Goal: Task Accomplishment & Management: Use online tool/utility

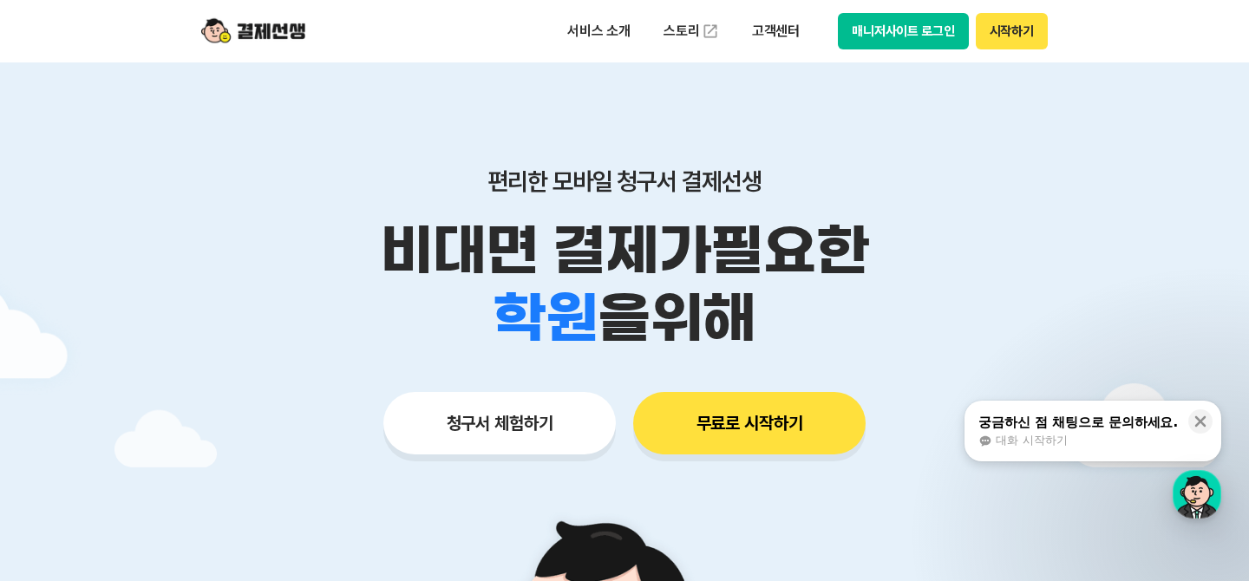
click at [1068, 427] on div "궁금하신 점 채팅으로 문의하세요." at bounding box center [1079, 422] width 200 height 17
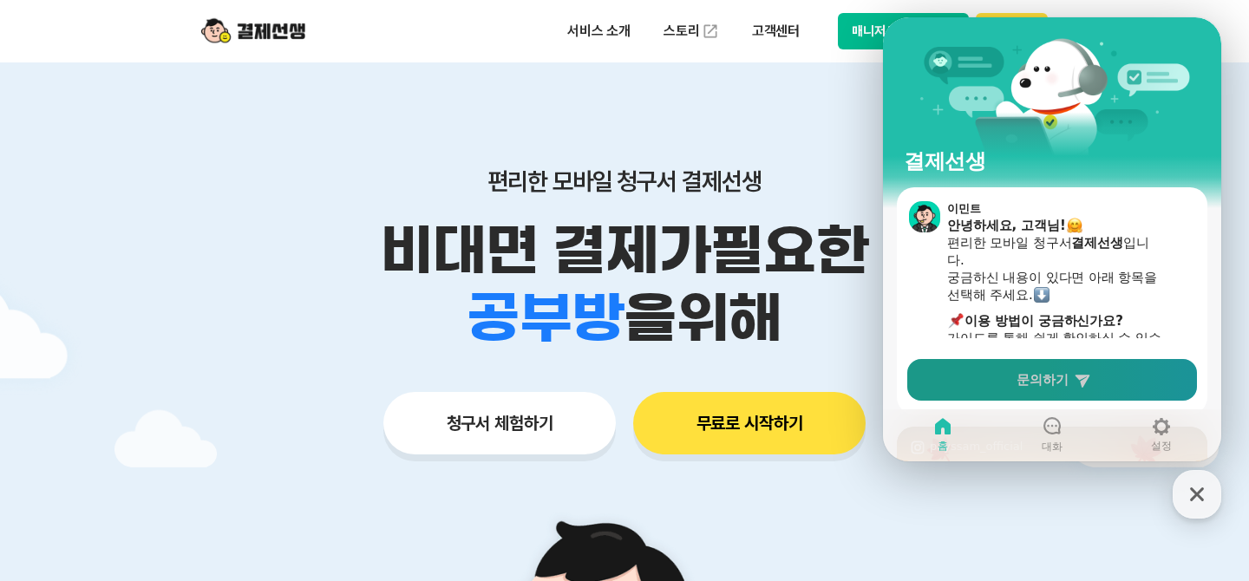
click at [1017, 372] on link "문의하기" at bounding box center [1052, 380] width 290 height 42
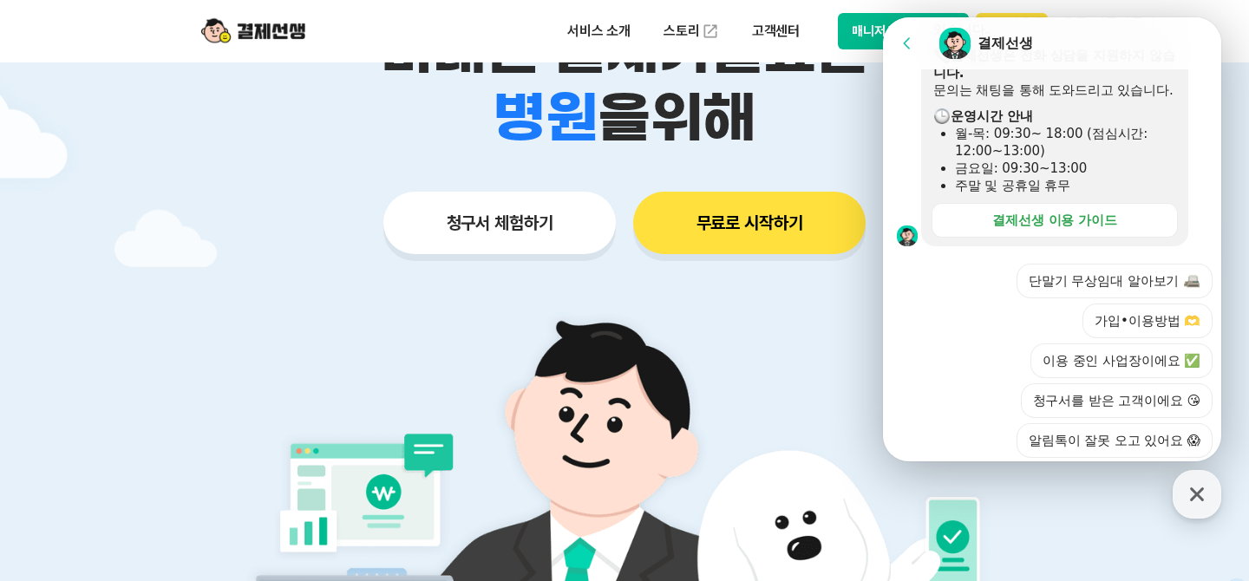
scroll to position [533, 0]
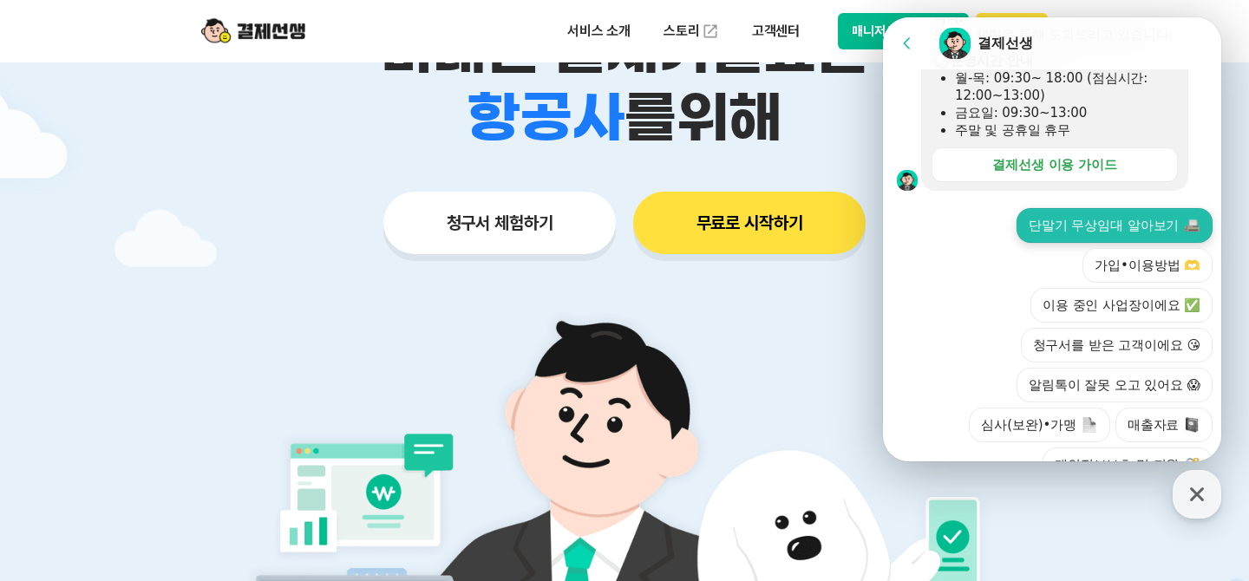
click at [1117, 208] on button "단말기 무상임대 알아보기" at bounding box center [1115, 225] width 196 height 35
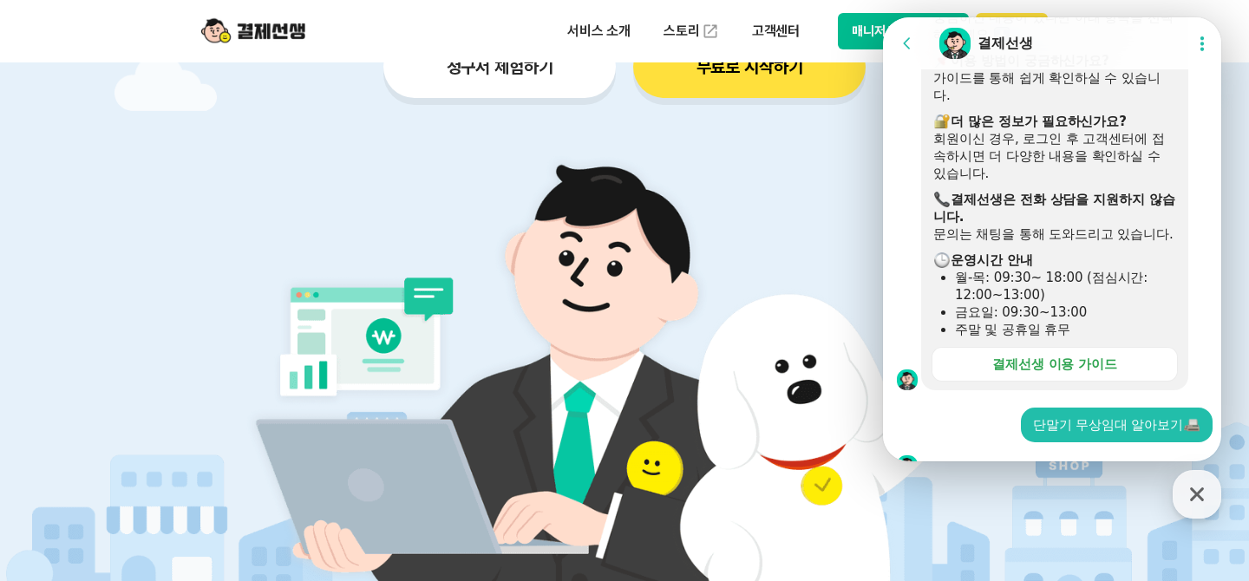
scroll to position [391, 0]
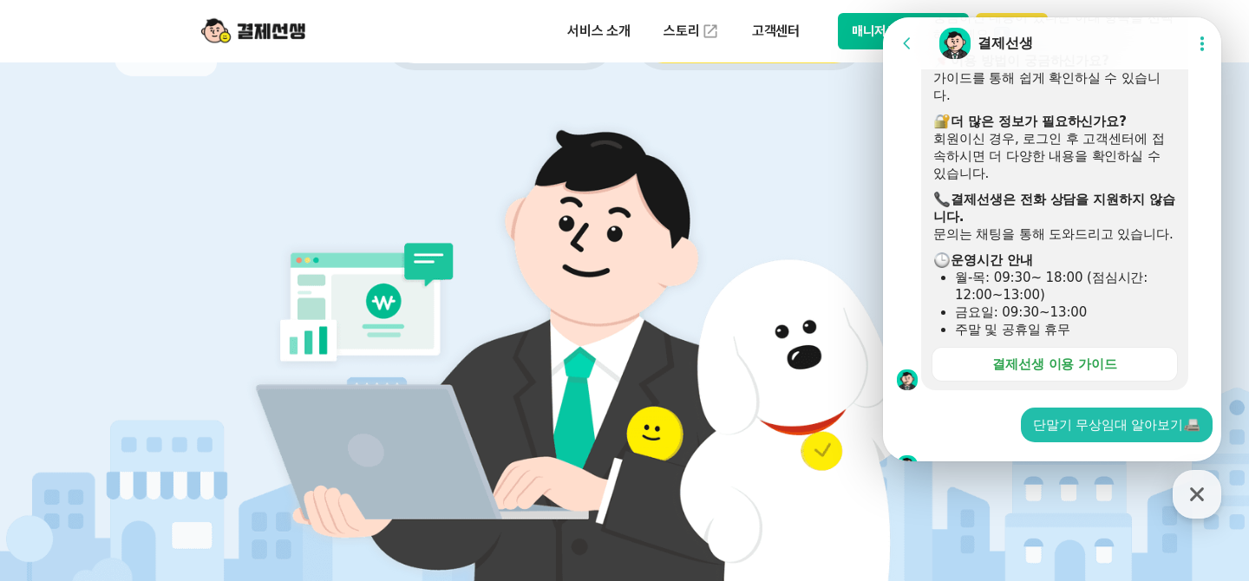
click at [1026, 442] on div at bounding box center [1055, 465] width 344 height 47
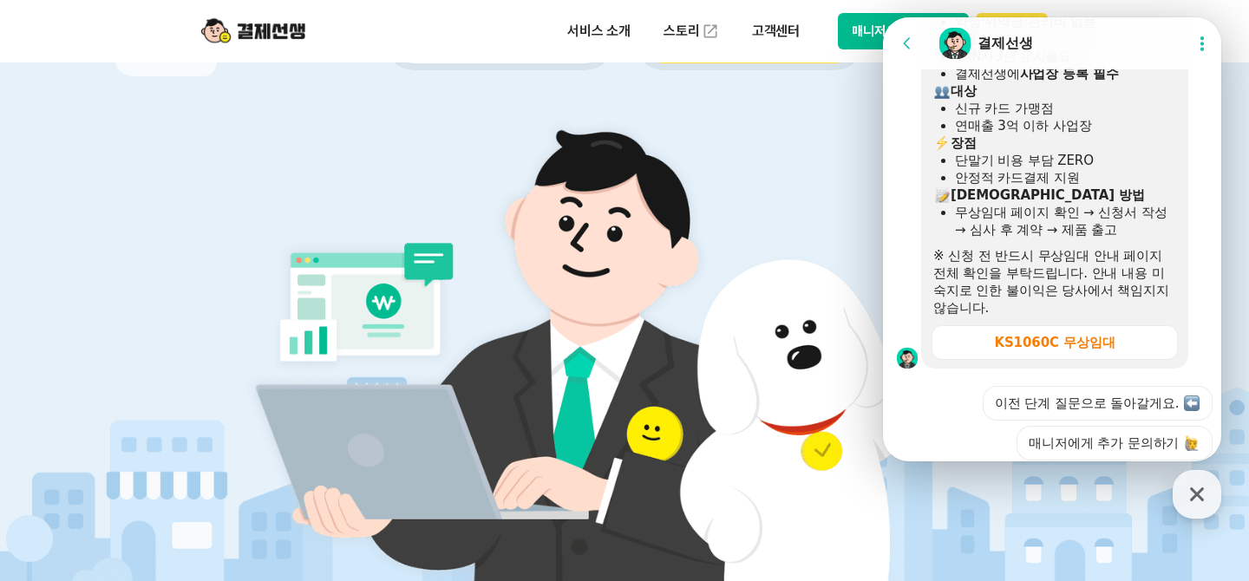
scroll to position [868, 0]
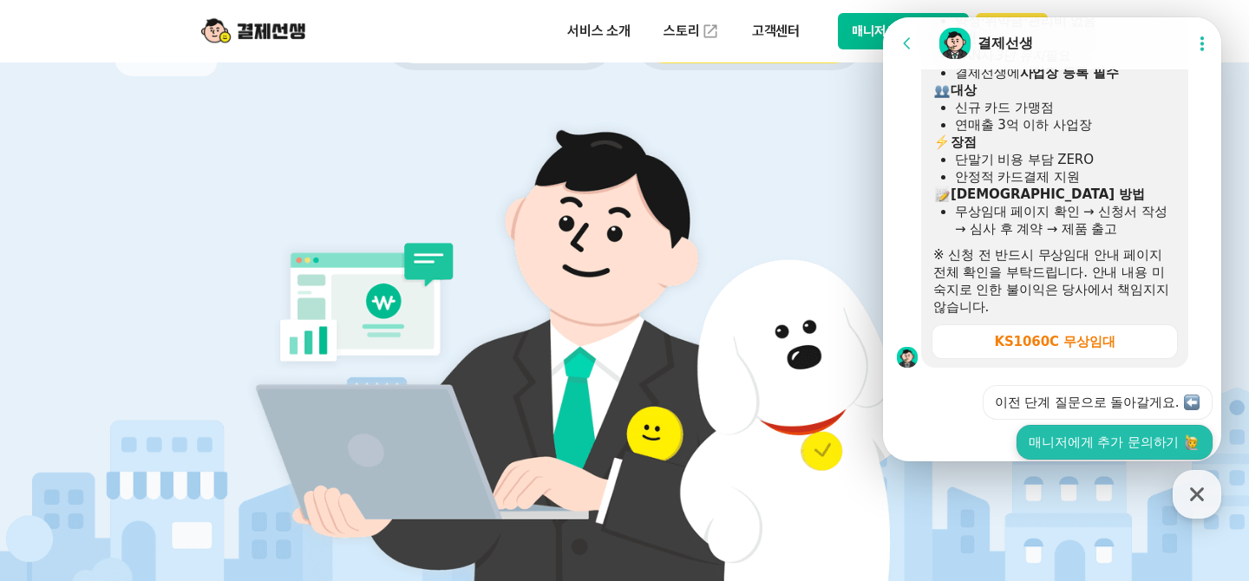
click at [1112, 425] on button "매니저에게 추가 문의하기" at bounding box center [1115, 442] width 196 height 35
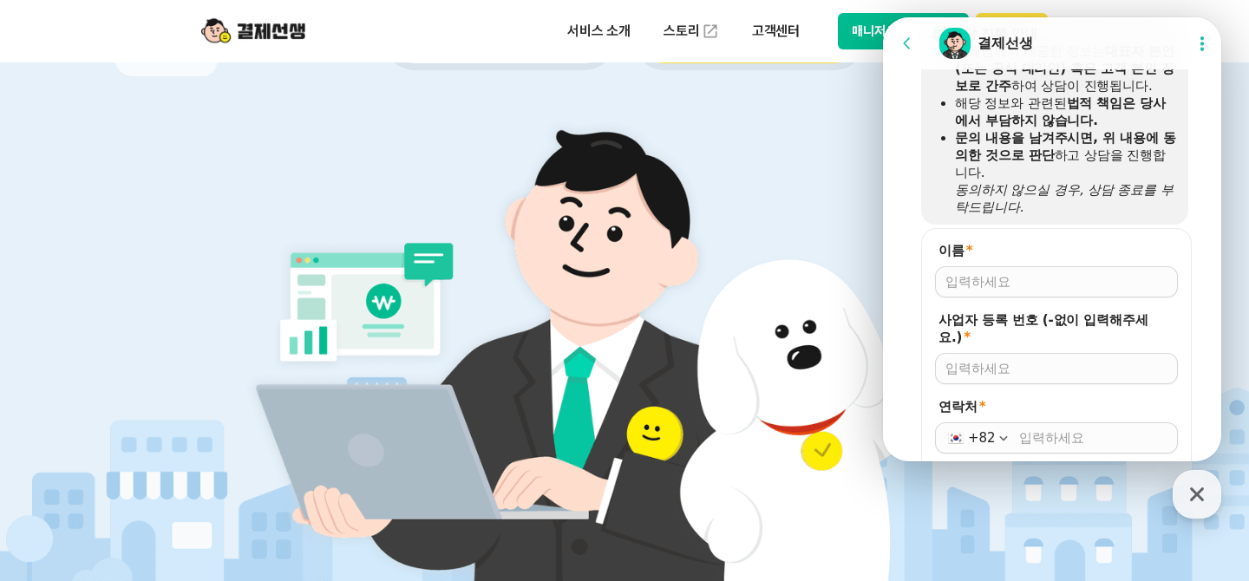
scroll to position [1367, 0]
click at [1049, 272] on input "이름 *" at bounding box center [1057, 280] width 222 height 17
type input "[PERSON_NAME]"
type input "ㅌ"
type input "태"
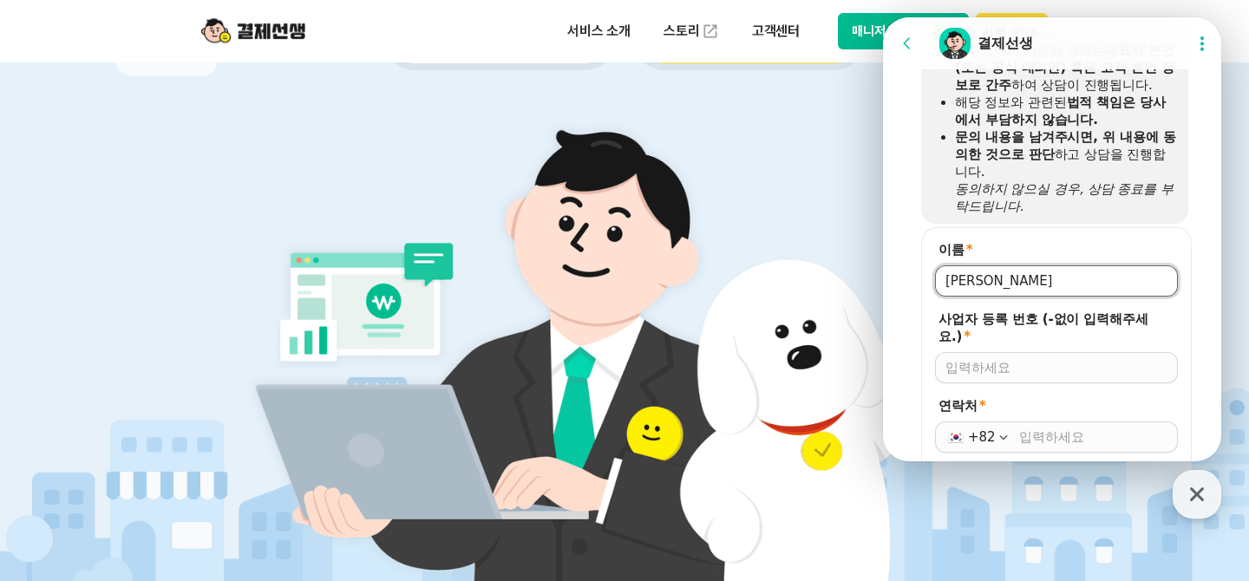
type input "[PERSON_NAME]"
click at [1001, 352] on div at bounding box center [1056, 367] width 243 height 31
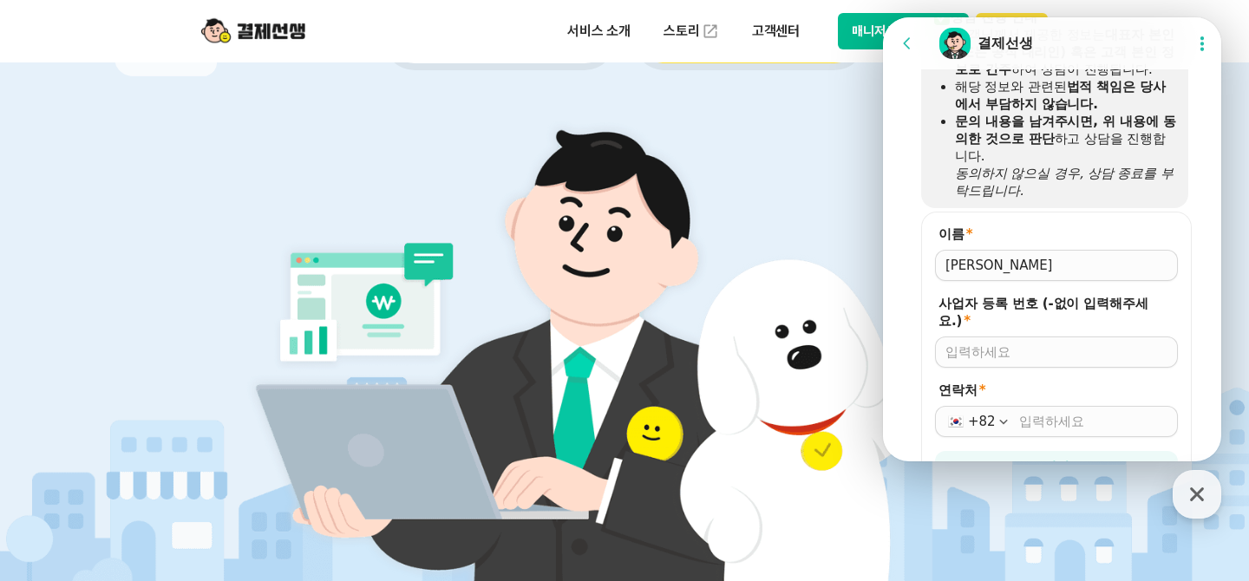
click at [999, 265] on form "이름 * 사업자 등록 번호 (-없이 입력해주세요.) * 연락처 * +82 저장" at bounding box center [1056, 354] width 271 height 285
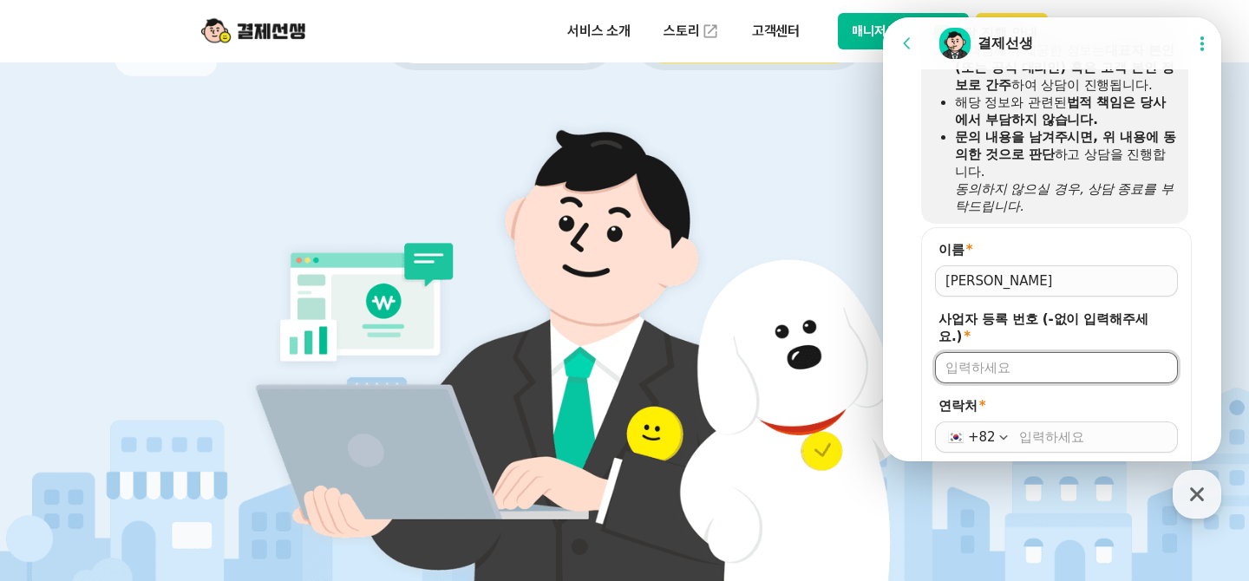
click at [998, 359] on input "사업자 등록 번호 (-없이 입력해주세요.) *" at bounding box center [1057, 367] width 222 height 17
type input "6909801833"
click at [1038, 429] on input "연락처 *" at bounding box center [1093, 437] width 148 height 17
type input "[PHONE_NUMBER]"
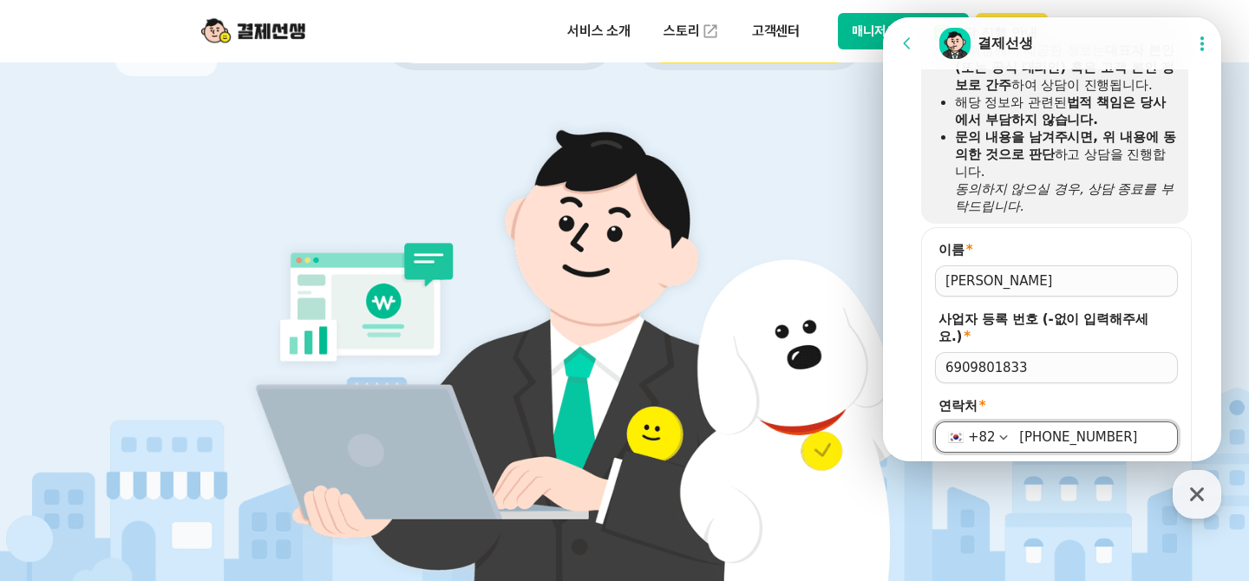
click at [1081, 467] on button "저장" at bounding box center [1056, 482] width 243 height 31
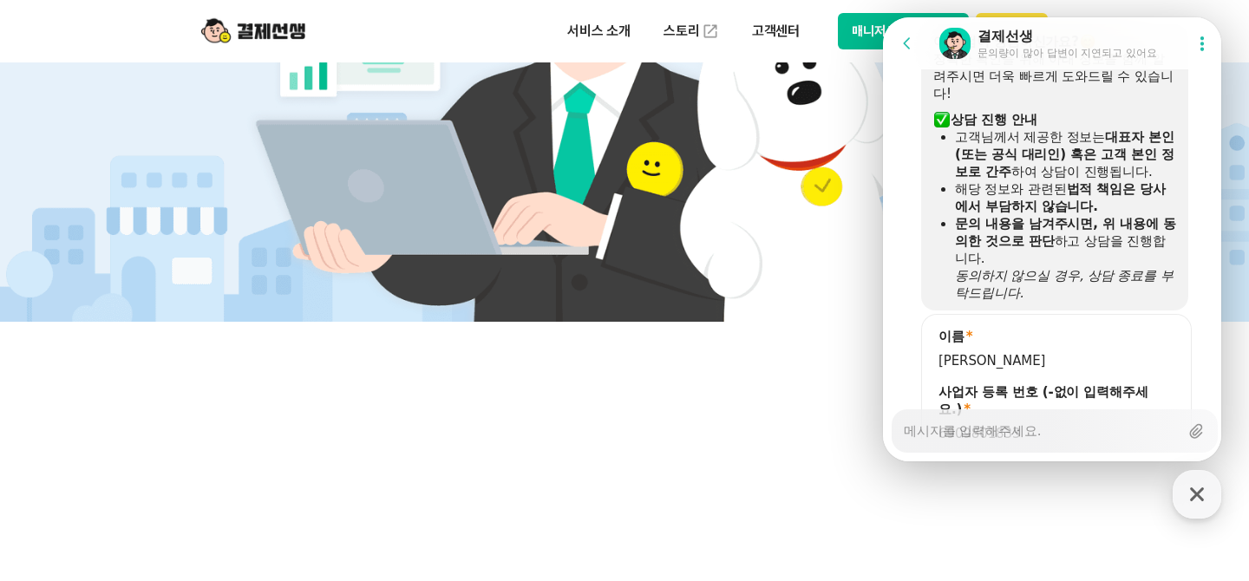
scroll to position [1489, 0]
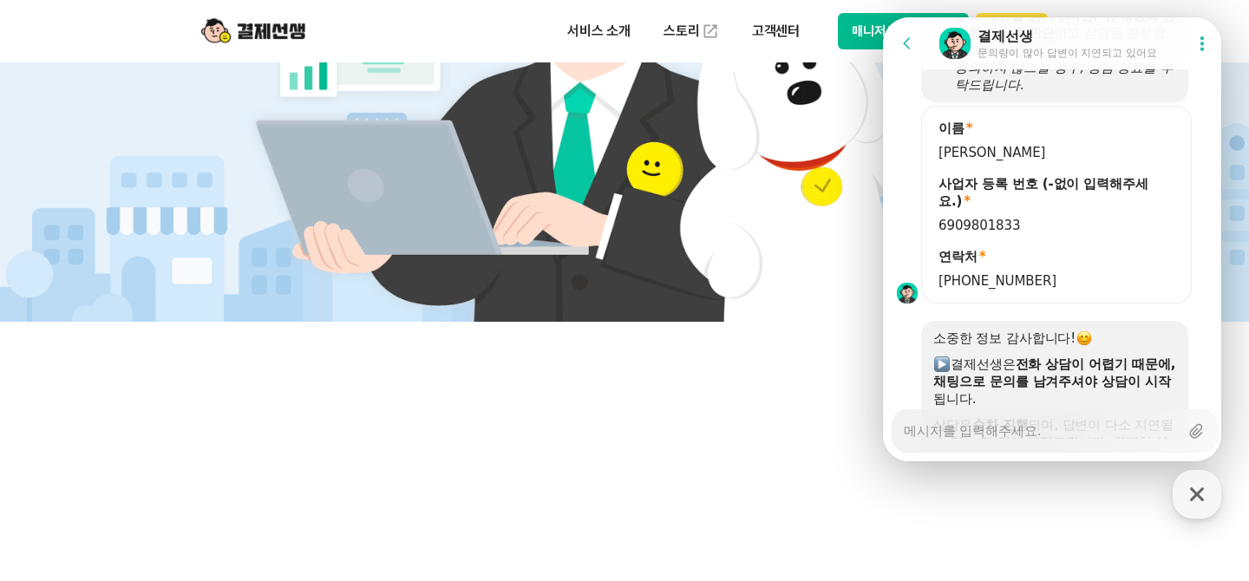
click at [1040, 431] on textarea "Messenger Input Textarea" at bounding box center [1041, 424] width 275 height 29
type textarea "x"
type textarea "ㄷ"
type textarea "x"
type textarea "다"
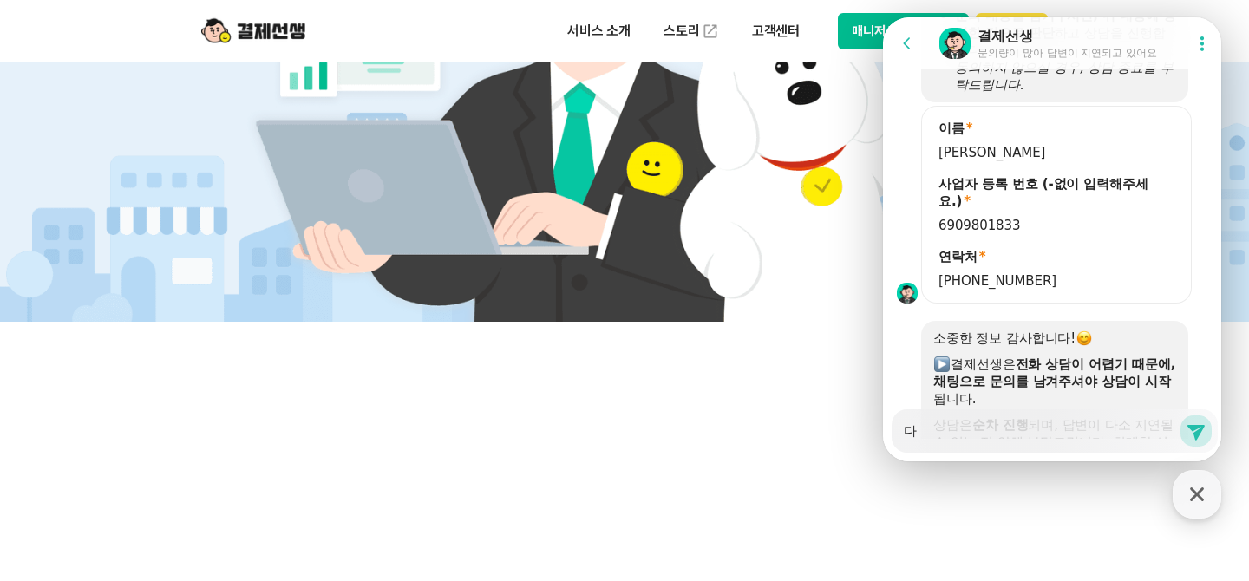
type textarea "x"
type textarea "닺"
type textarea "x"
type textarea "닺ㅈ"
type textarea "x"
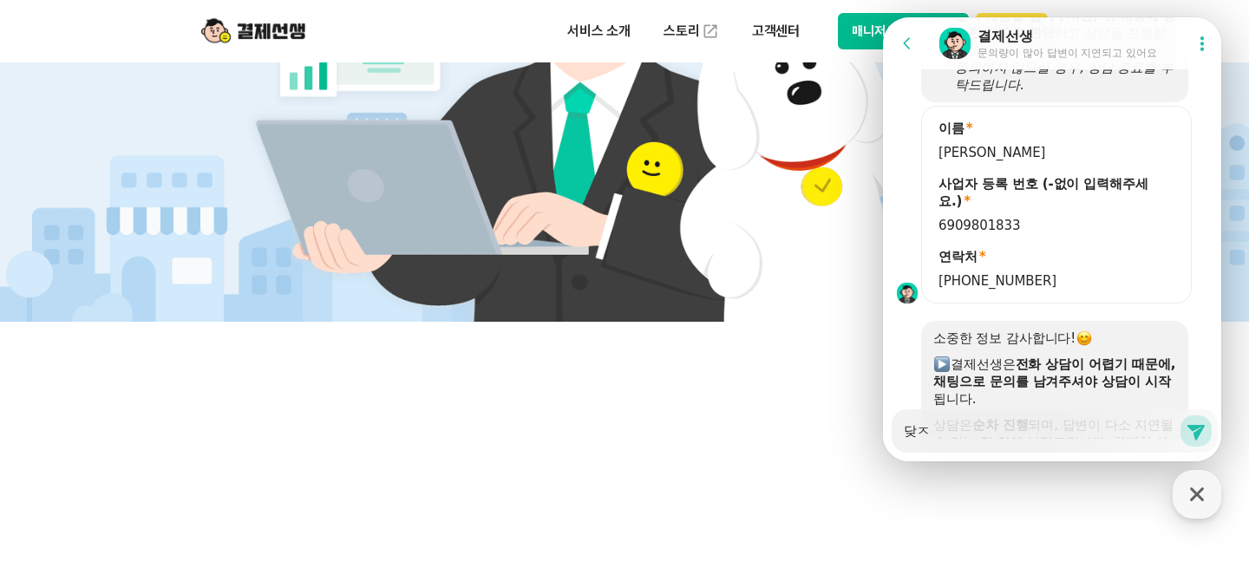
type textarea "닺져"
type textarea "x"
type textarea "닺젿"
type textarea "x"
type textarea "닺져"
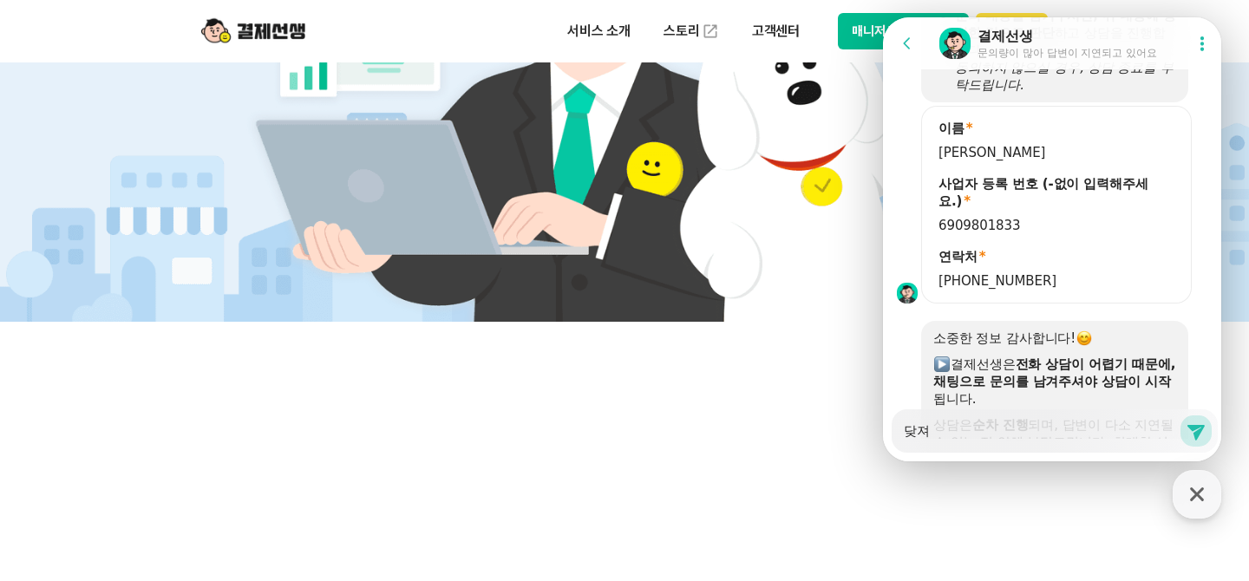
type textarea "x"
type textarea "닺ㅈ"
type textarea "x"
type textarea "닺"
type textarea "x"
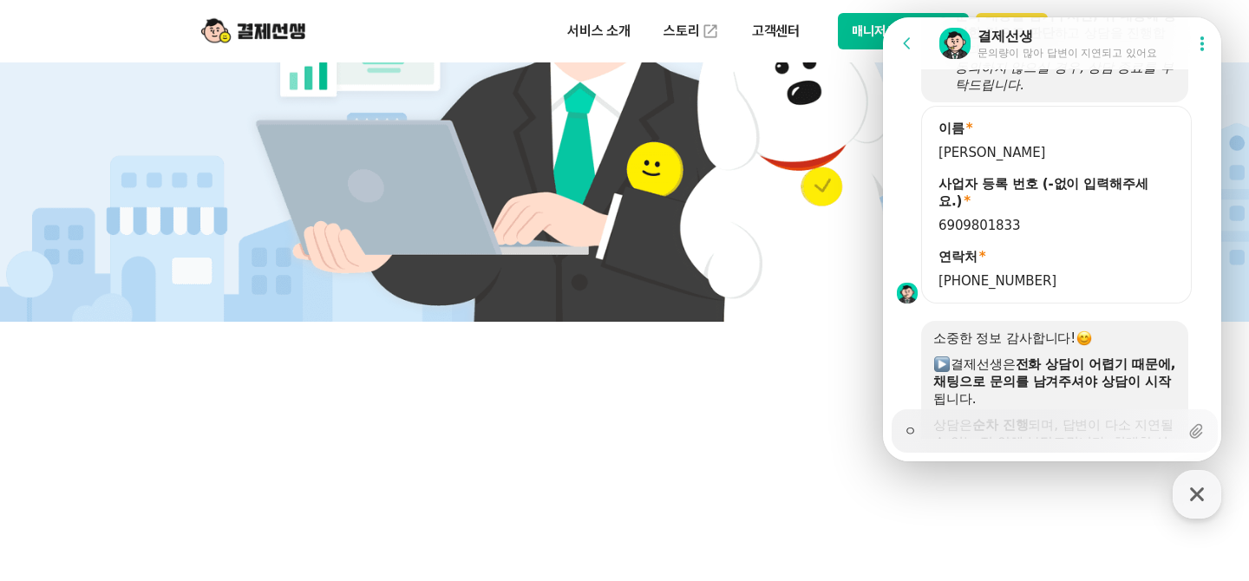
type textarea "오"
type textarea "x"
type textarea "[DEMOGRAPHIC_DATA]"
type textarea "x"
type textarea "[DATE]"
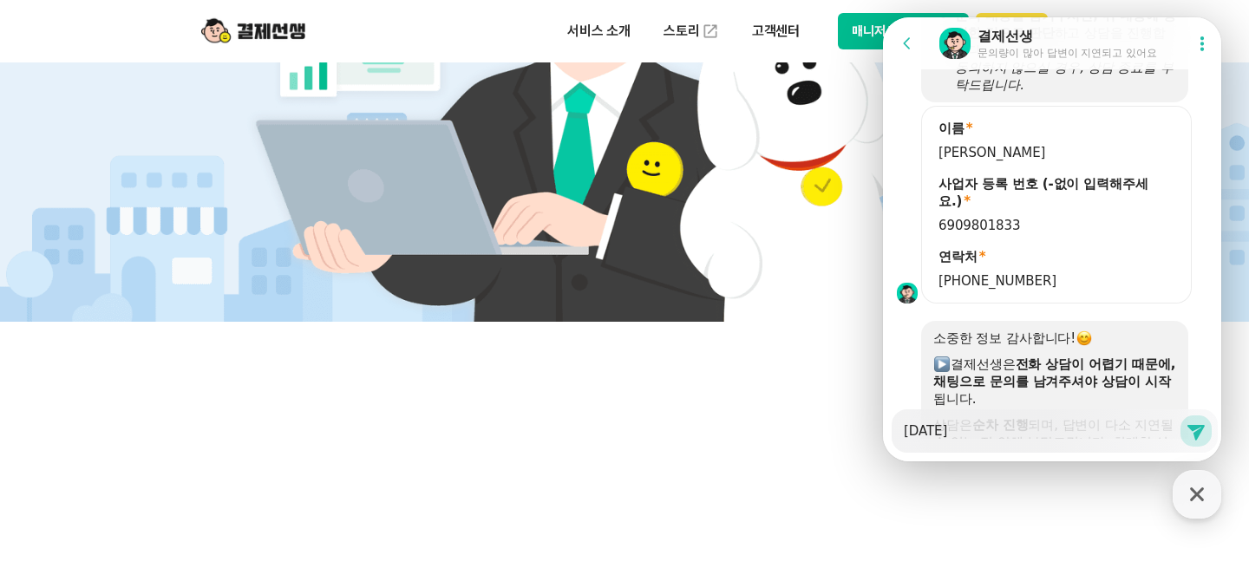
type textarea "x"
type textarea "[DATE]"
type textarea "x"
type textarea "[DATE] ㅁ"
type textarea "x"
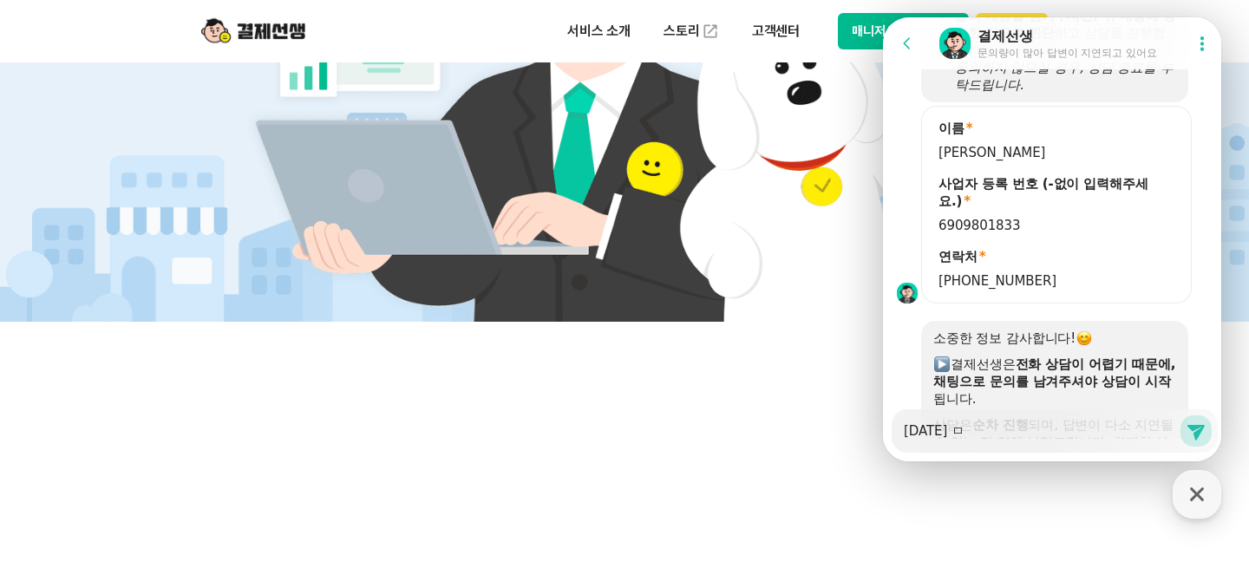
type textarea "[DATE] 무"
type textarea "x"
type textarea "[DATE] 무료"
type textarea "x"
type textarea "[DATE] 무료 ㄷ"
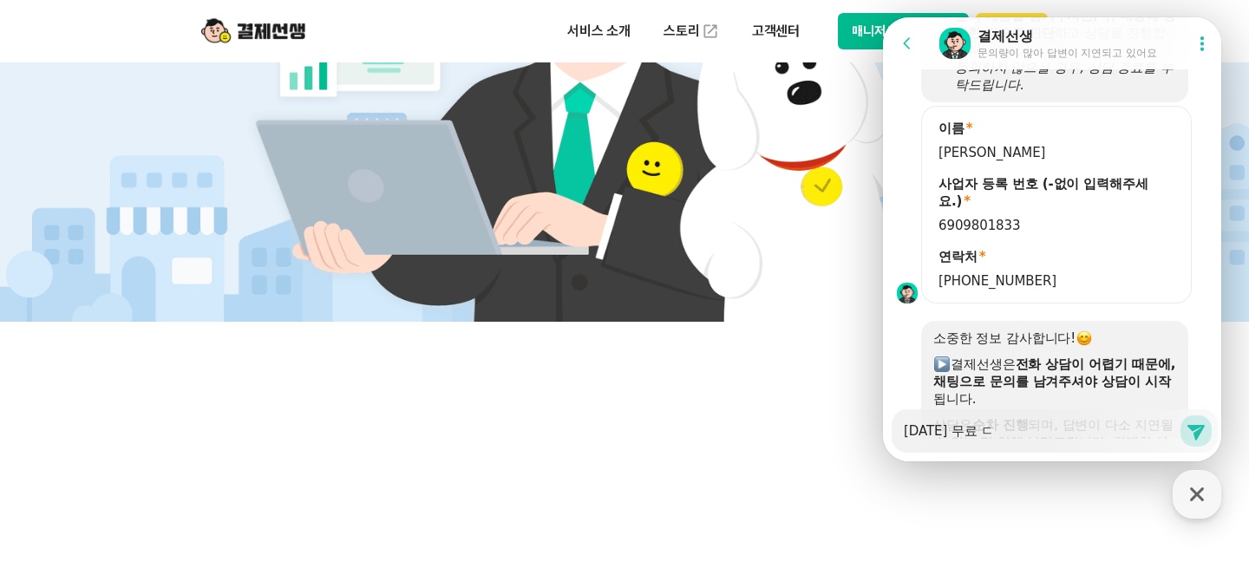
type textarea "x"
type textarea "[DATE] 무료 단"
type textarea "x"
type textarea "[DATE] 무료 단ㅁ"
type textarea "x"
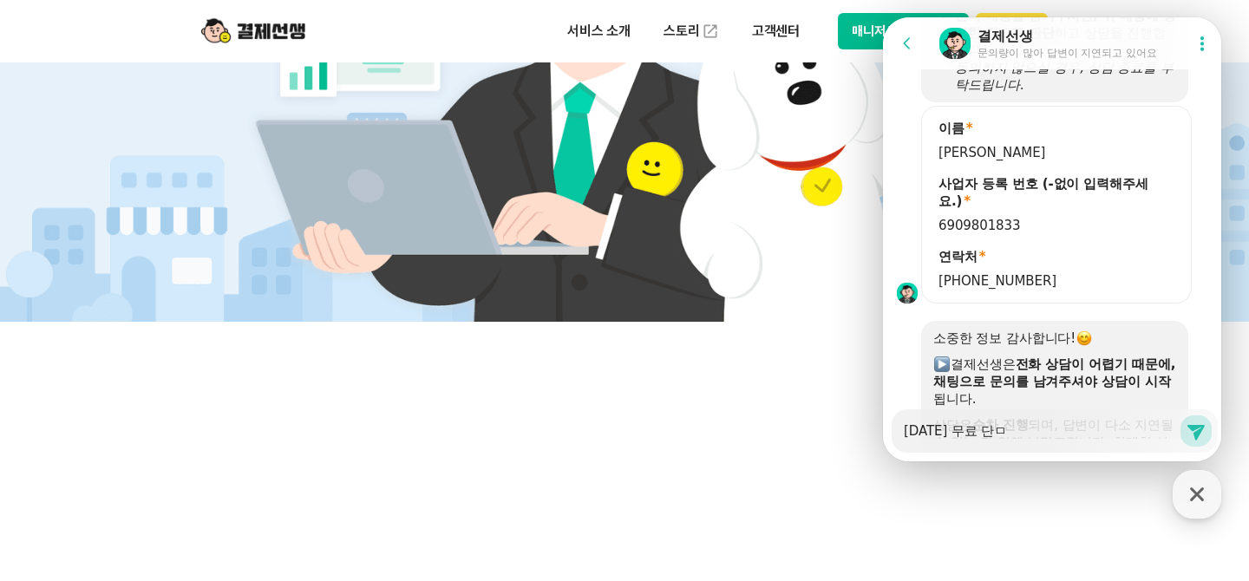
type textarea "[DATE] 무료 단마"
type textarea "x"
type textarea "[DATE] 무료 단ㅁ"
type textarea "x"
type textarea "[DATE] 무료 단"
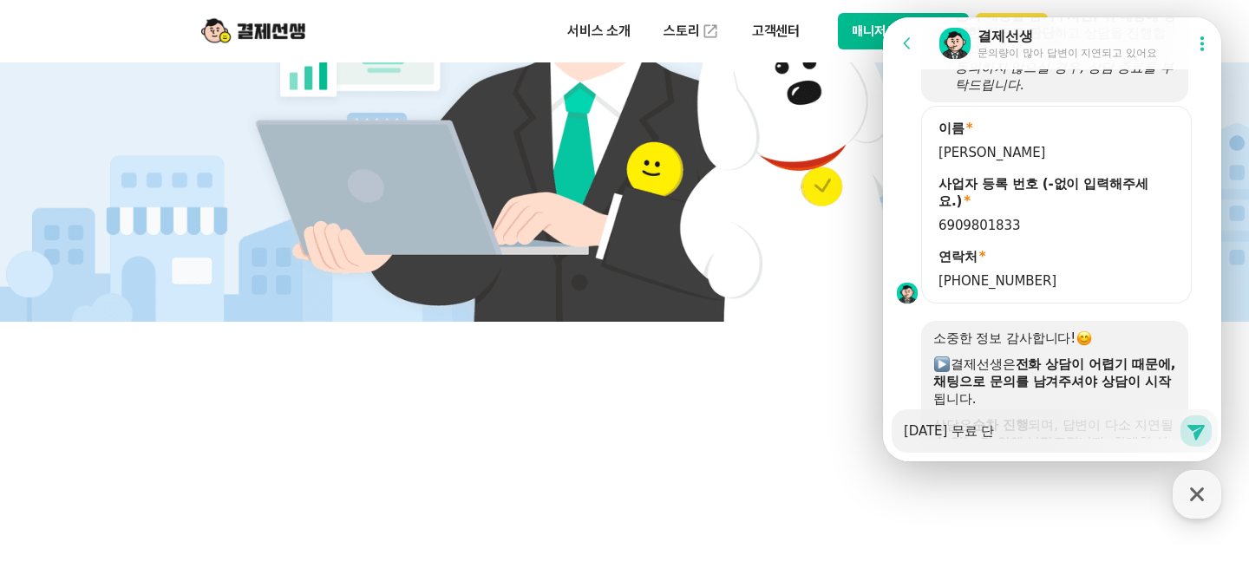
type textarea "x"
type textarea "[DATE] 무료"
type textarea "x"
type textarea "[DATE] 무료 카"
type textarea "x"
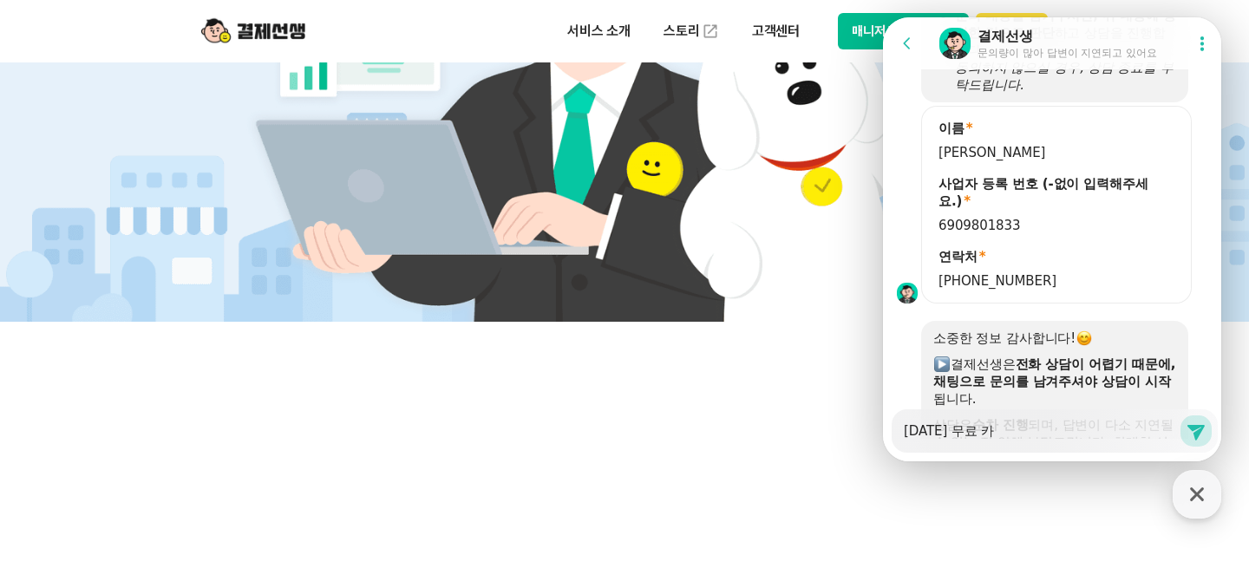
type textarea "[DATE] 무료 칻"
type textarea "x"
type textarea "[DATE] 무료 카드"
type textarea "x"
type textarea "[DATE] 무료 카드 ㄷ"
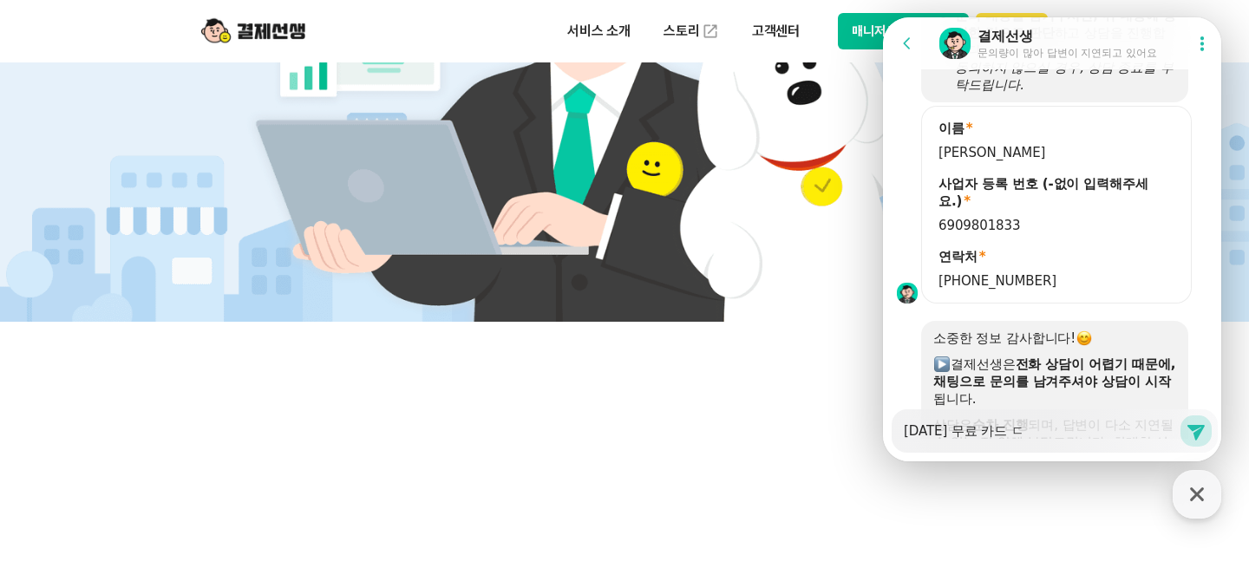
type textarea "x"
type textarea "[DATE] 무료 카드 다"
type textarea "x"
type textarea "[DATE] 무료 카드 단"
type textarea "x"
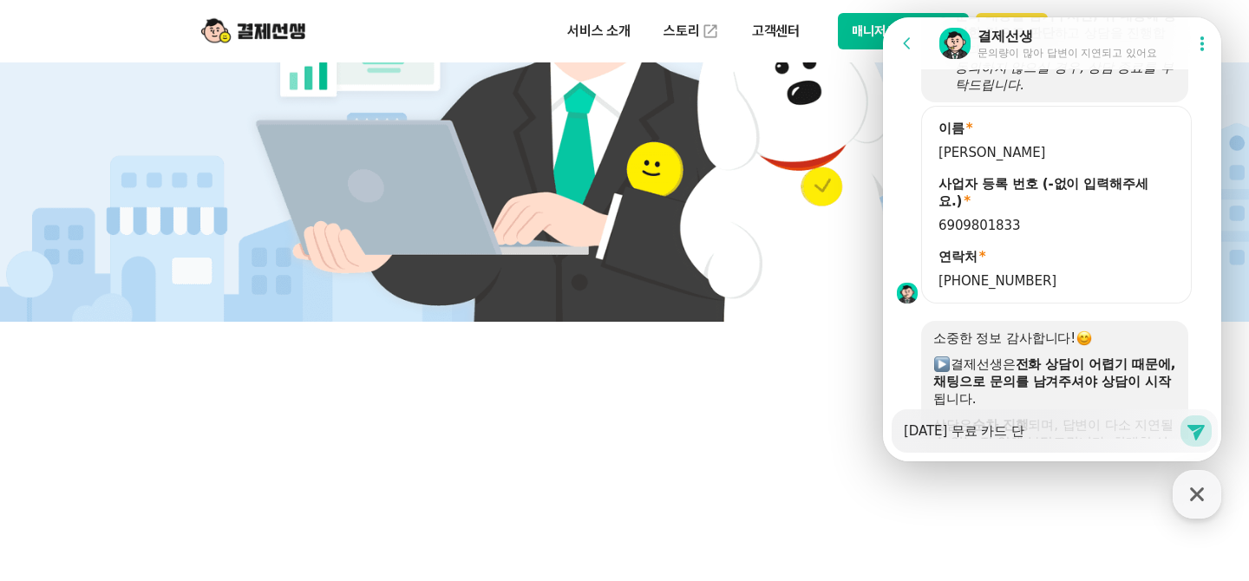
type textarea "[DATE] 무료 카드 단ㅁ"
type textarea "x"
type textarea "[DATE] 무료 카드 단말"
type textarea "x"
type textarea "[DATE] 무료 카드 단맑"
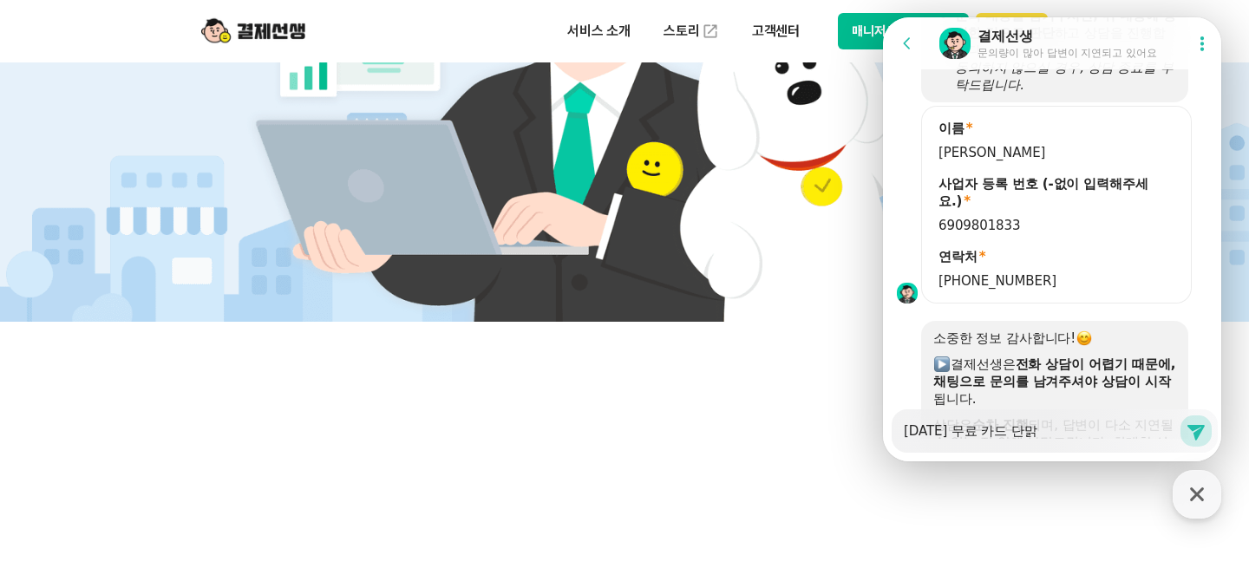
type textarea "x"
type textarea "[DATE] 무료 카드 단말기"
type textarea "x"
type textarea "[DATE] 무료 카드 단말기르"
type textarea "x"
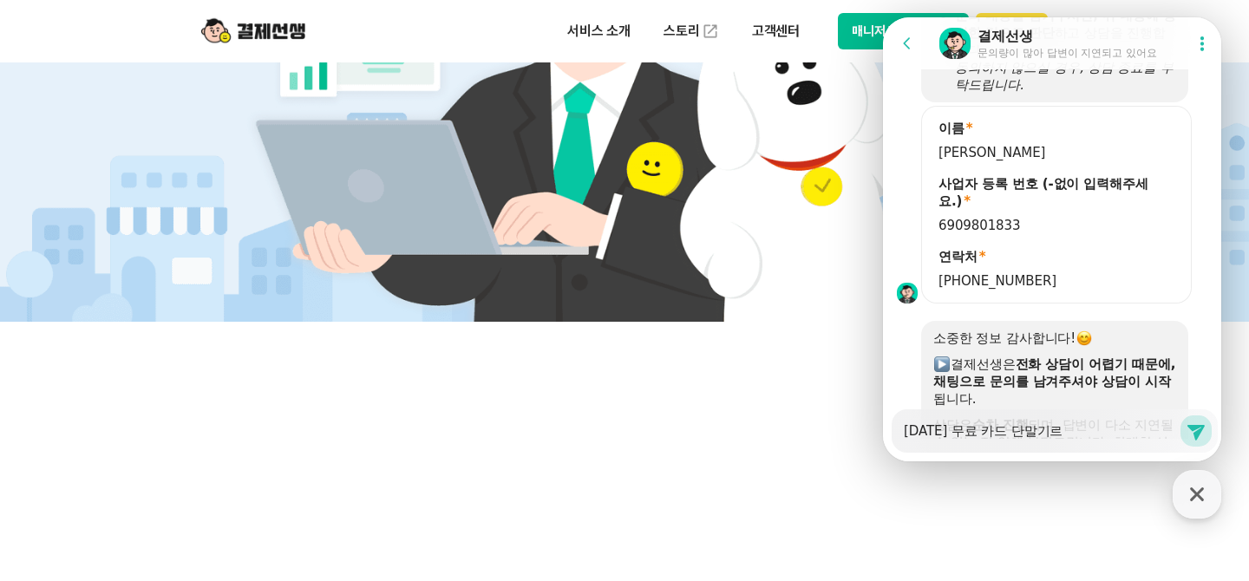
type textarea "[DATE] 무료 카드 단말기를"
type textarea "x"
type textarea "[DATE] 무료 카드 단말기를"
type textarea "x"
type textarea "[DATE] 무료 카드 단말기를 바"
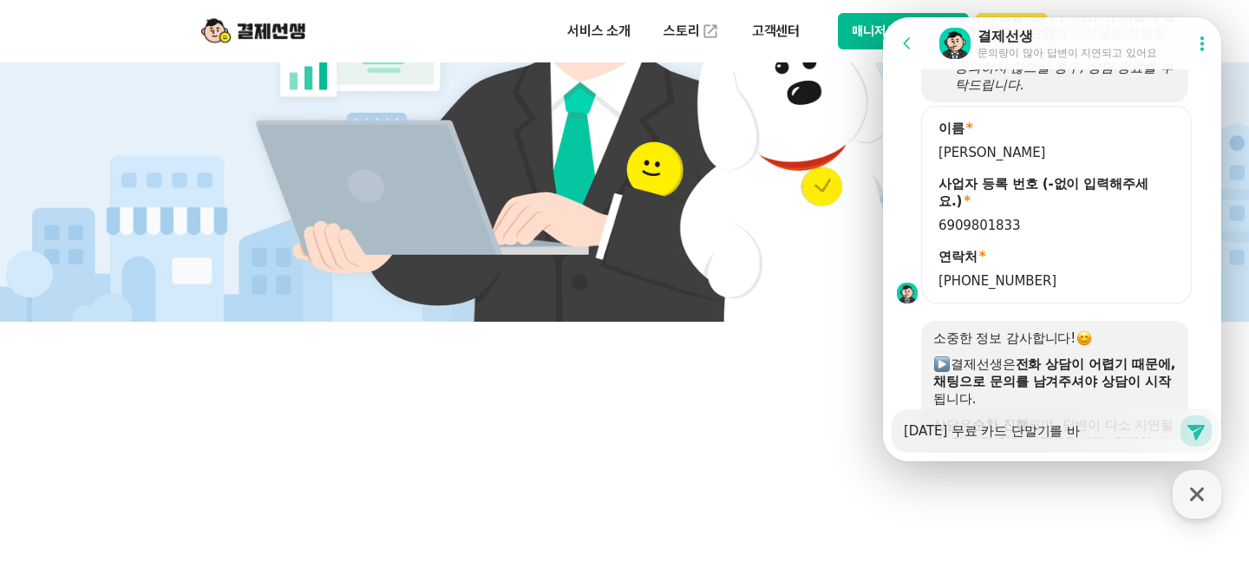
type textarea "x"
type textarea "[DATE] 무료 카드 단말기를 받"
type textarea "x"
type textarea "[DATE] 무료 카드 단말기를 받ㅇ"
type textarea "x"
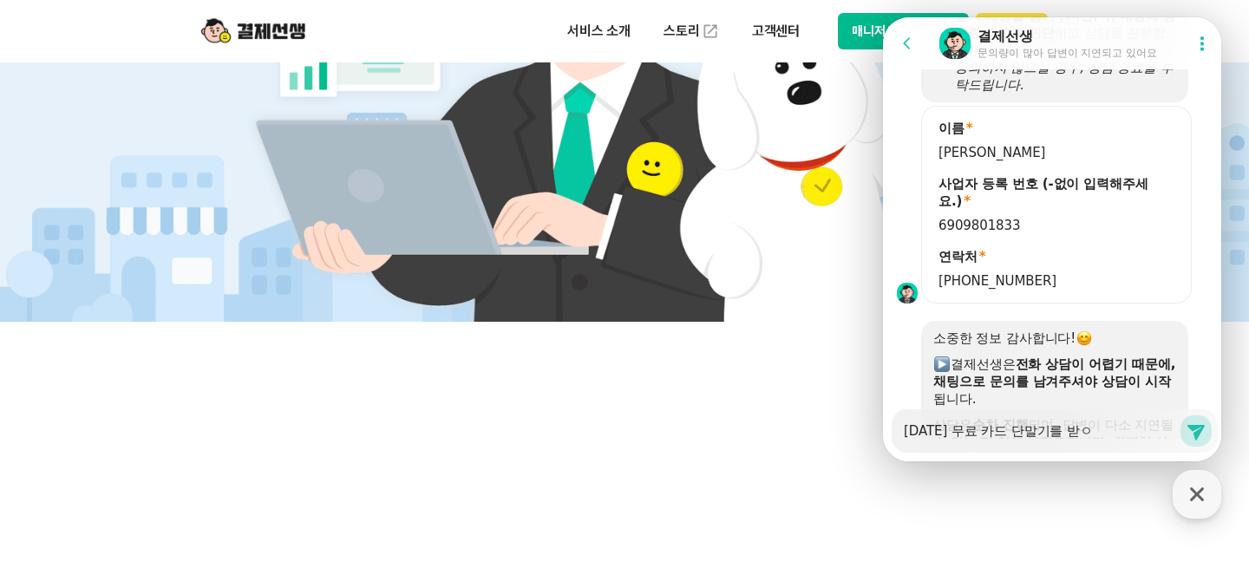
type textarea "[DATE] 무료 카드 단말기를 받아"
type textarea "x"
type textarea "[DATE] 무료 카드 단말기를 받ㅇ"
type textarea "x"
type textarea "[DATE] 무료 카드 단말기를 받"
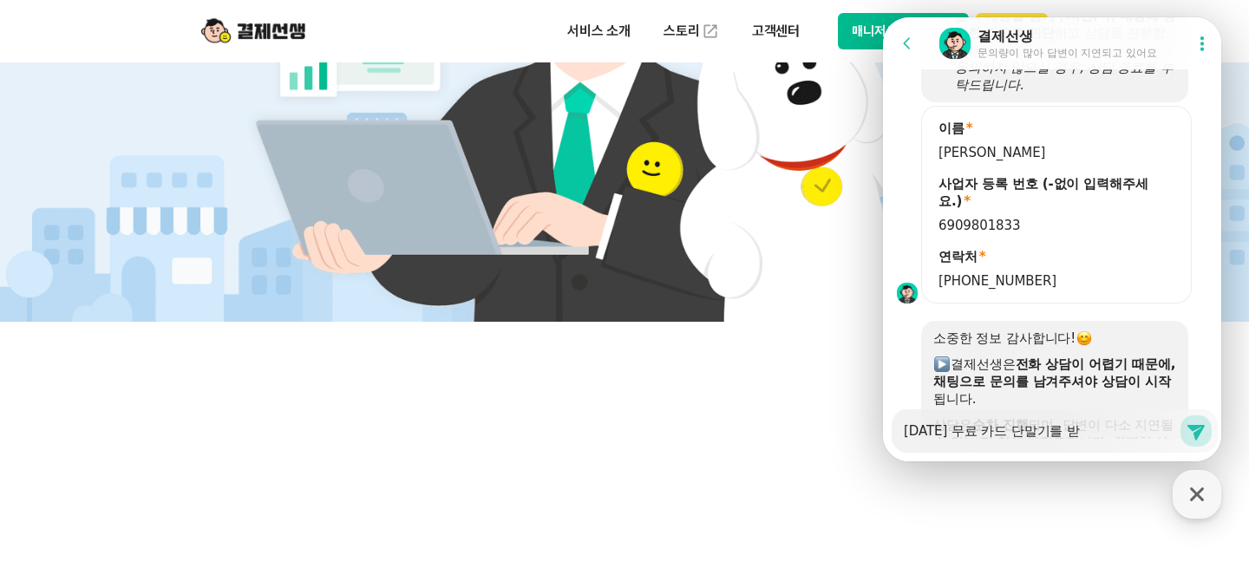
type textarea "x"
type textarea "[DATE] 무료 카드 단말기를 받ㅇ"
type textarea "x"
type textarea "[DATE] 무료 카드 단말기를 받아"
type textarea "x"
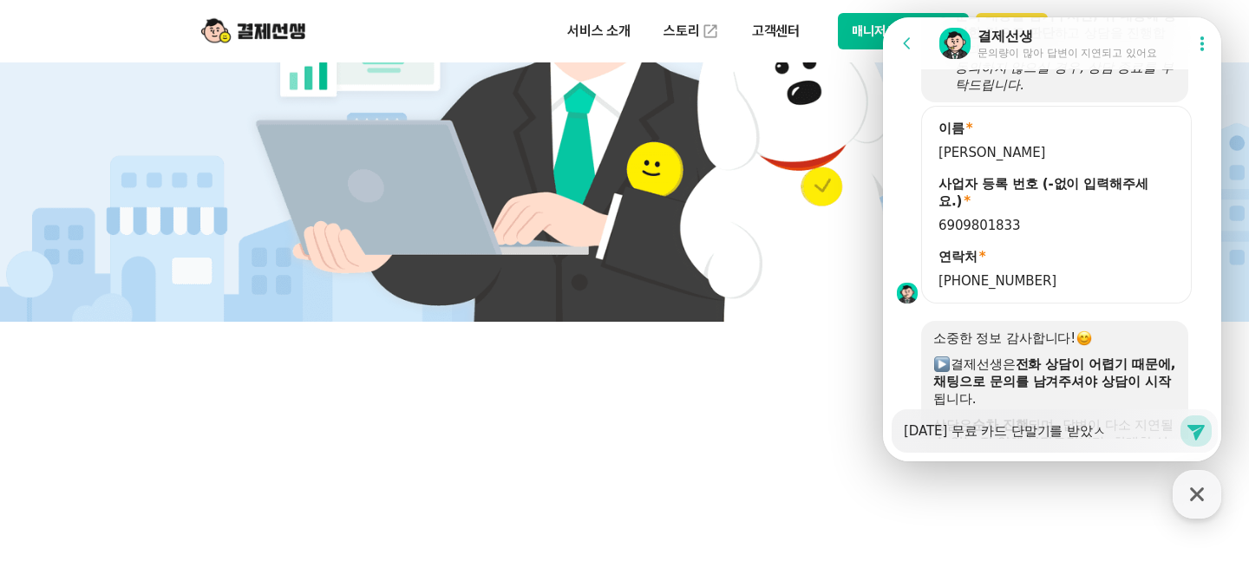
type textarea "[DATE] 무료 카드 단말기를 받았스"
type textarea "x"
type textarea "[DATE] 무료 카드 단말기를 받았습"
type textarea "x"
type textarea "[DATE] 무료 카드 단말기를 받았습니"
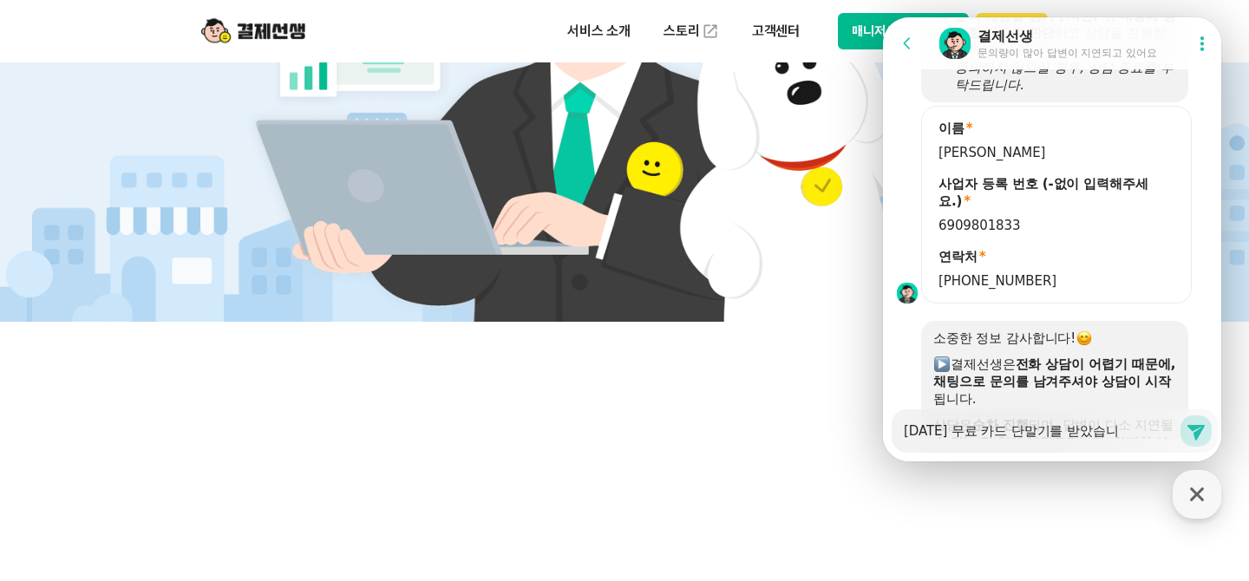
type textarea "x"
type textarea "[DATE] 무료 카드 단말기를 받았습닏"
type textarea "x"
type textarea "[DATE] 무료 카드 단말기를 받았습니다"
type textarea "x"
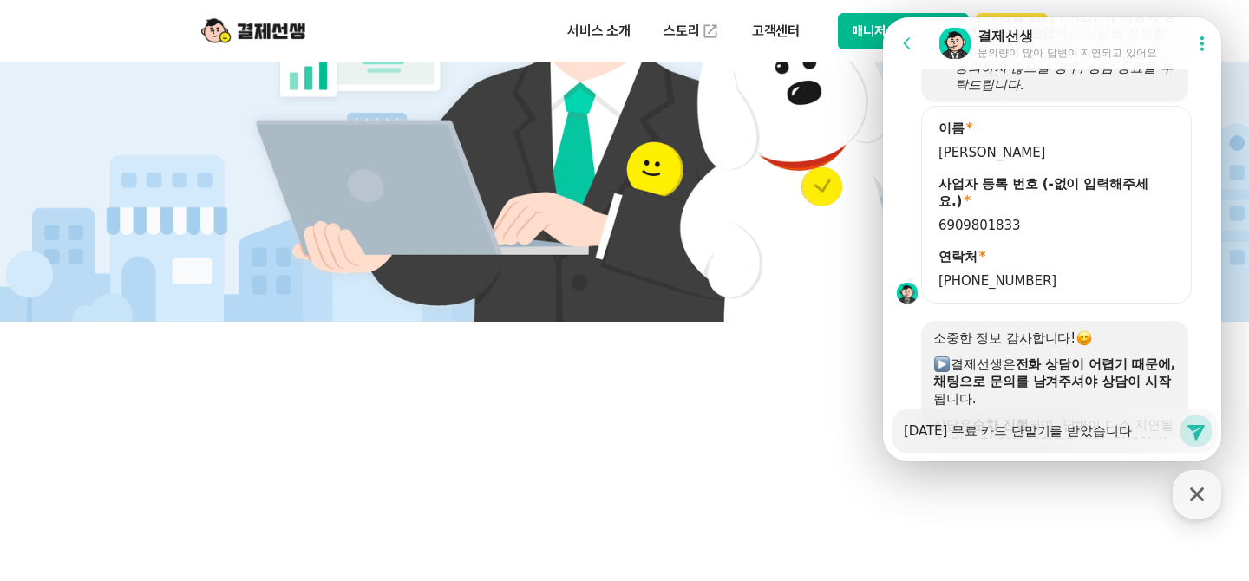
type textarea "[DATE] 무료 카드 단말기를 받았습니다."
type textarea "x"
type textarea "[DATE] 무료 카드 단말기를 받았습니다. w"
type textarea "x"
type textarea "[DATE] 무료 카드 단말기를 받았습니다. wi"
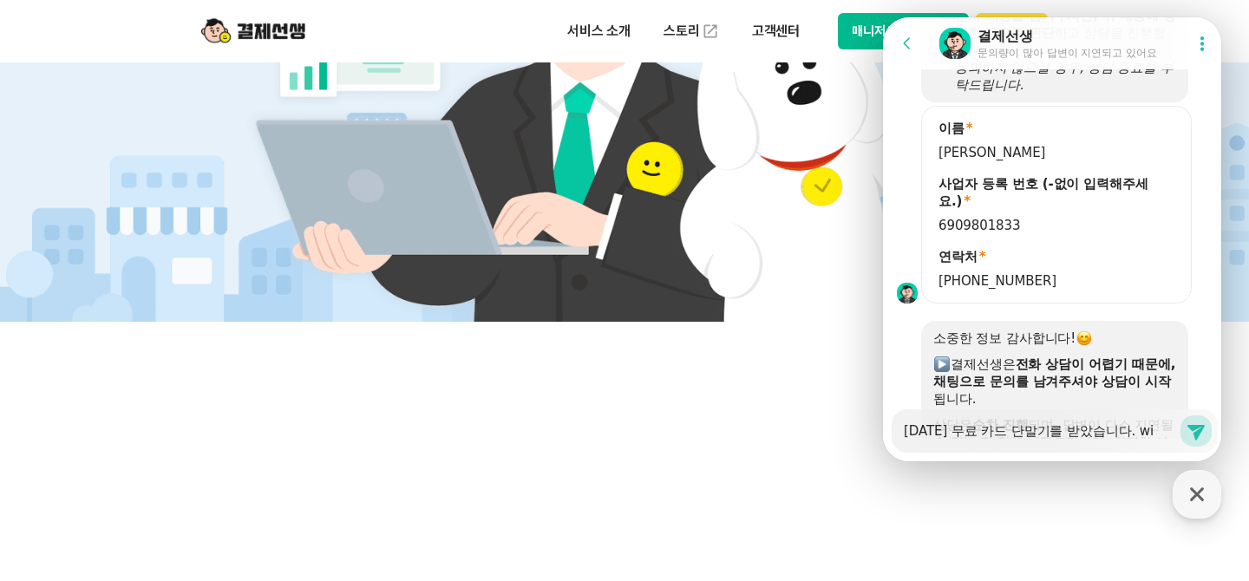
type textarea "x"
type textarea "[DATE] 무료 카드 단말기를 받았습니다. w"
type textarea "x"
type textarea "[DATE] 무료 카드 단말기를 받았습니다."
type textarea "x"
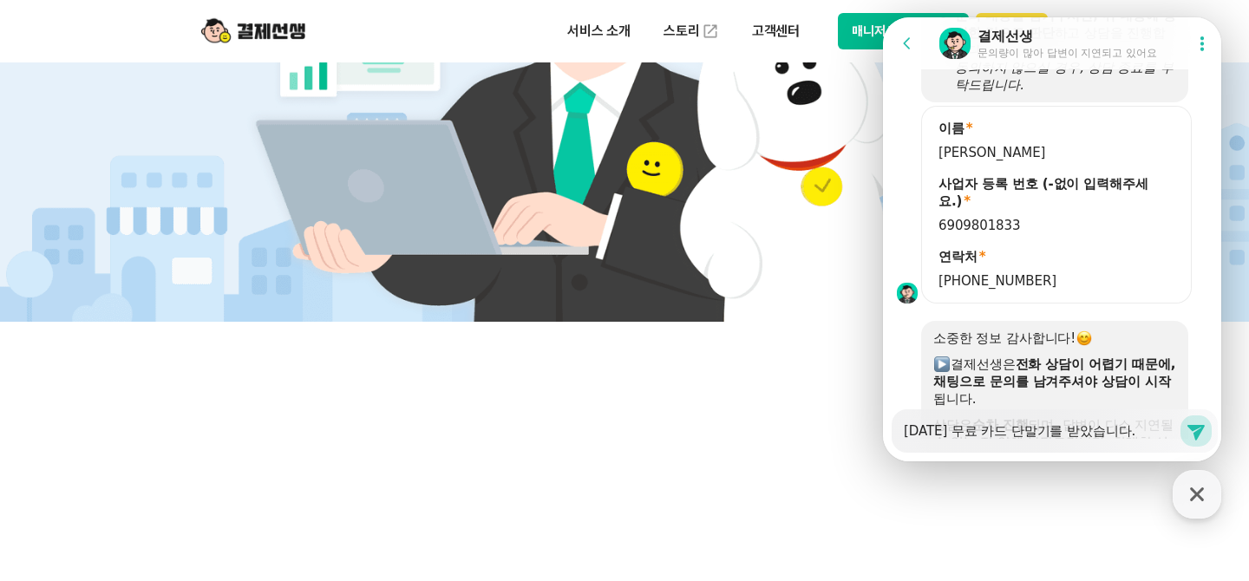
type textarea "[DATE] 무료 카드 단말기를 받았습니다. ㅇ"
type textarea "x"
type textarea "[DATE] 무료 카드 단말기를 받았습니다. 오"
type textarea "x"
type textarea "[DATE] 무료 카드 단말기를 받았습니다. 왕"
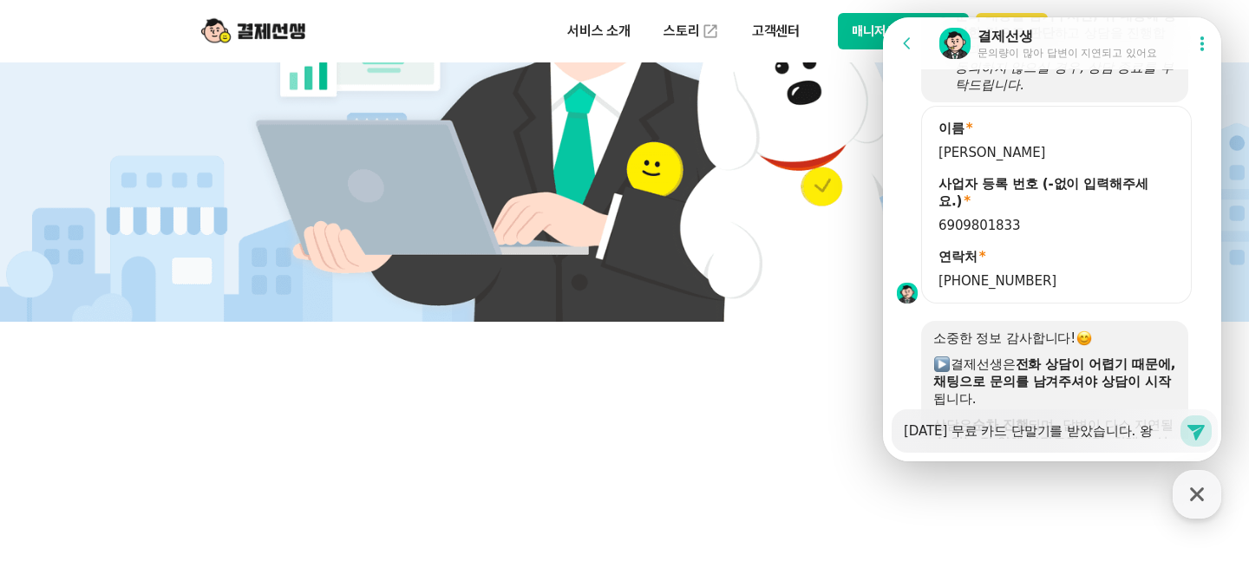
type textarea "x"
type textarea "[DATE] 무료 카드 단말기를 받았습니다. 와이"
type textarea "x"
type textarea "[DATE] 무료 카드 단말기를 받았습니다. 와ㅇ"
type textarea "x"
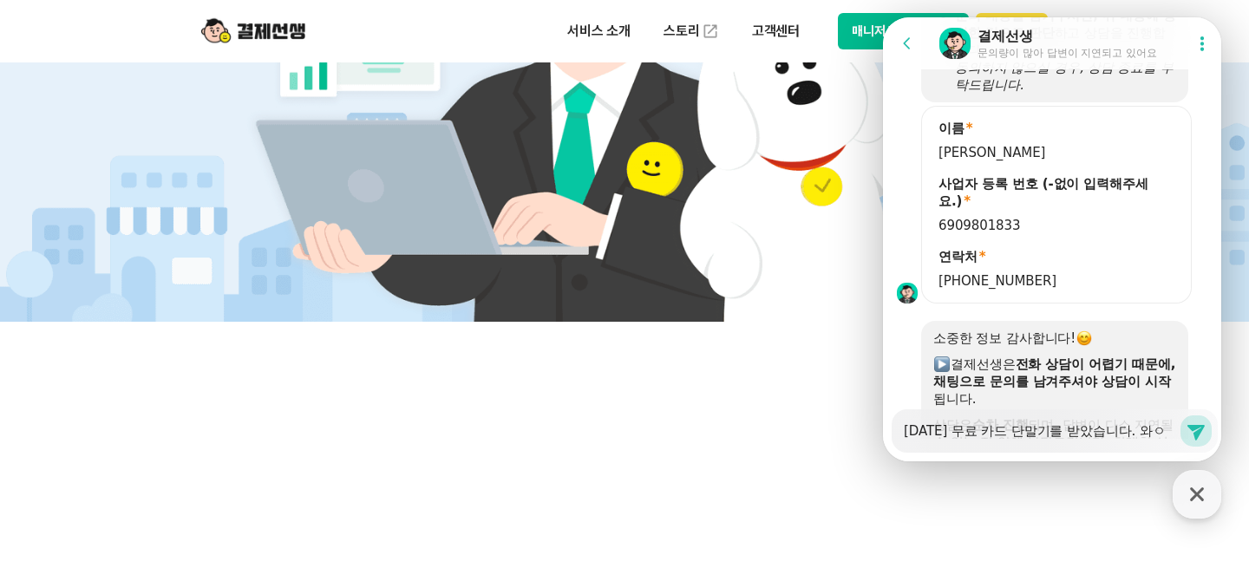
type textarea "[DATE] 무료 카드 단말기를 받았습니다. 와"
type textarea "x"
type textarea "[DATE] 무료 카드 단말기를 받았습니다."
type textarea "x"
type textarea "[DATE] 무료 카드 단말기를 받았습니다. 사"
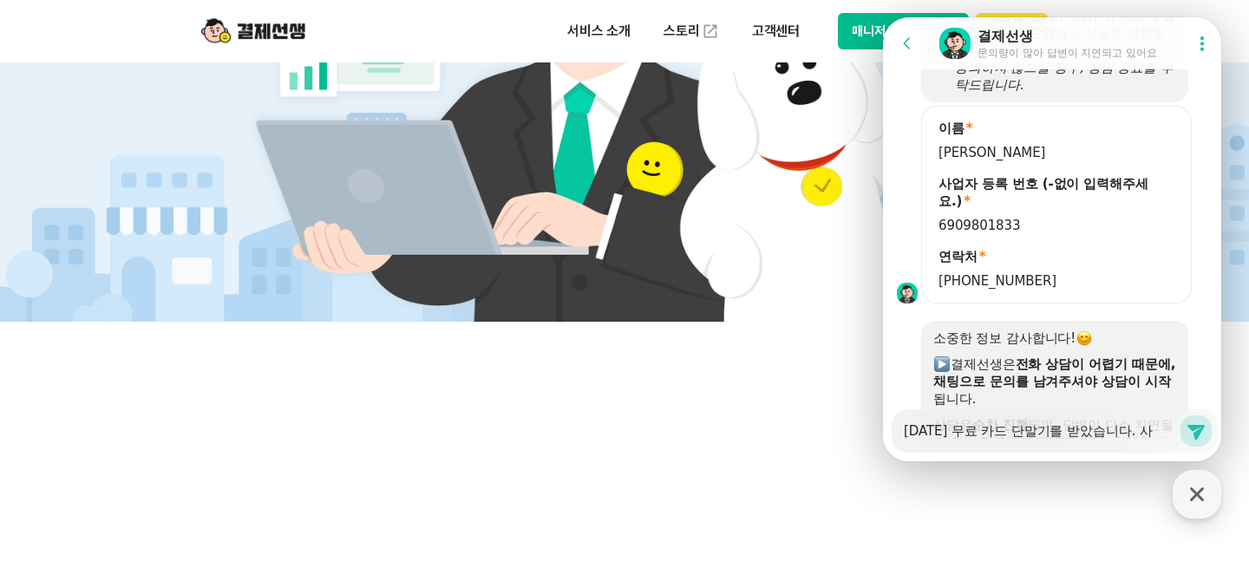
type textarea "x"
type textarea "[DATE] 무료 카드 단말기를 받았습니다. 상"
type textarea "x"
type textarea "[DATE] 무료 카드 단말기를 받았습니다. 사요"
type textarea "x"
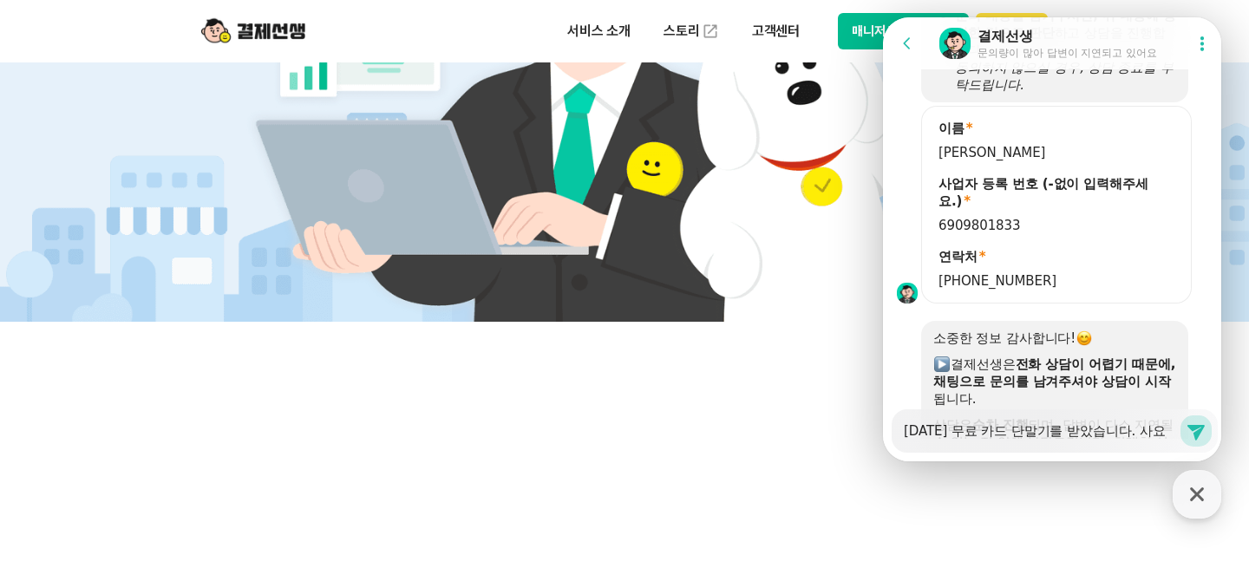
type textarea "[DATE] 무료 카드 단말기를 받았습니다. 사용"
type textarea "x"
type textarea "[DATE] 무료 카드 단말기를 받았습니다. 사요"
type textarea "x"
type textarea "[DATE] 무료 카드 단말기를 받았습니다. 사ㅇ"
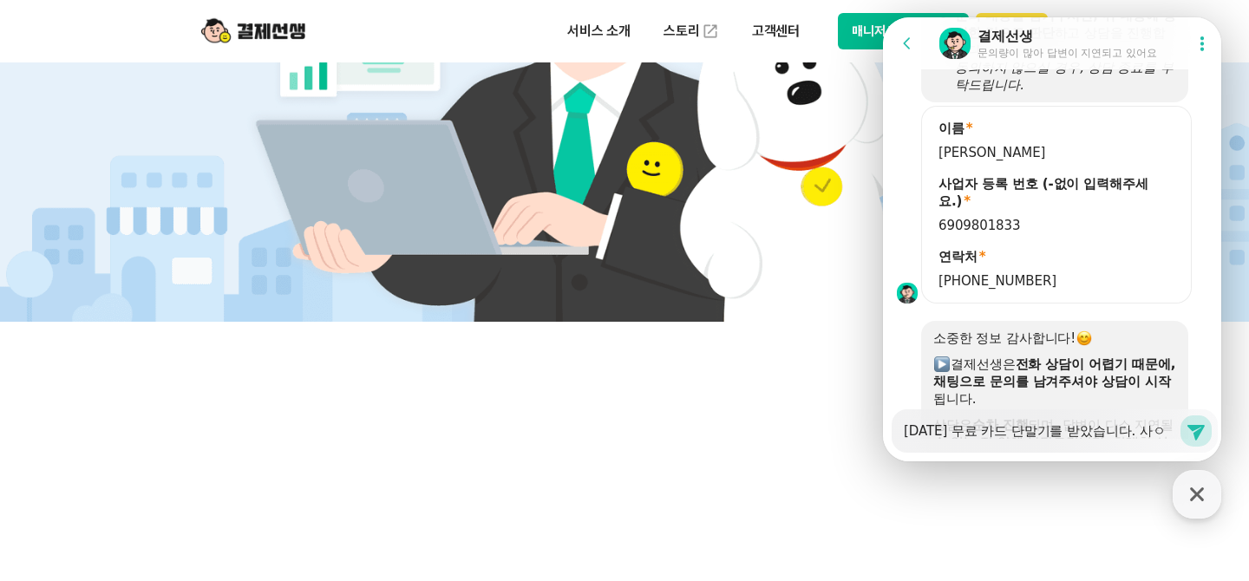
type textarea "x"
type textarea "[DATE] 무료 카드 단말기를 받았습니다. 사"
type textarea "x"
type textarea "[DATE] 무료 카드 단말기를 받았습니다."
type textarea "x"
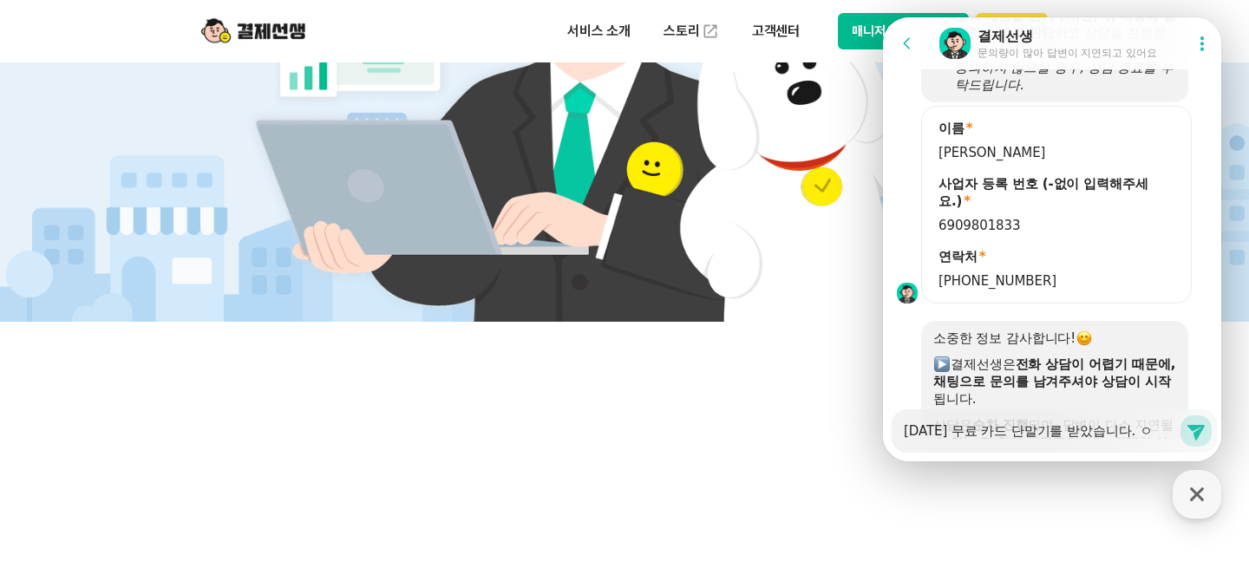
type textarea "[DATE] 무료 카드 단말기를 받았습니다. 여"
type textarea "x"
type textarea "[DATE] 무료 카드 단말기를 받았습니다. 연"
type textarea "x"
type textarea "[DATE] 무료 카드 단말기를 받았습니다. 연ㄱ"
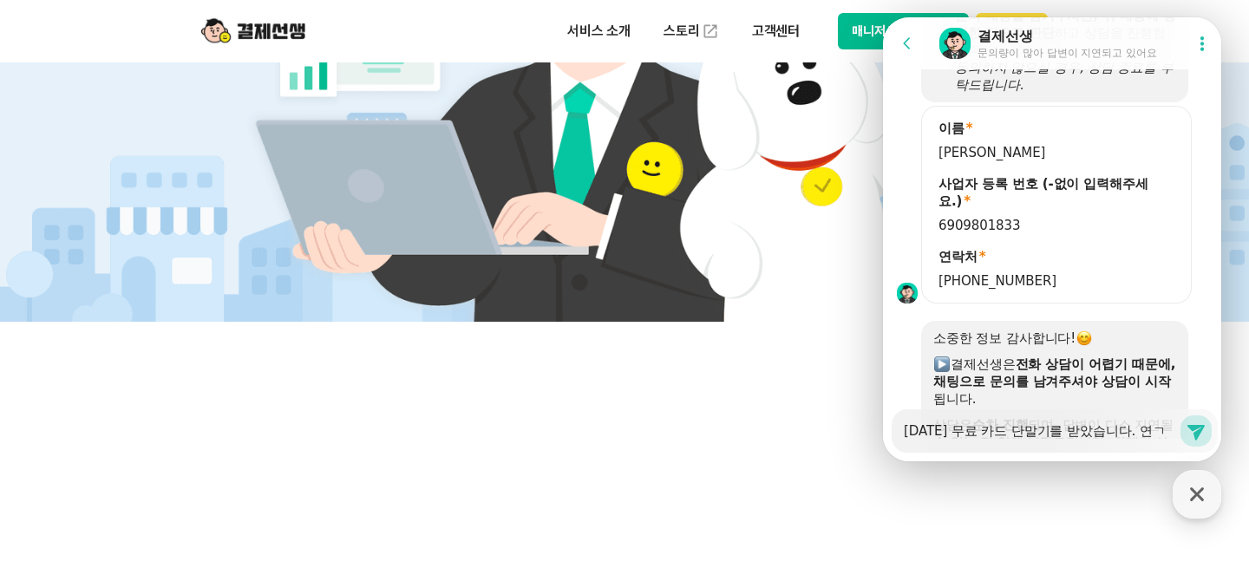
type textarea "x"
type textarea "[DATE] 무료 카드 단말기를 받았습니다. 연겨"
type textarea "x"
type textarea "[DATE] 무료 카드 단말기를 받았습니다. 연결"
type textarea "x"
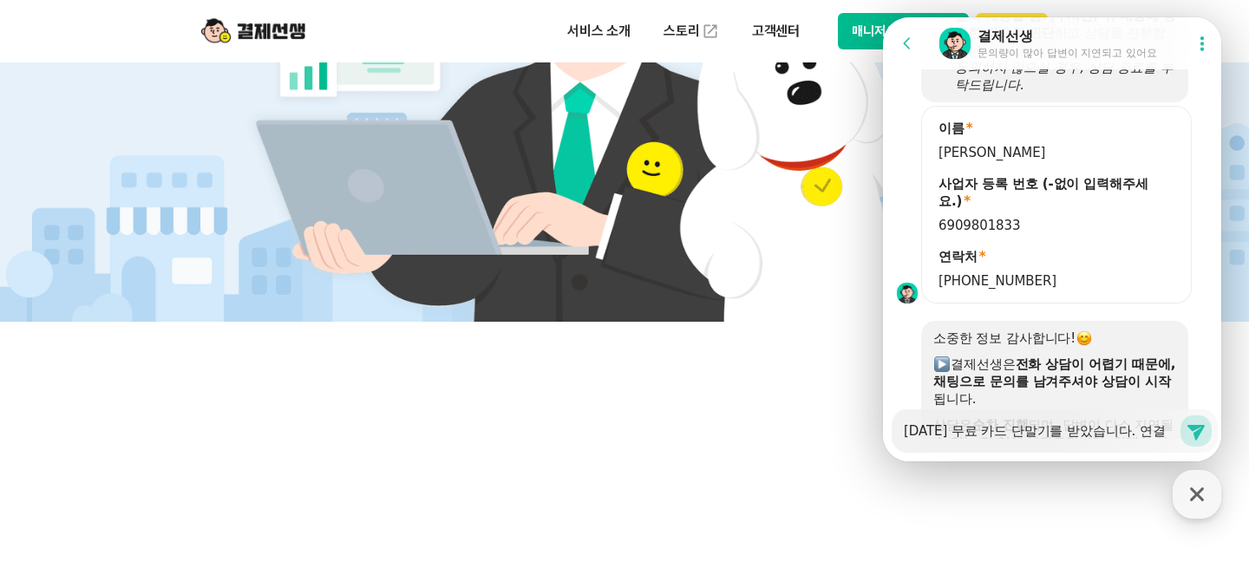
type textarea "[DATE] 무료 카드 단말기를 받았습니다. 연결 ㅈ"
type textarea "x"
type textarea "[DATE] 무료 카드 단말기를 받았습니다. 연결 주"
type textarea "x"
type textarea "[DATE] 무료 카드 단말기를 받았습니다. 연결 중"
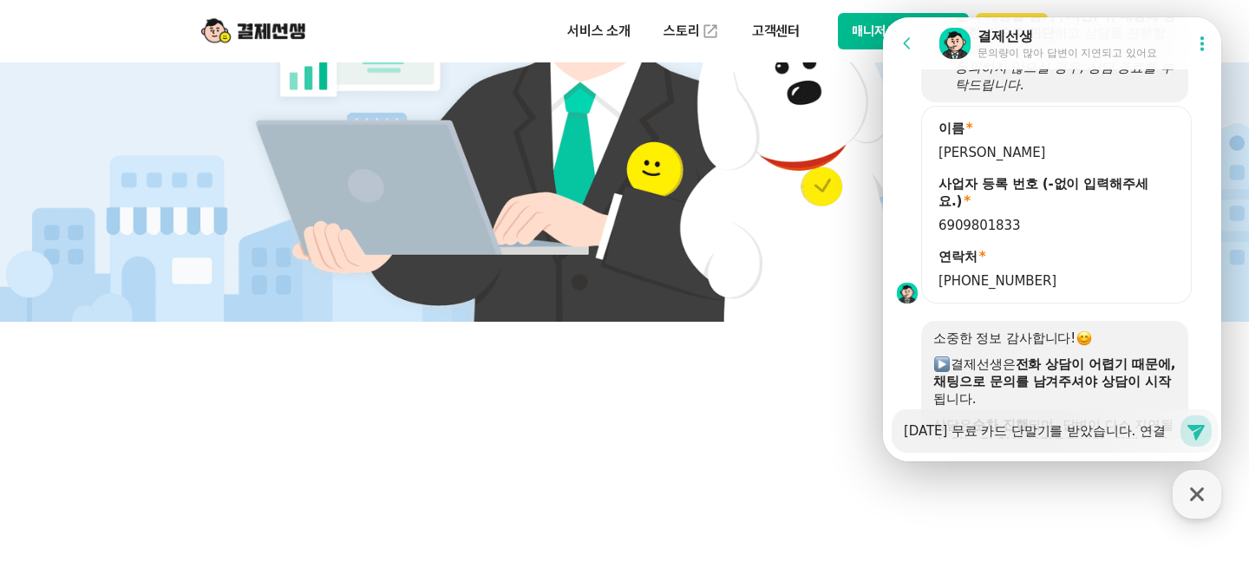
type textarea "x"
type textarea "[DATE] 무료 카드 단말기를 받았습니다. 연결 중ㅇ"
type textarea "x"
type textarea "[DATE] 무료 카드 단말기를 받았습니다. 연결 중에"
type textarea "x"
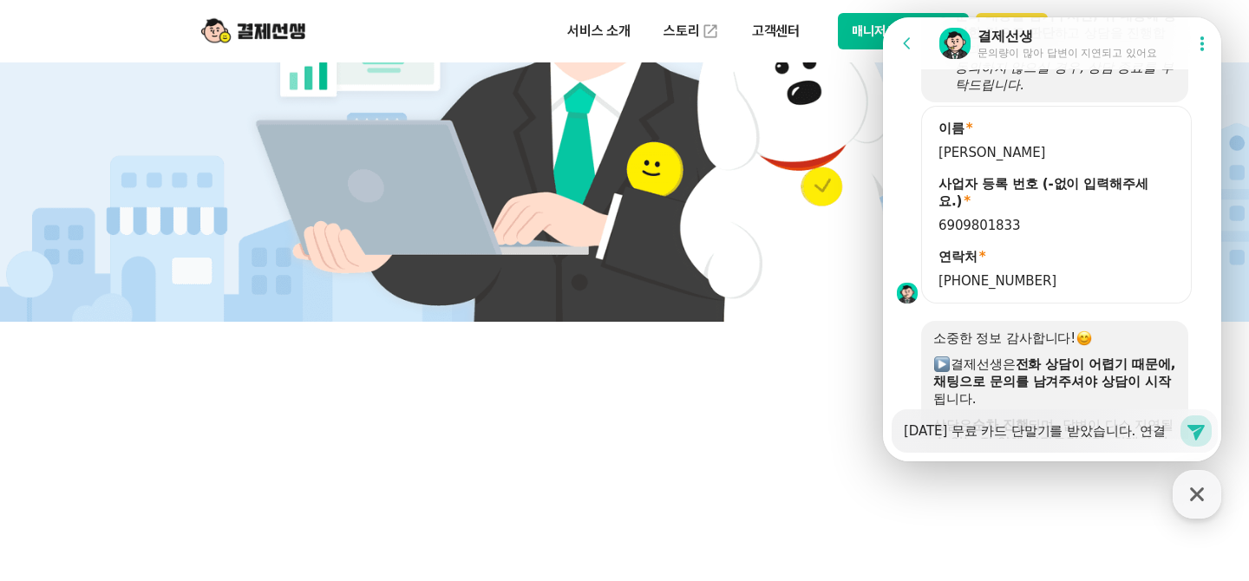
type textarea "[DATE] 무료 카드 단말기를 받았습니다. 연결 중에"
type textarea "x"
type textarea "[DATE] 무료 카드 단말기를 받았습니다. 연결 중에 ㅇ"
type textarea "x"
type textarea "[DATE] 무료 카드 단말기를 받았습니다. 연결 중에 오"
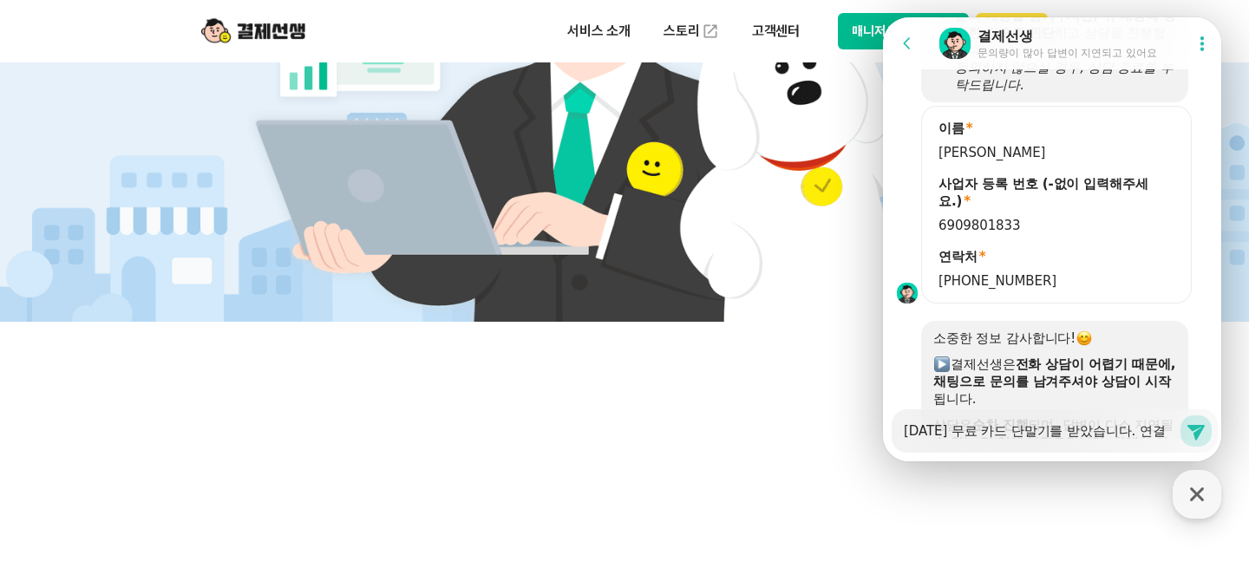
type textarea "x"
type textarea "[DATE] 무료 카드 단말기를 받았습니다. 연결 중에 와이"
type textarea "x"
type textarea "[DATE] 무료 카드 단말기를 받았습니다. 연결 중에 [GEOGRAPHIC_DATA]"
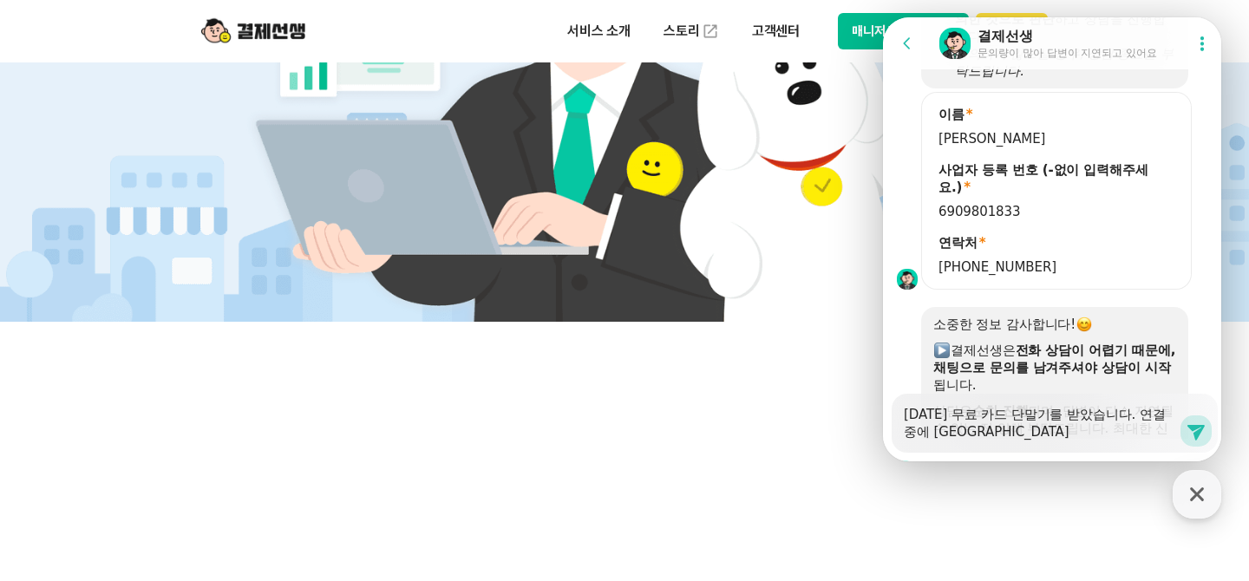
type textarea "x"
type textarea "[DATE] 무료 카드 단말기를 받았습니다. 연결 중에 [GEOGRAPHIC_DATA]"
type textarea "x"
type textarea "[DATE] 무료 카드 단말기를 받았습니다. 연결 중에 와이파인"
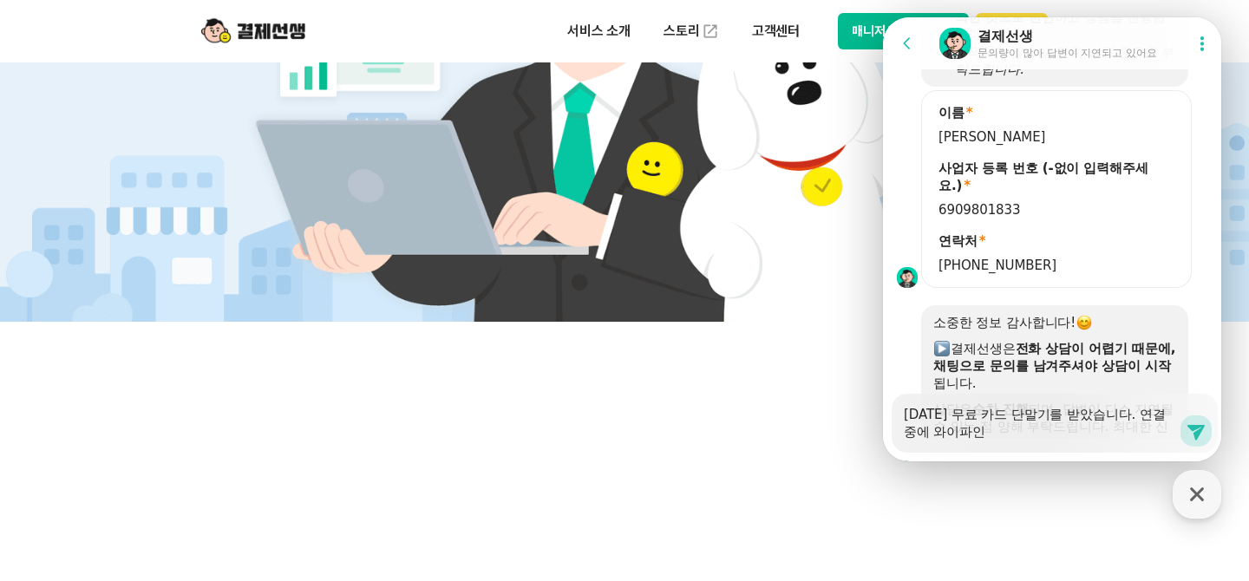
type textarea "x"
type textarea "[DATE] 무료 카드 단말기를 받았습니다. 연결 중에 와이파이느"
type textarea "x"
type textarea "[DATE] 무료 카드 단말기를 받았습니다. 연결 중에 와이파이는"
type textarea "x"
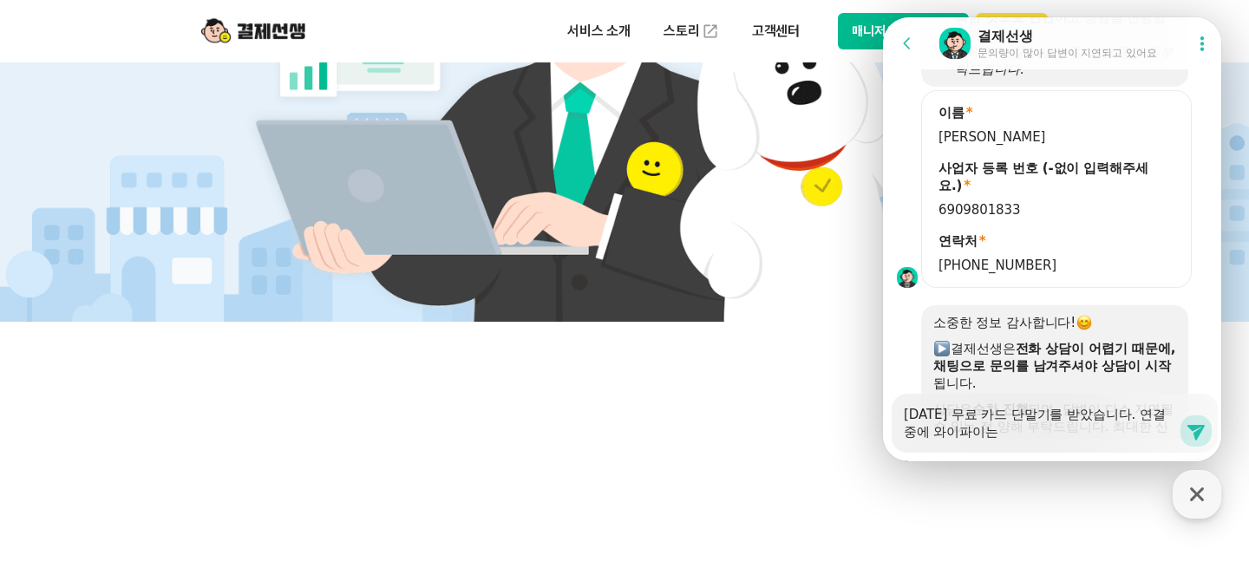
type textarea "[DATE] 무료 카드 단말기를 받았습니다. 연결 중에 와이파이느"
type textarea "x"
type textarea "[DATE] 무료 카드 단말기를 받았습니다. 연결 중에 와이파이ㄴ"
type textarea "x"
type textarea "[DATE] 무료 카드 단말기를 받았습니다. 연결 중에 [GEOGRAPHIC_DATA]"
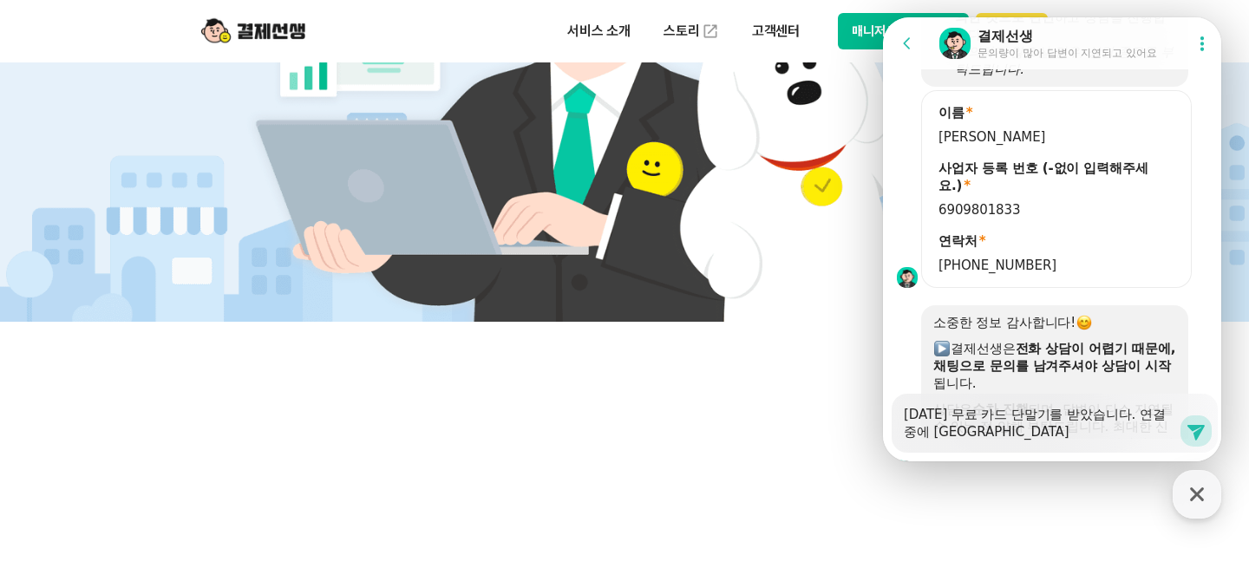
type textarea "x"
type textarea "[DATE] 무료 카드 단말기를 받았습니다. 연결 중에 와이파이 ㅇ"
type textarea "x"
type textarea "[DATE] 무료 카드 단말기를 받았습니다. 연결 중에 [GEOGRAPHIC_DATA] 연"
type textarea "x"
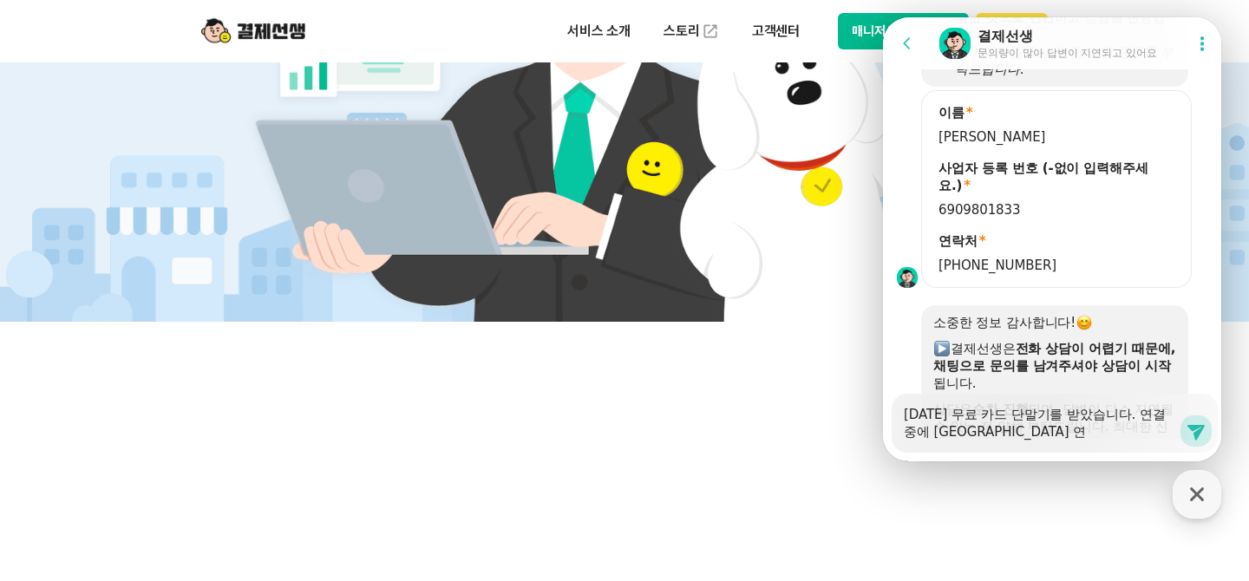
type textarea "[DATE] 무료 카드 단말기를 받았습니다. 연결 중에 와이파이 연ㄱ"
type textarea "x"
type textarea "[DATE] 무료 카드 단말기를 받았습니다. 연결 중에 와이파이 연겨"
type textarea "x"
type textarea "[DATE] 무료 카드 단말기를 받았습니다. 연결 중에 [GEOGRAPHIC_DATA] 연결"
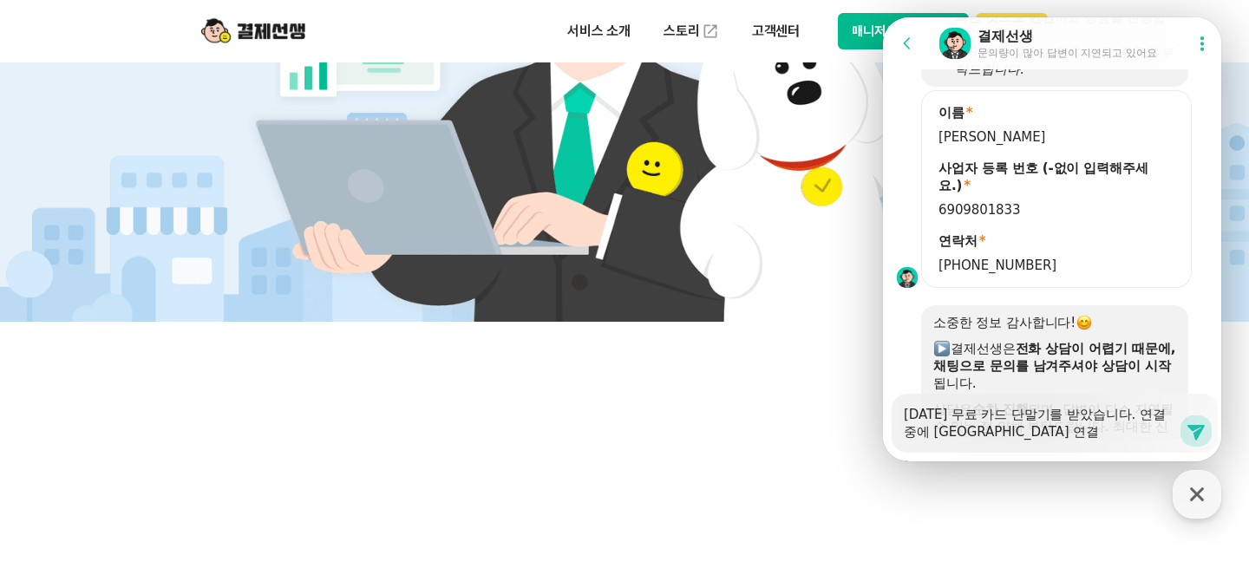
type textarea "x"
type textarea "[DATE] 무료 카드 단말기를 받았습니다. 연결 중에 [GEOGRAPHIC_DATA] 연결ㅇ"
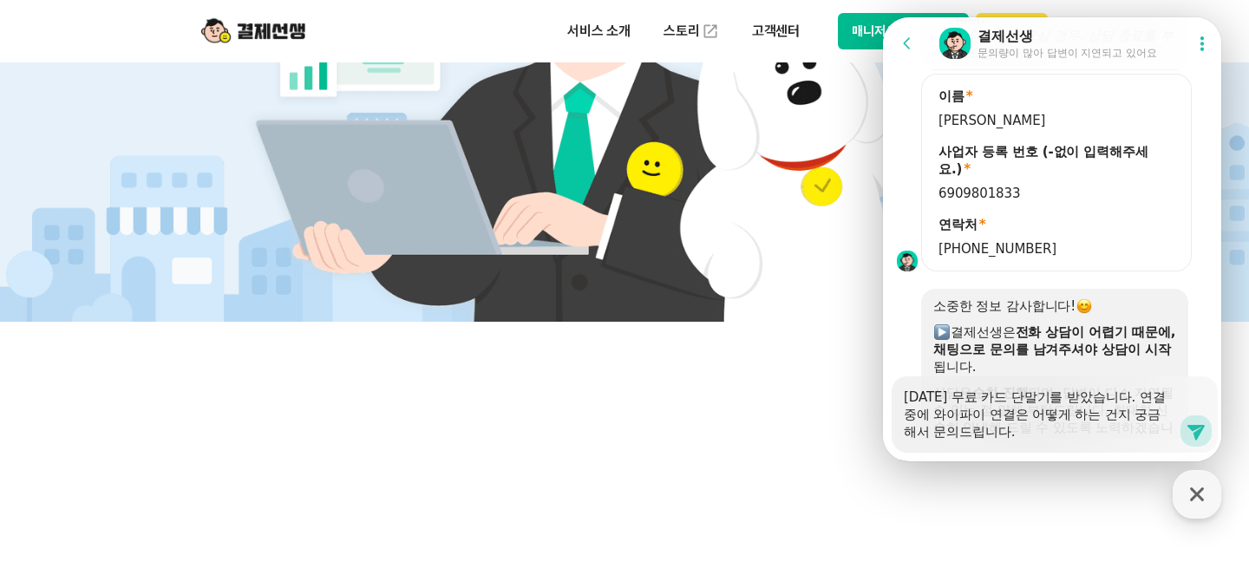
scroll to position [1522, 0]
click at [1197, 443] on button "Send new message" at bounding box center [1196, 431] width 31 height 31
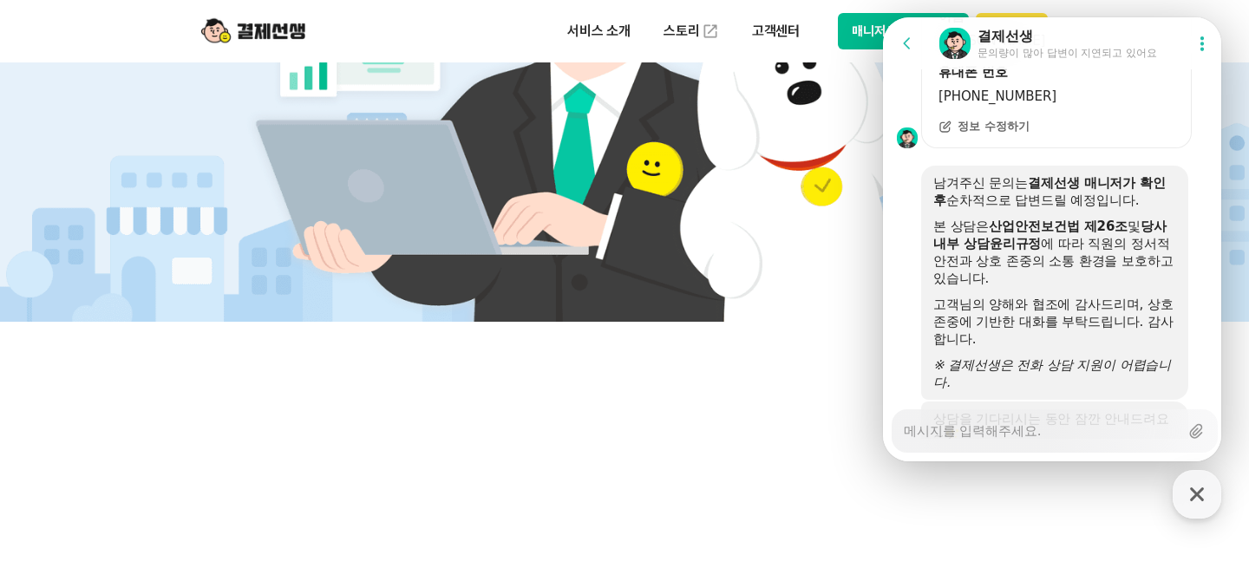
scroll to position [2256, 0]
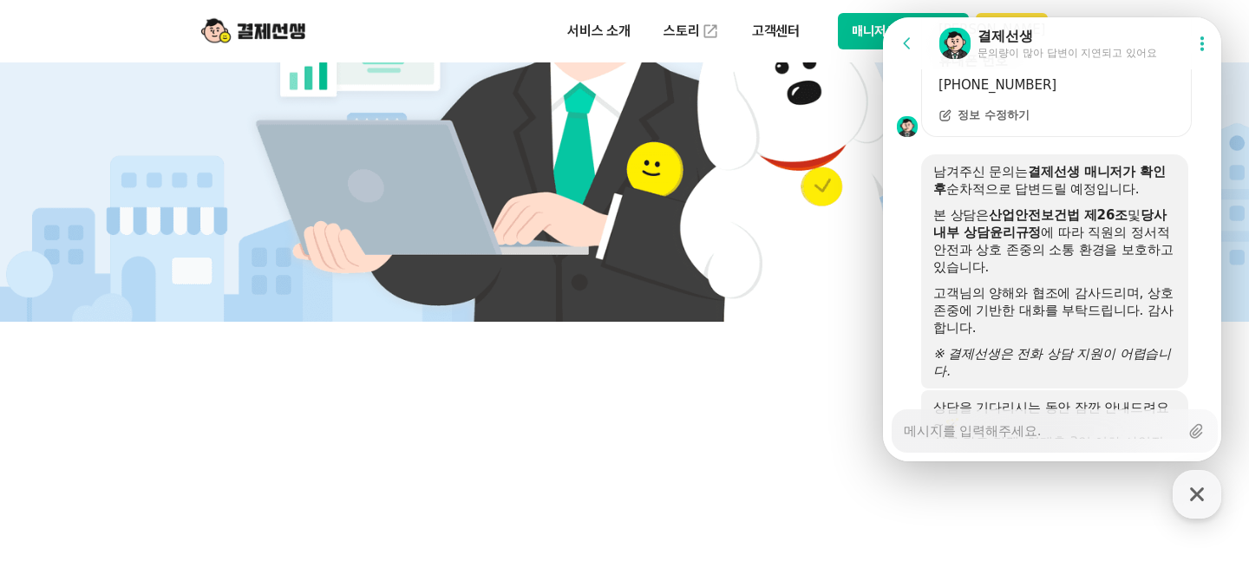
click at [904, 51] on icon at bounding box center [907, 43] width 17 height 17
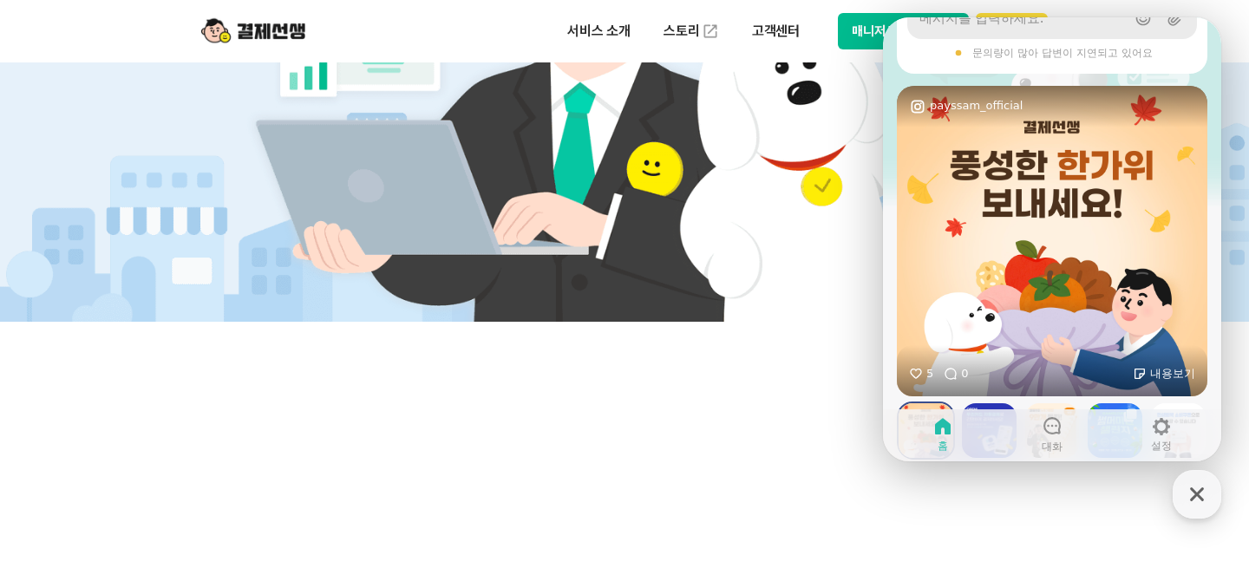
scroll to position [374, 0]
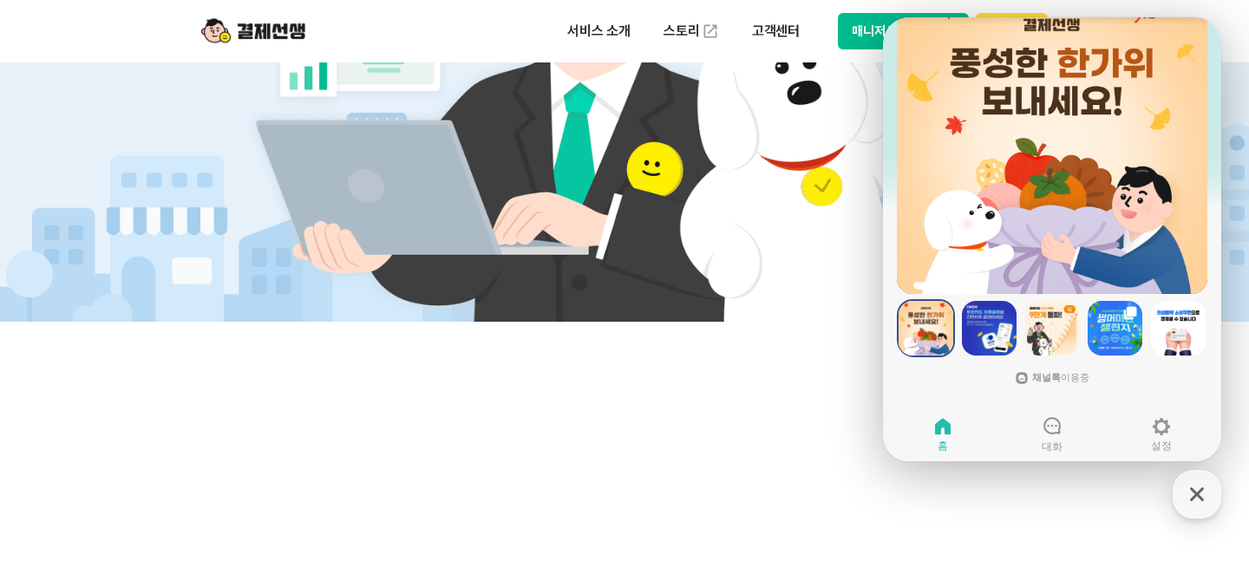
click at [1062, 431] on icon at bounding box center [1052, 426] width 21 height 21
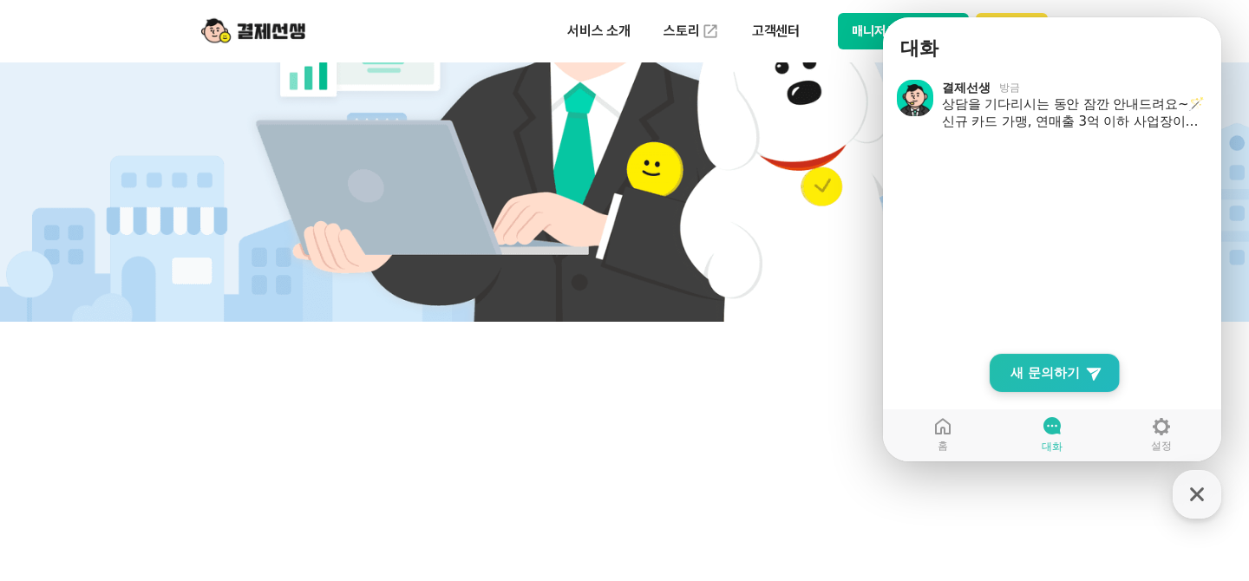
click at [1046, 367] on span "새 문의하기" at bounding box center [1045, 372] width 69 height 17
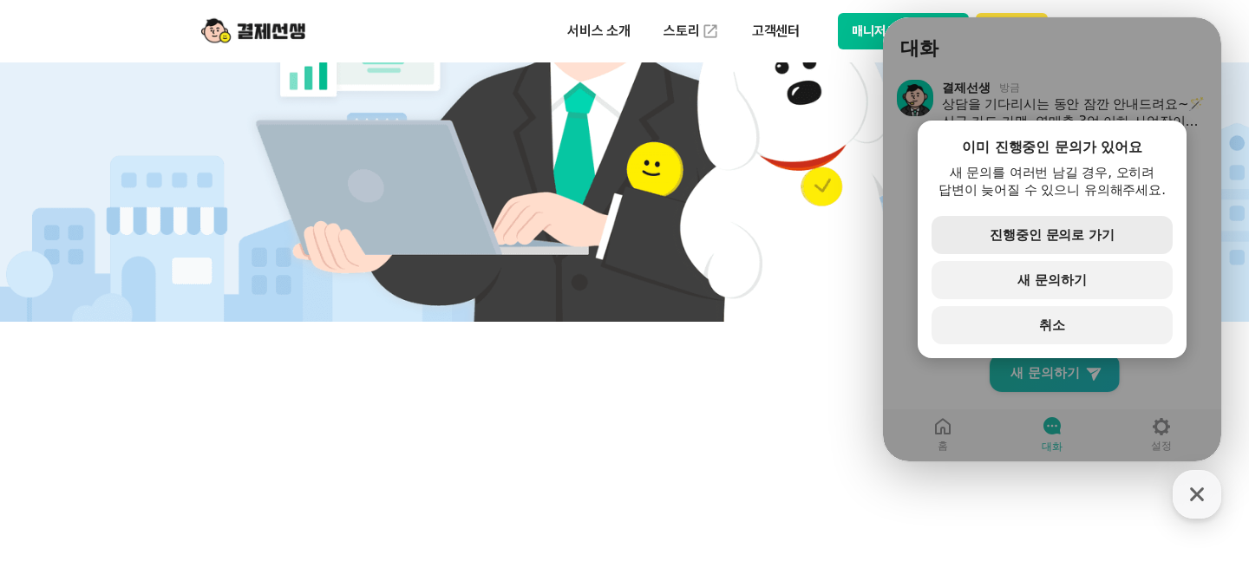
click at [1049, 239] on span "진행중인 문의로 가기" at bounding box center [1052, 235] width 125 height 16
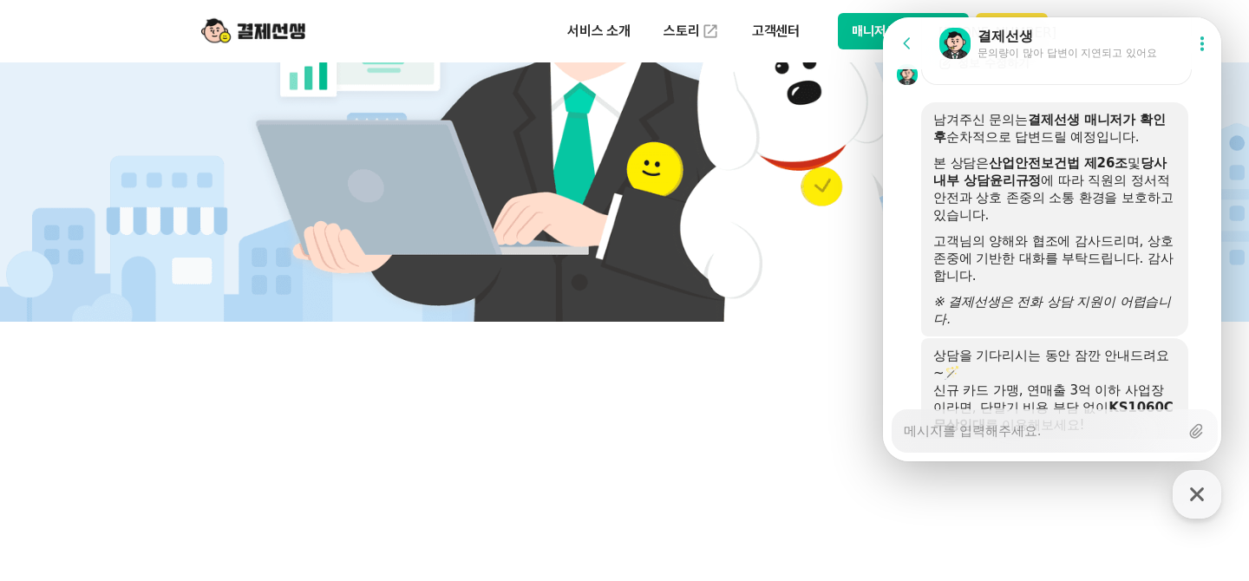
scroll to position [2362, 0]
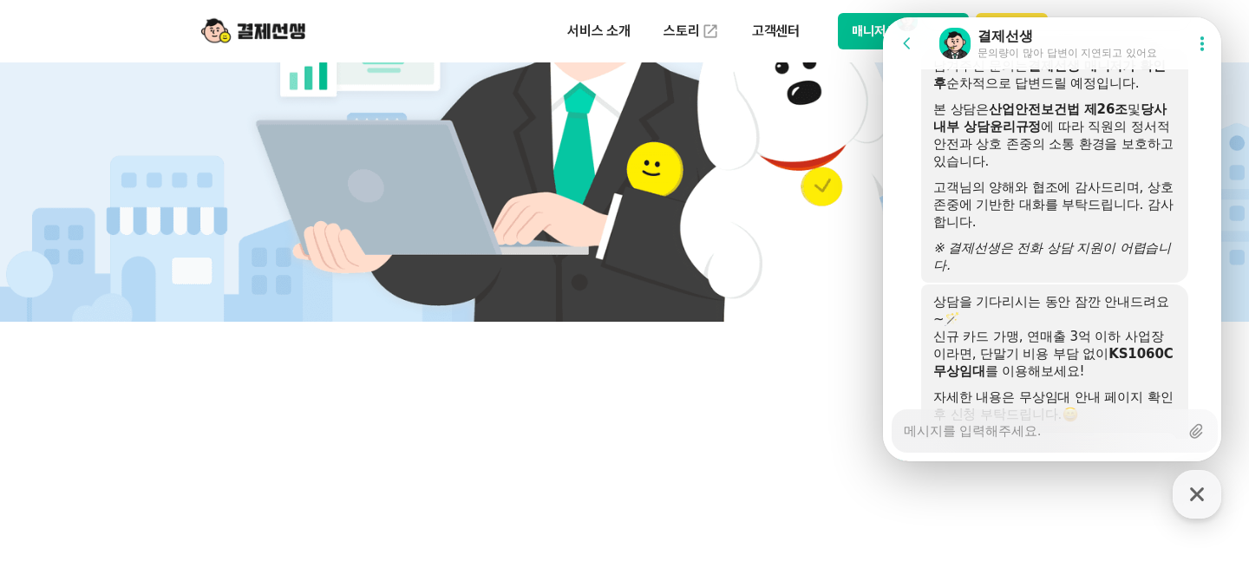
click at [1035, 431] on textarea "Messenger Input Textarea" at bounding box center [1041, 424] width 275 height 29
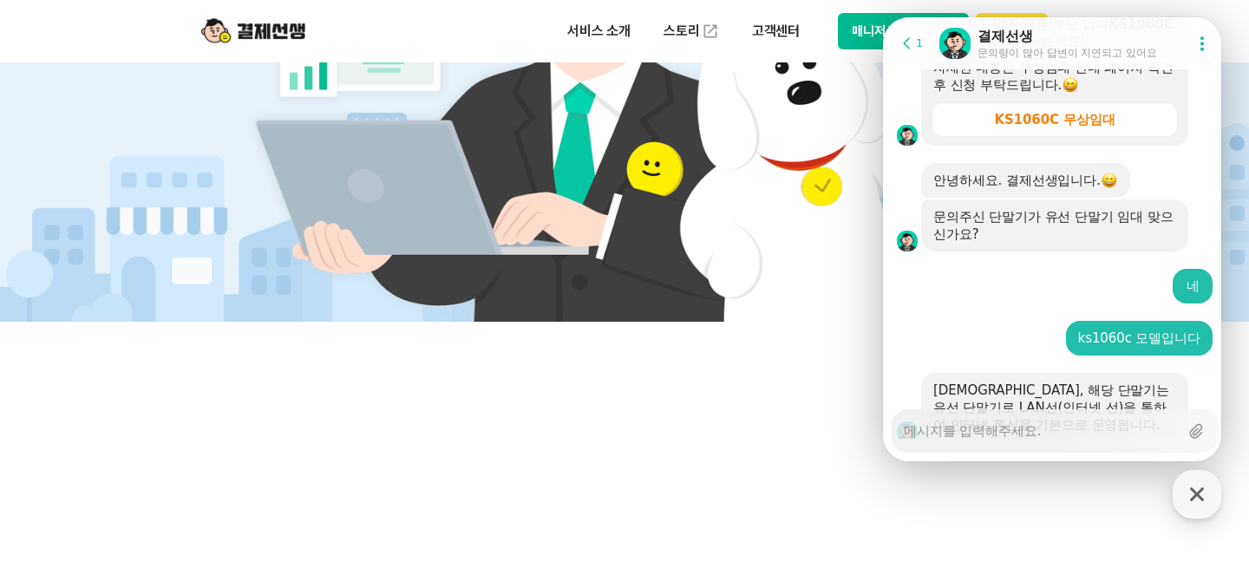
scroll to position [2691, 0]
click at [972, 431] on textarea "Messenger Input Textarea" at bounding box center [1041, 424] width 275 height 29
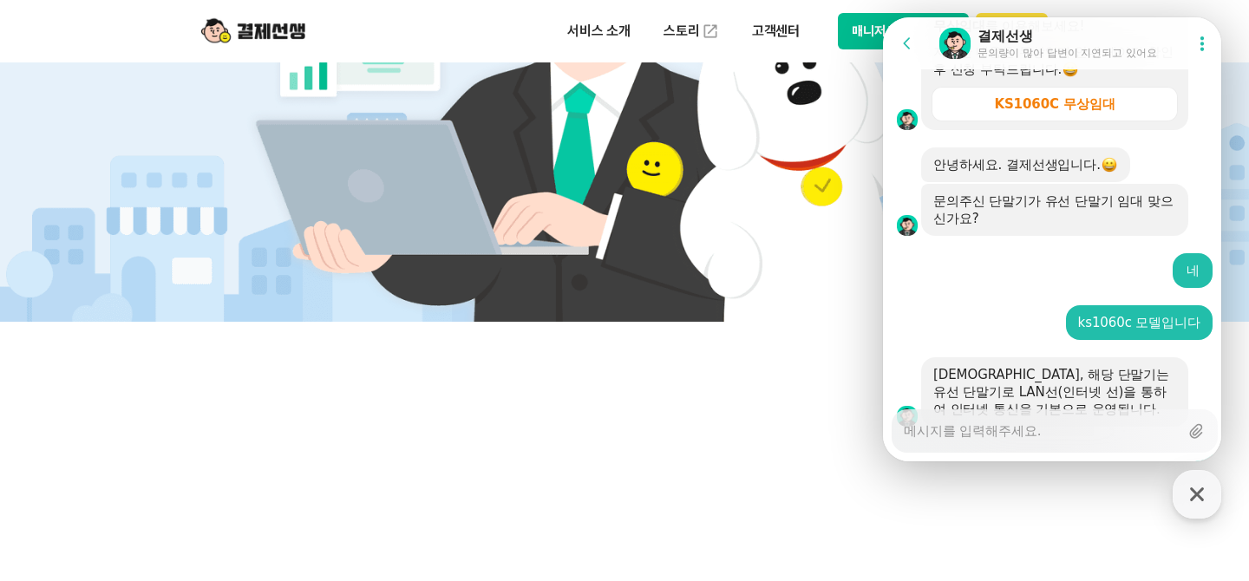
scroll to position [2761, 0]
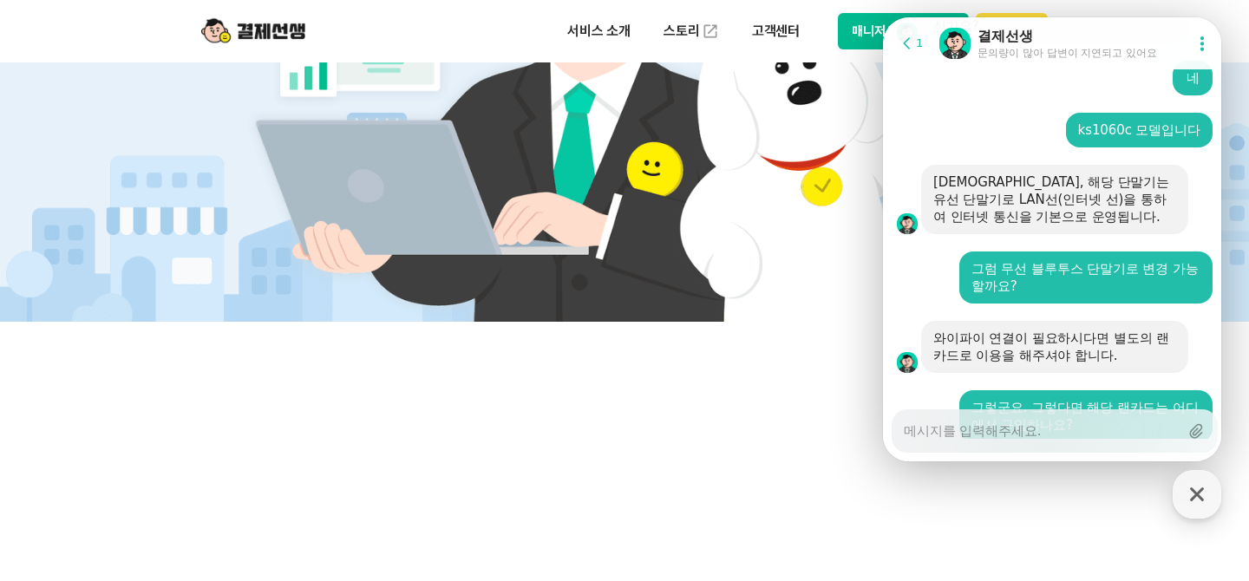
scroll to position [2899, 0]
click at [1086, 550] on div "Download file" at bounding box center [1045, 574] width 248 height 49
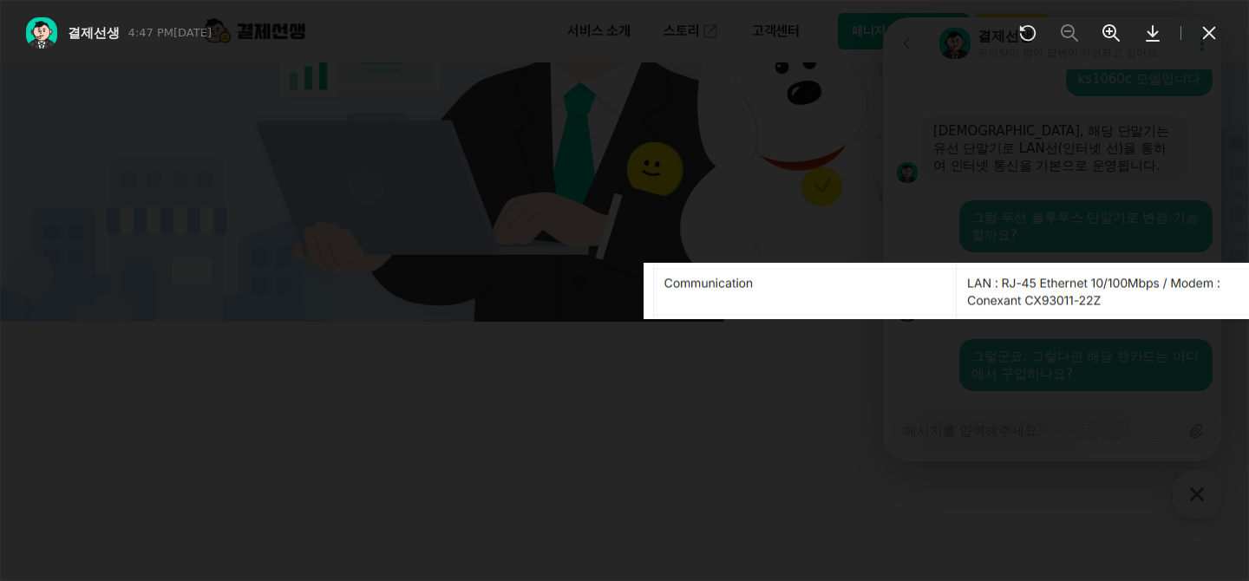
scroll to position [2952, 0]
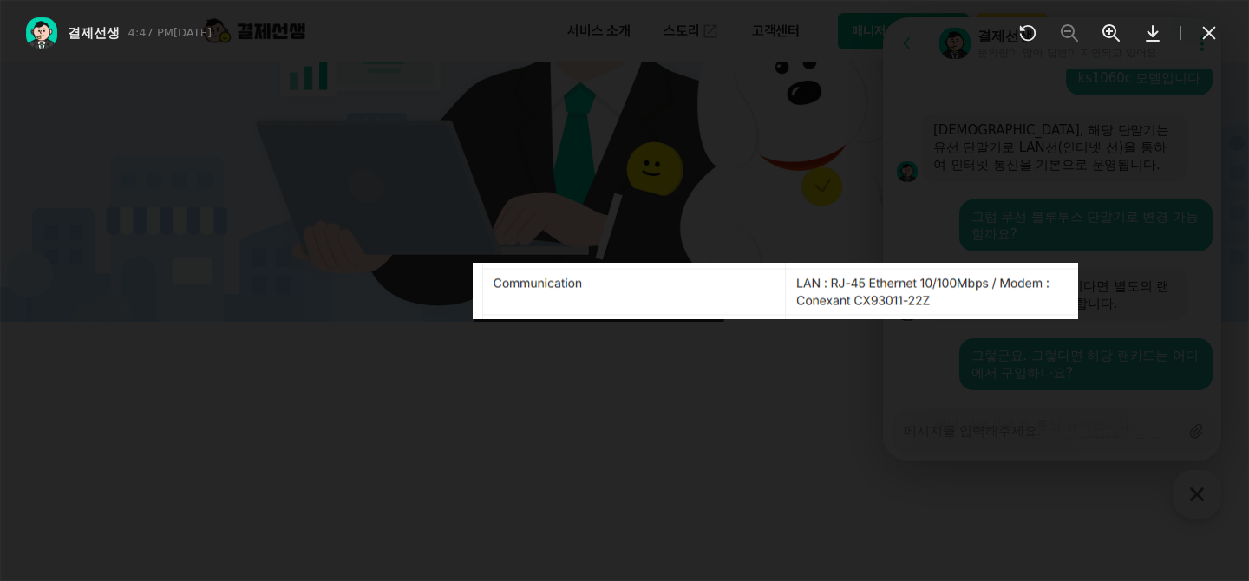
drag, startPoint x: 804, startPoint y: 305, endPoint x: 638, endPoint y: 333, distance: 168.9
click at [633, 331] on div at bounding box center [453, 290] width 1249 height 581
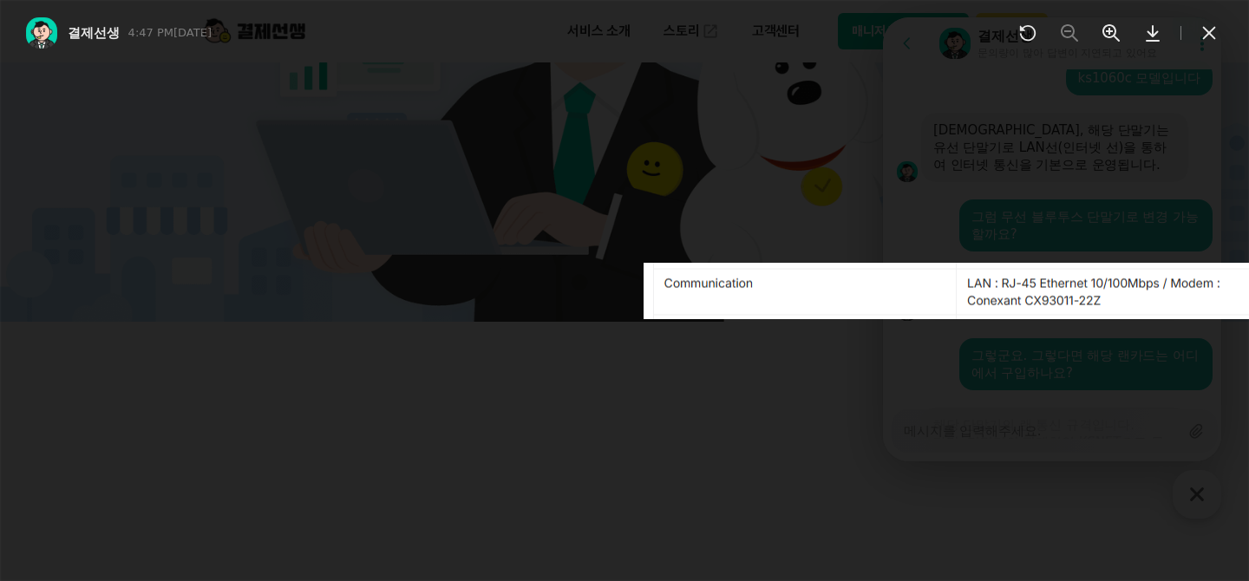
click at [940, 404] on div at bounding box center [624, 290] width 1249 height 581
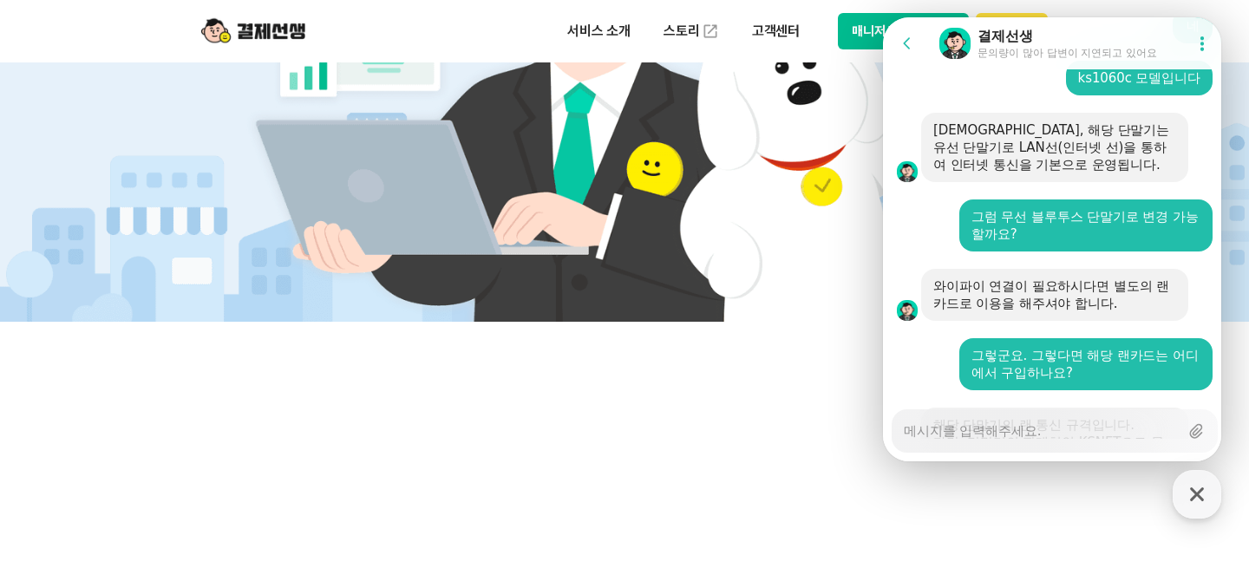
click at [991, 436] on textarea "Messenger Input Textarea" at bounding box center [1041, 424] width 275 height 29
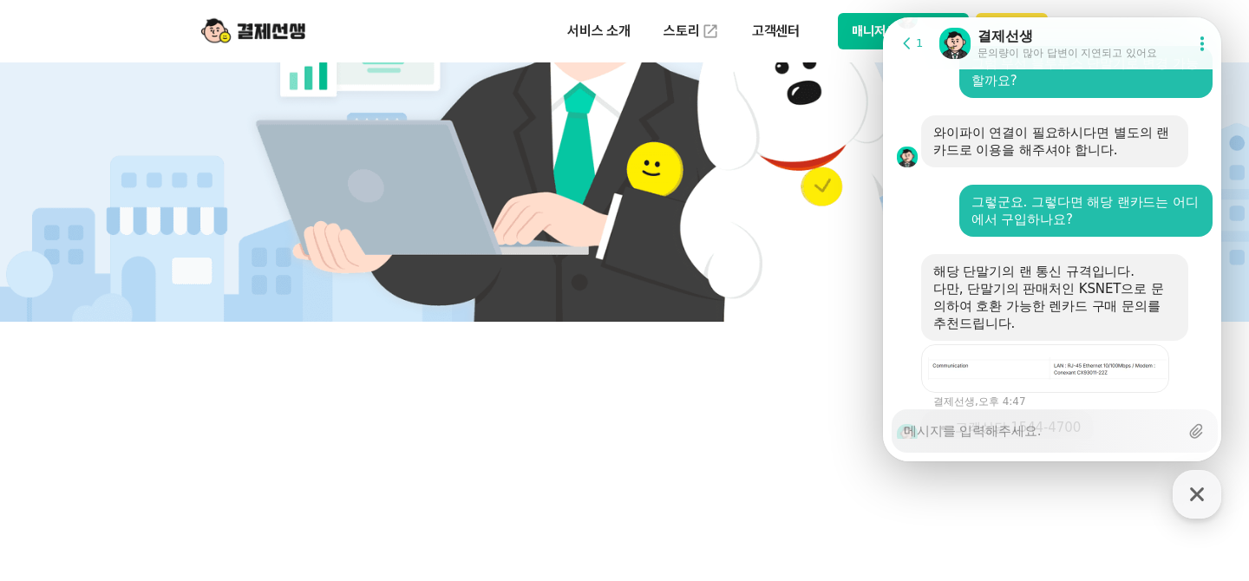
scroll to position [3108, 0]
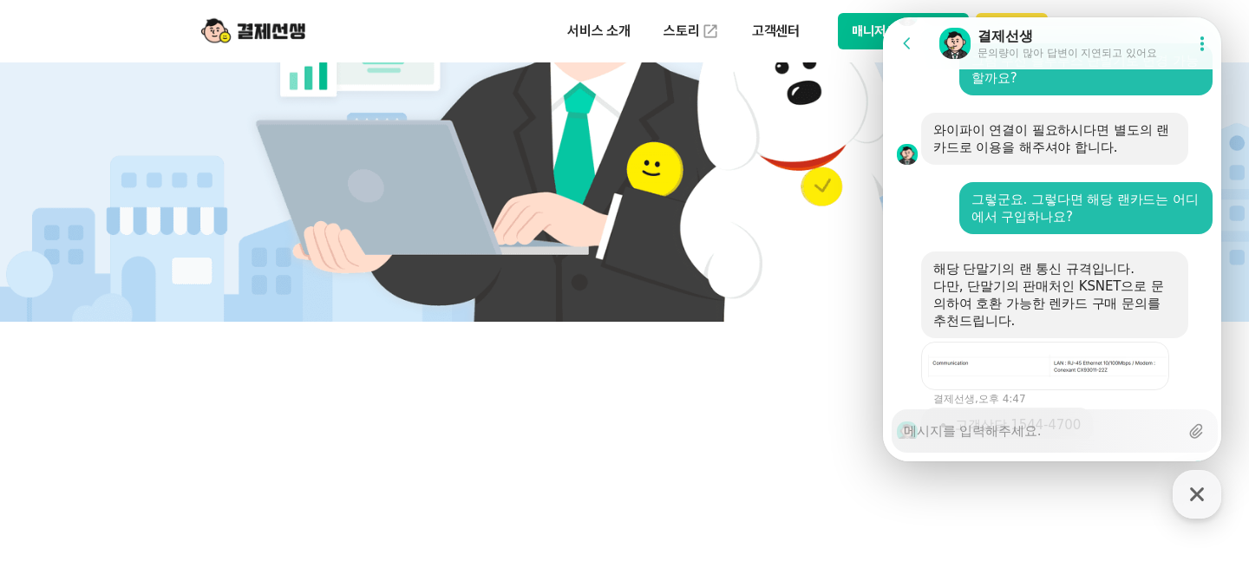
click at [1014, 422] on textarea "Messenger Input Textarea" at bounding box center [1041, 424] width 275 height 29
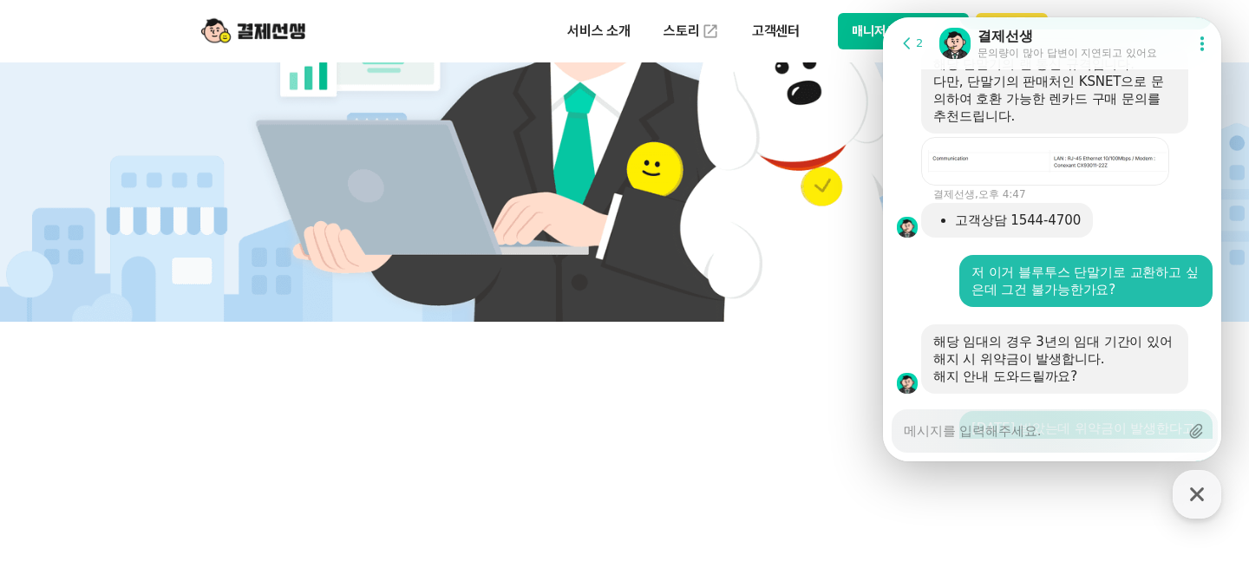
scroll to position [3316, 0]
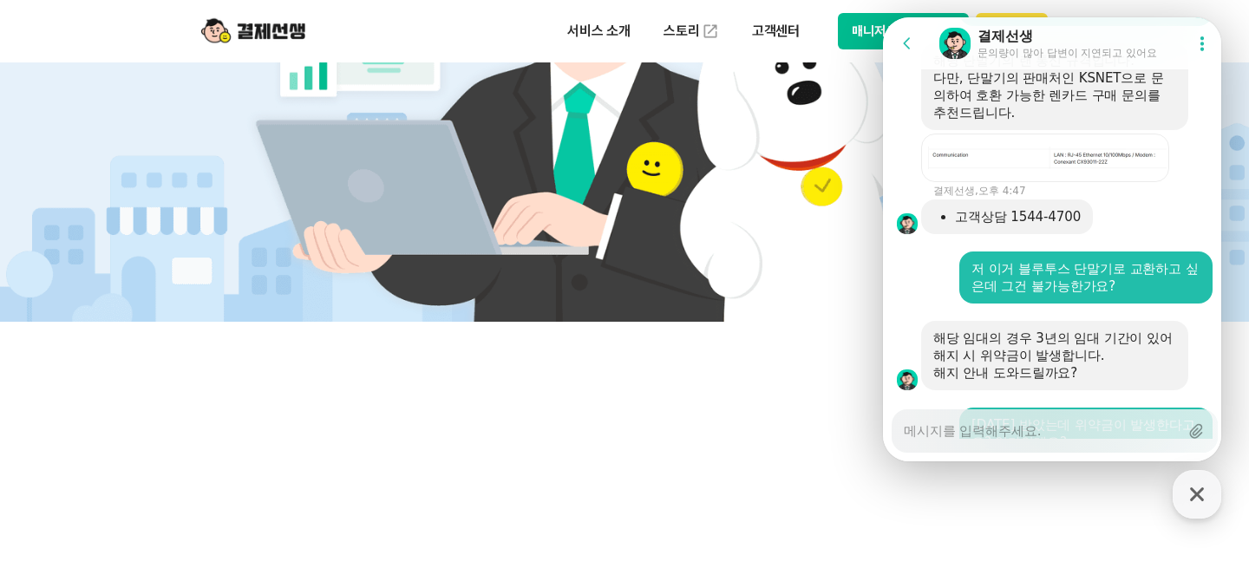
click at [969, 429] on textarea "Messenger Input Textarea" at bounding box center [1041, 424] width 275 height 29
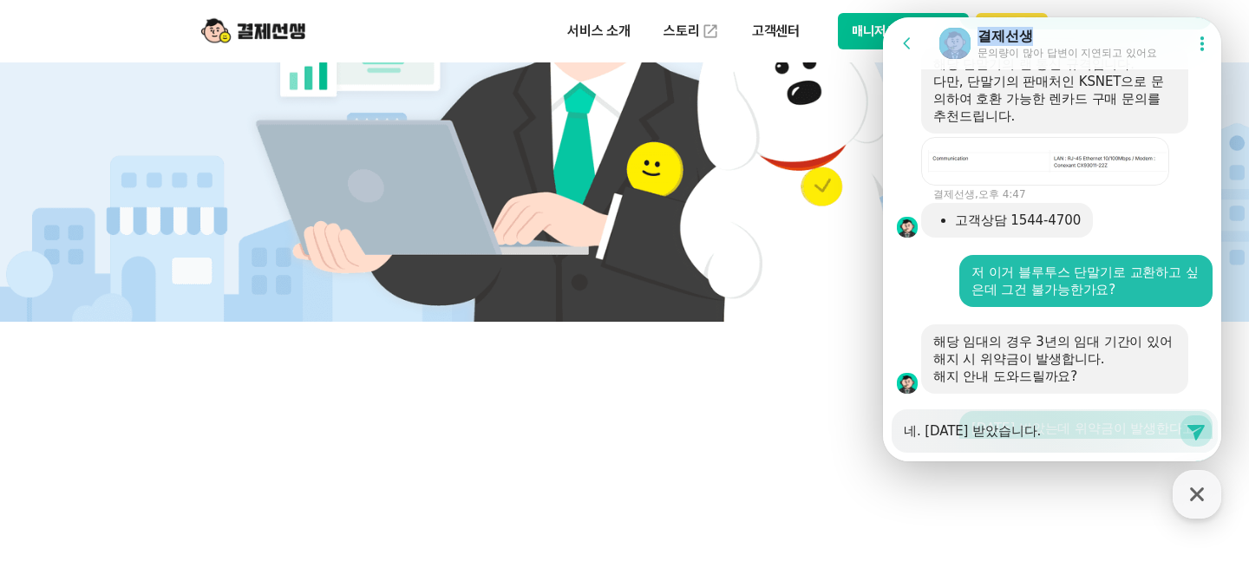
drag, startPoint x: 1038, startPoint y: 33, endPoint x: 864, endPoint y: 35, distance: 173.5
click at [883, 17] on html "Go to previous page Chat Room 결제선생 문의량이 많아 답변이 지연되고 있어요 Show userchat action di…" at bounding box center [1052, 17] width 338 height 0
click at [1186, 436] on icon at bounding box center [1196, 431] width 21 height 21
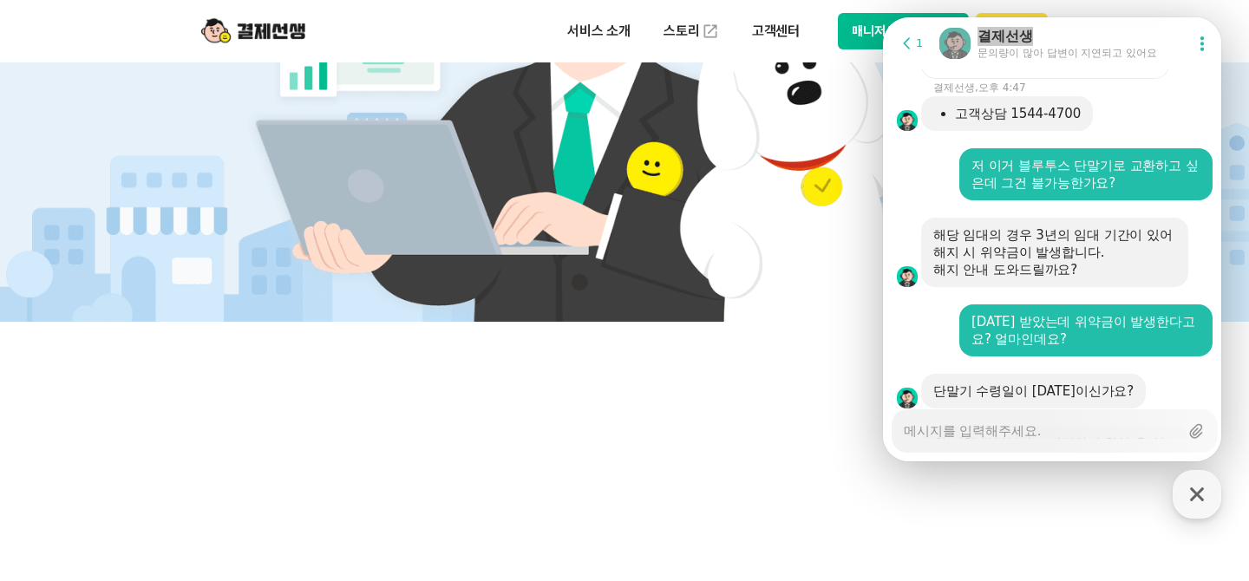
scroll to position [3420, 0]
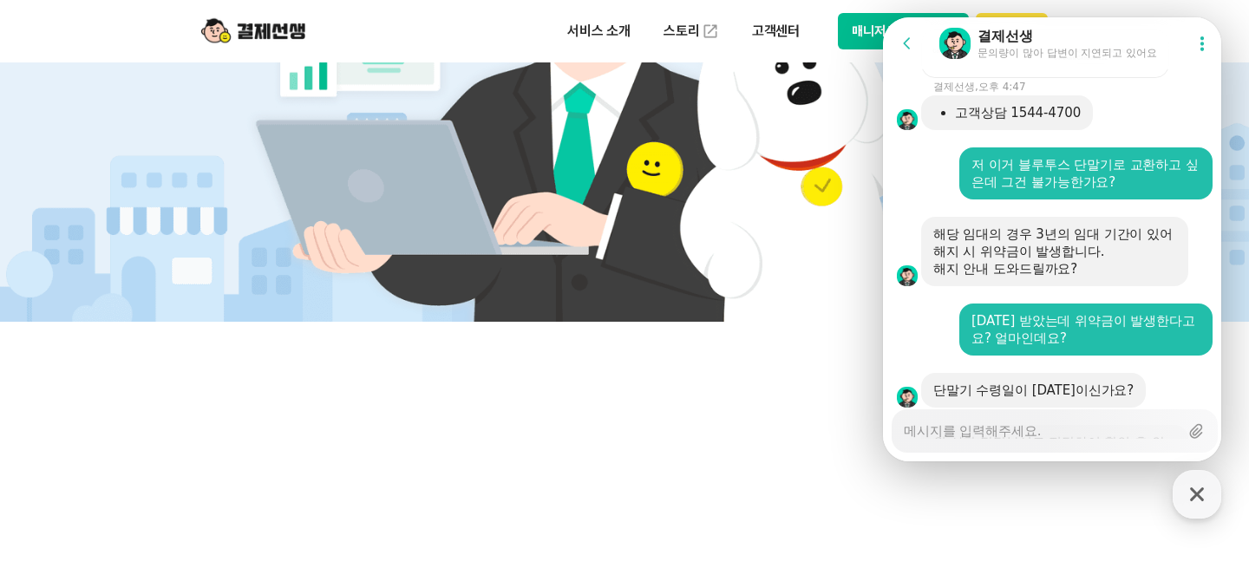
click at [1064, 444] on div "Messenger Input Textarea" at bounding box center [1041, 431] width 275 height 42
click at [1059, 435] on textarea "Messenger Input Textarea" at bounding box center [1041, 424] width 275 height 29
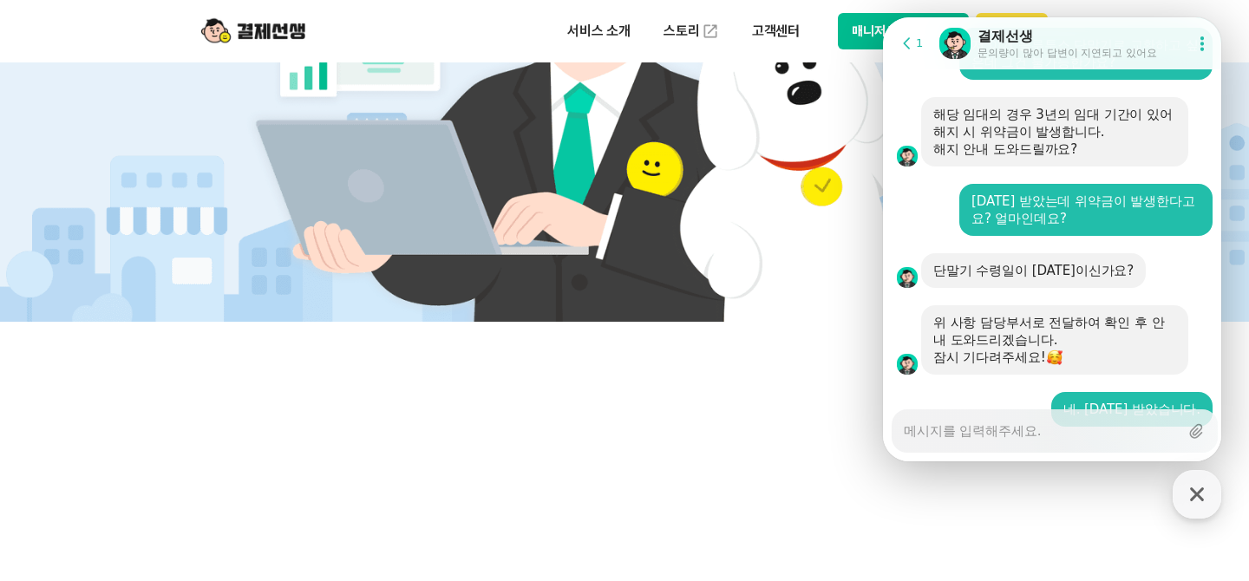
scroll to position [3541, 0]
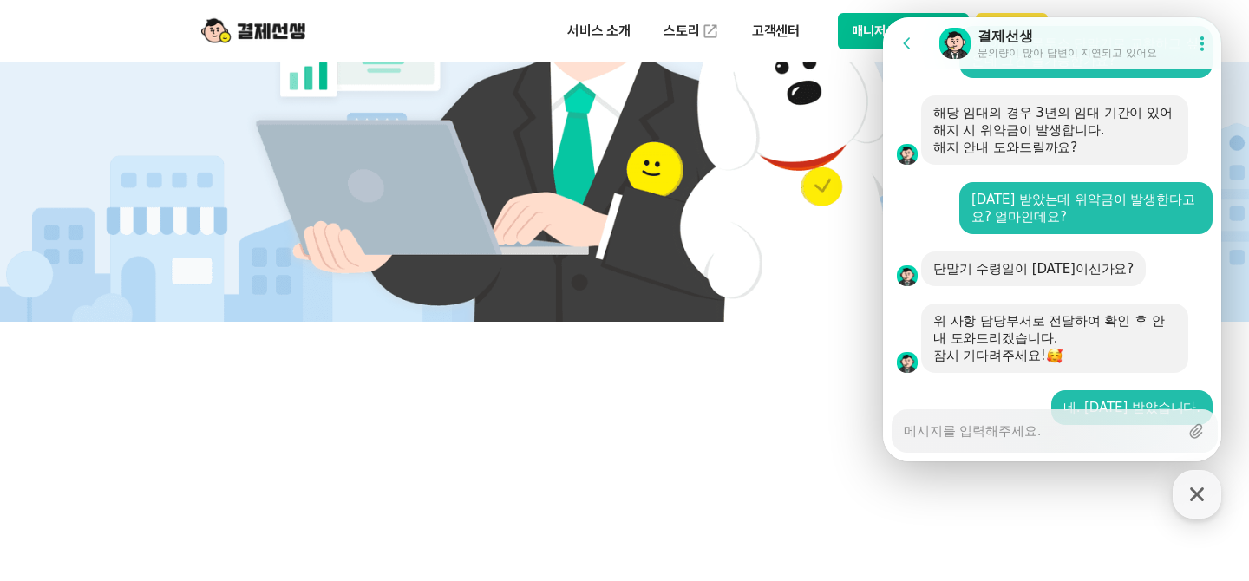
click at [1058, 432] on textarea "Messenger Input Textarea" at bounding box center [1041, 424] width 275 height 29
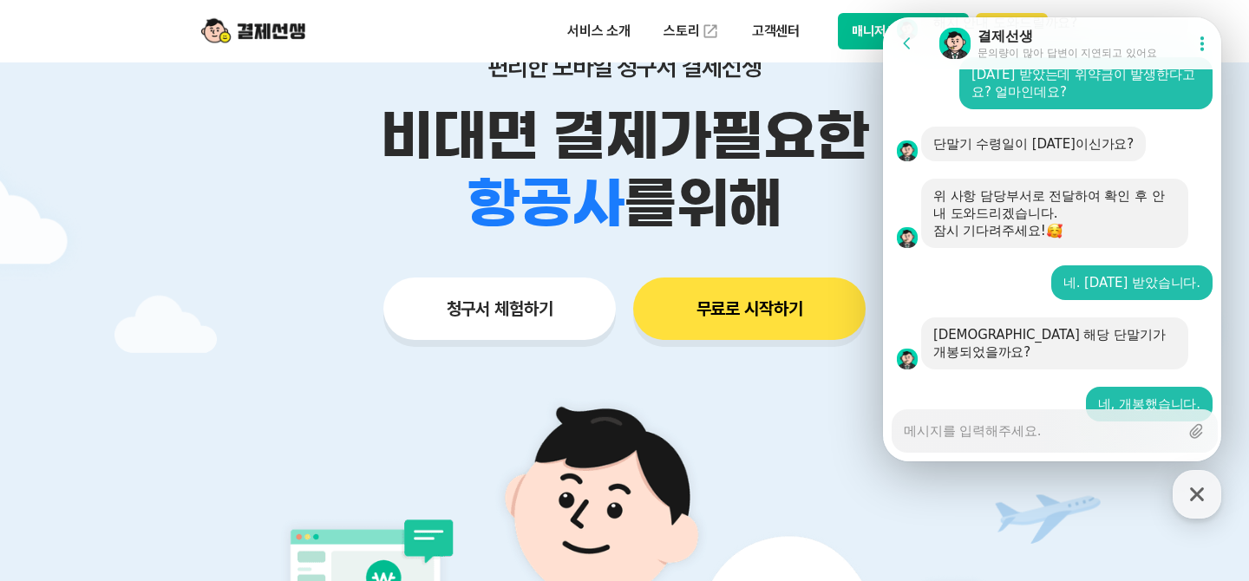
scroll to position [0, 0]
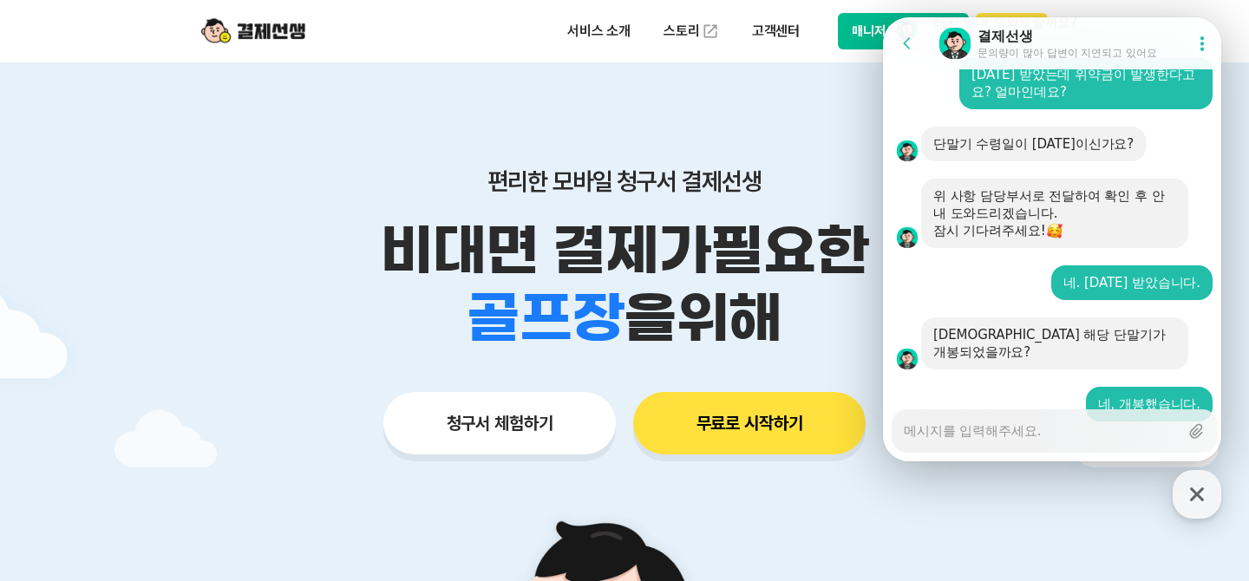
click at [485, 436] on button "청구서 체험하기" at bounding box center [499, 423] width 233 height 62
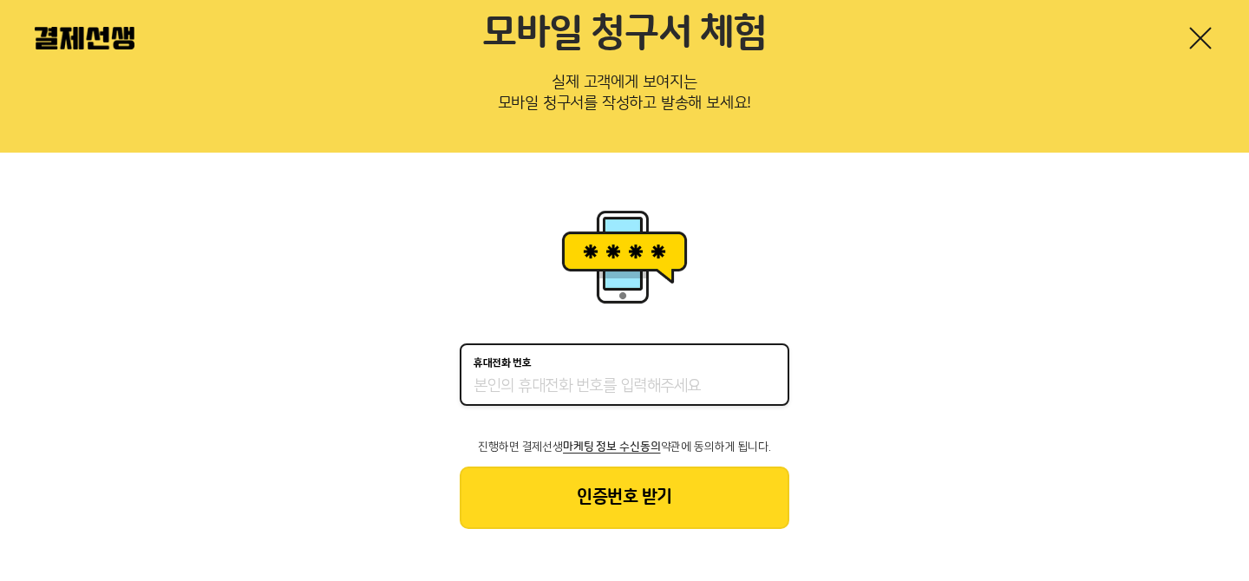
click at [605, 383] on input "휴대전화 번호" at bounding box center [625, 387] width 302 height 21
type input "01084898751"
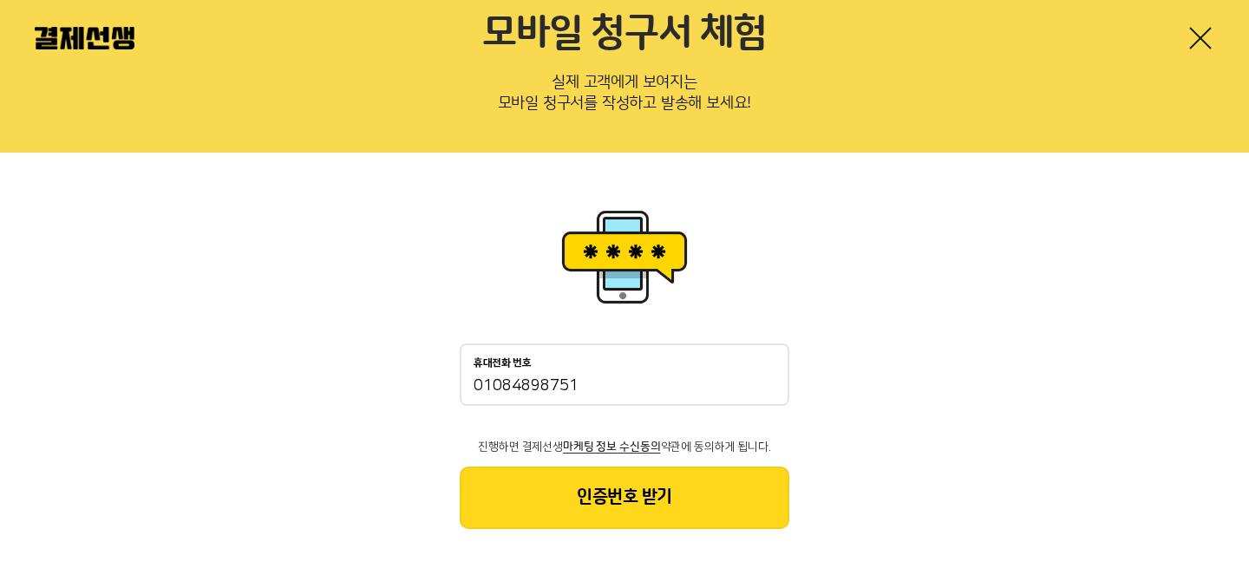
click at [606, 518] on button "인증번호 받기" at bounding box center [625, 498] width 330 height 62
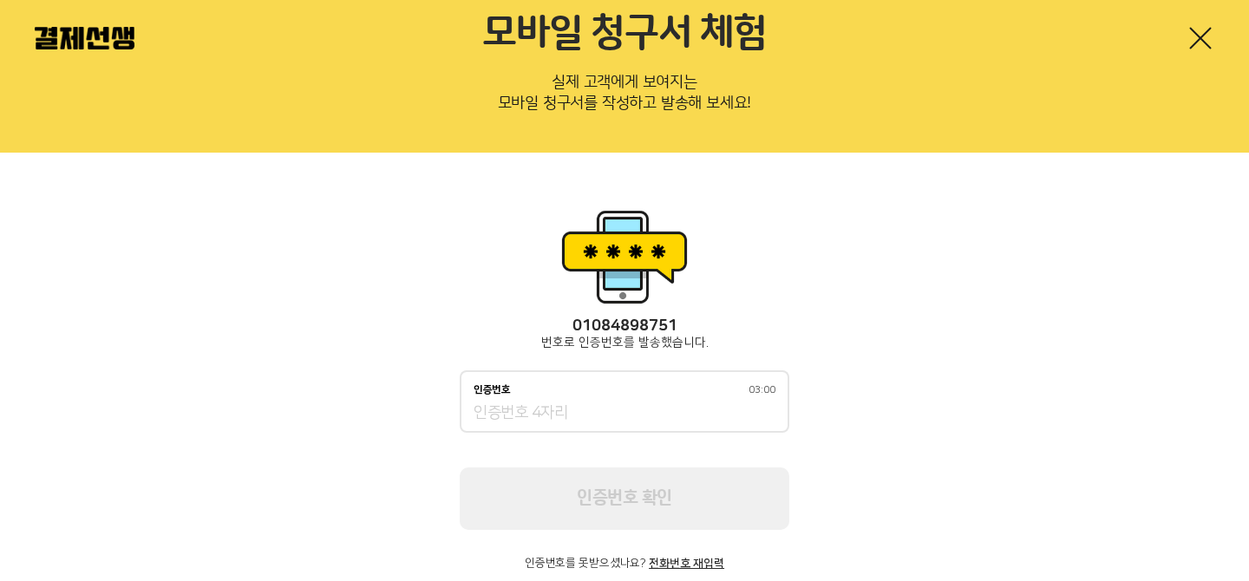
click at [597, 403] on input "인증번호 03:00" at bounding box center [625, 413] width 302 height 21
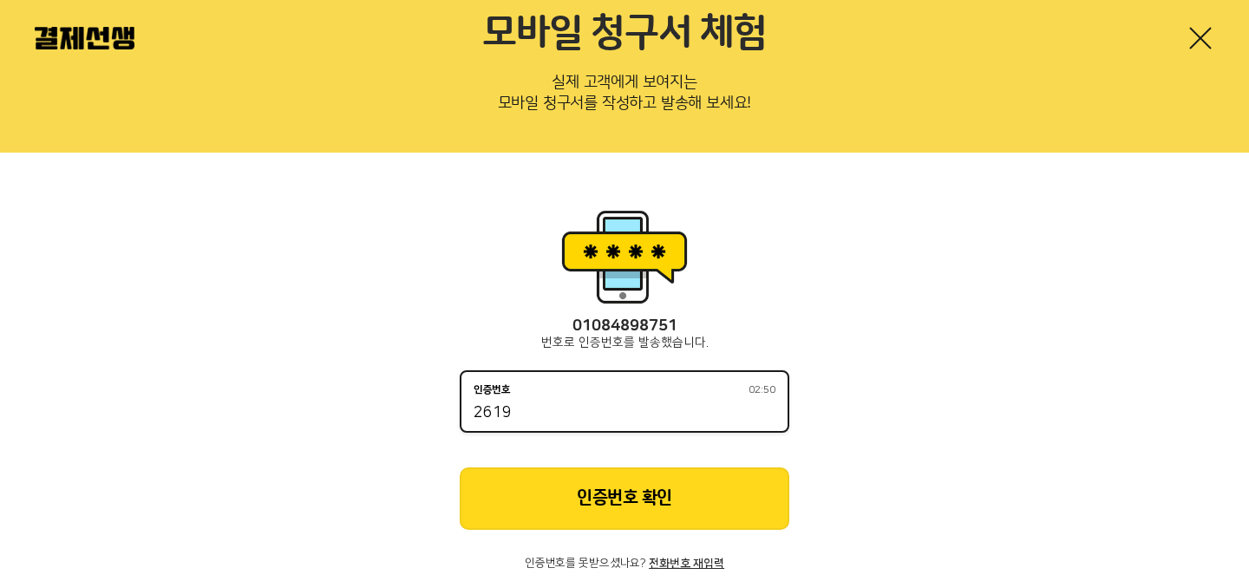
type input "2619"
click at [642, 513] on button "인증번호 확인" at bounding box center [625, 499] width 330 height 62
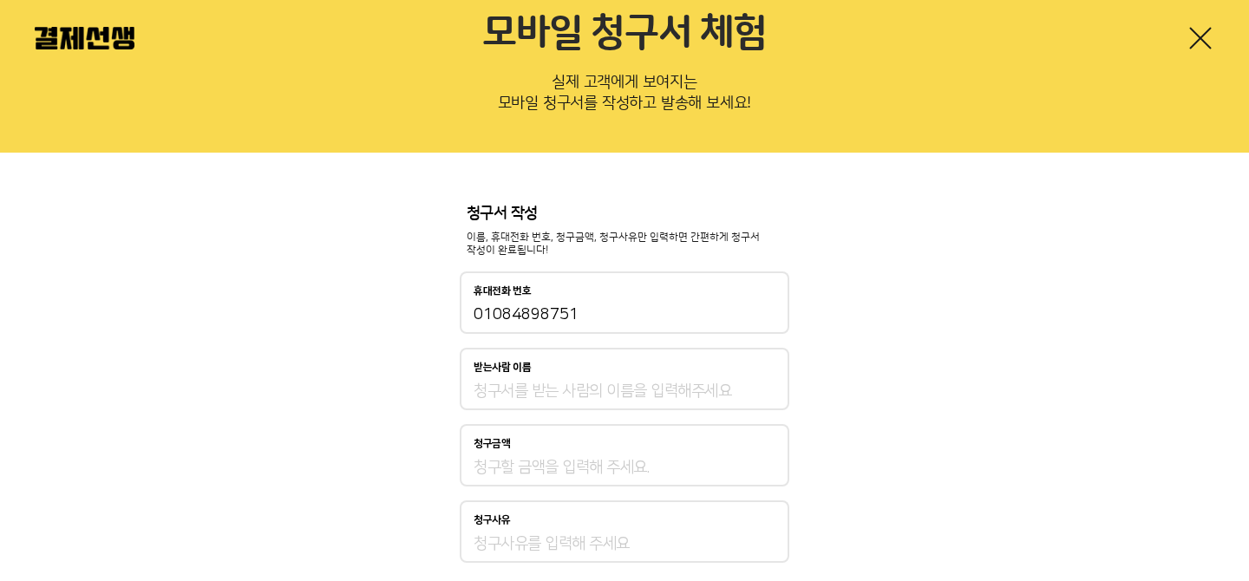
click at [624, 379] on div "받는사람 이름" at bounding box center [625, 379] width 330 height 62
click at [627, 396] on input "받는사람 이름" at bounding box center [625, 391] width 302 height 21
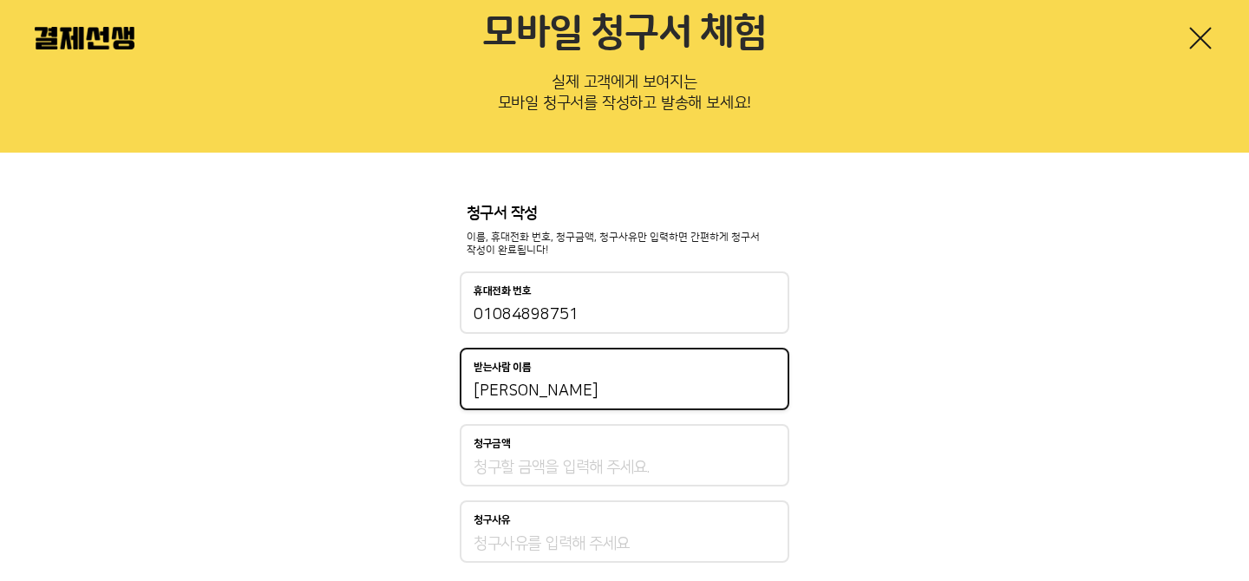
type input "[PERSON_NAME]"
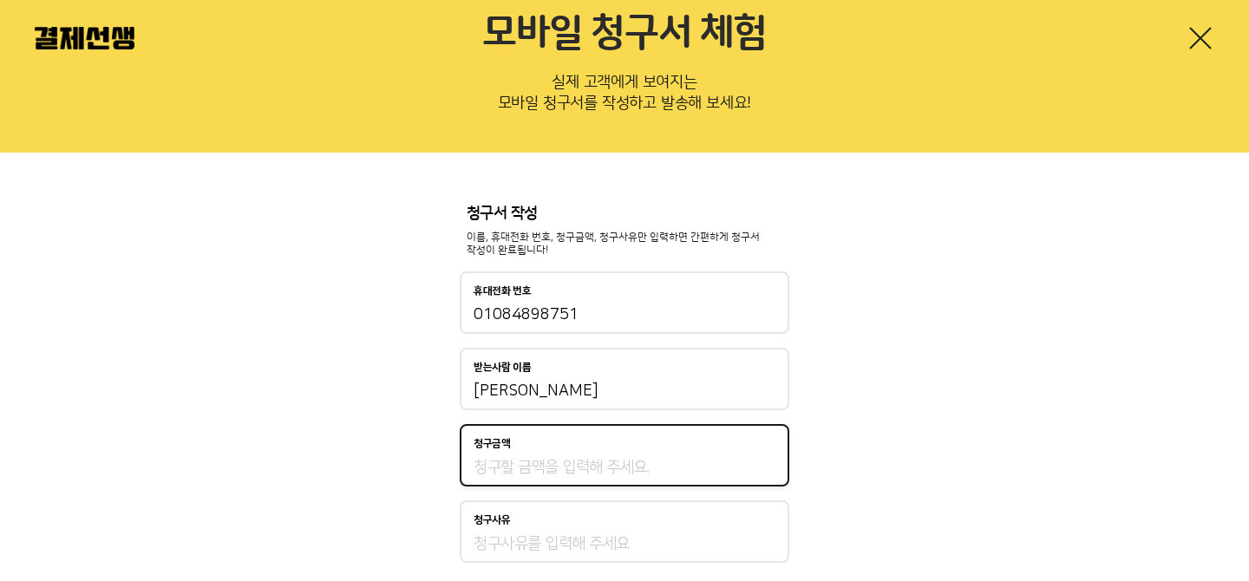
click at [520, 475] on input "청구금액" at bounding box center [625, 467] width 302 height 21
type input "250,000"
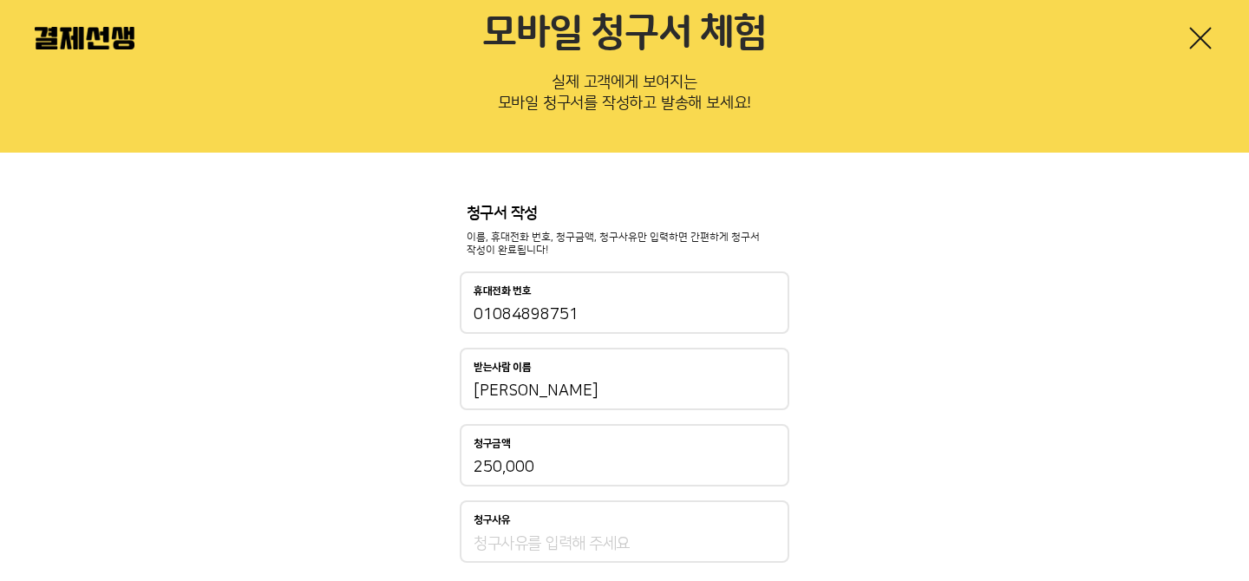
click at [888, 475] on div "청구서 작성 이름, 휴대전화 번호, 청구금액, 청구사유만 입력하면 간편하게 청구서 작성이 완료됩니다! 휴대전화 번호 01084898751 받는…" at bounding box center [624, 433] width 1249 height 560
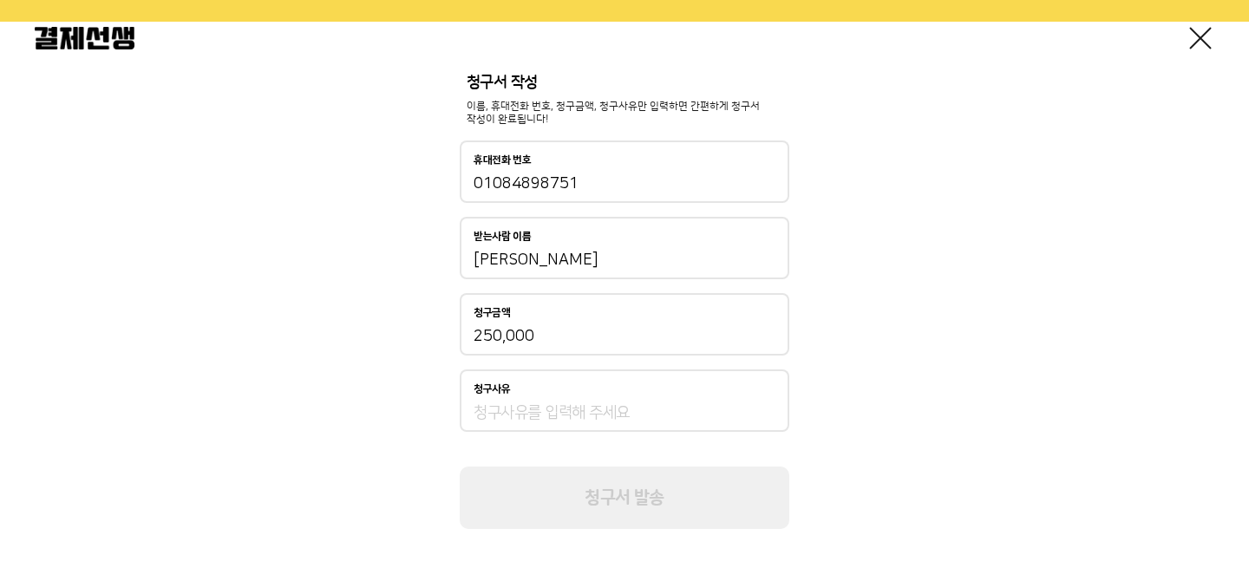
click at [698, 387] on div "청구사유" at bounding box center [625, 389] width 302 height 12
click at [698, 403] on input "청구사유" at bounding box center [625, 413] width 302 height 21
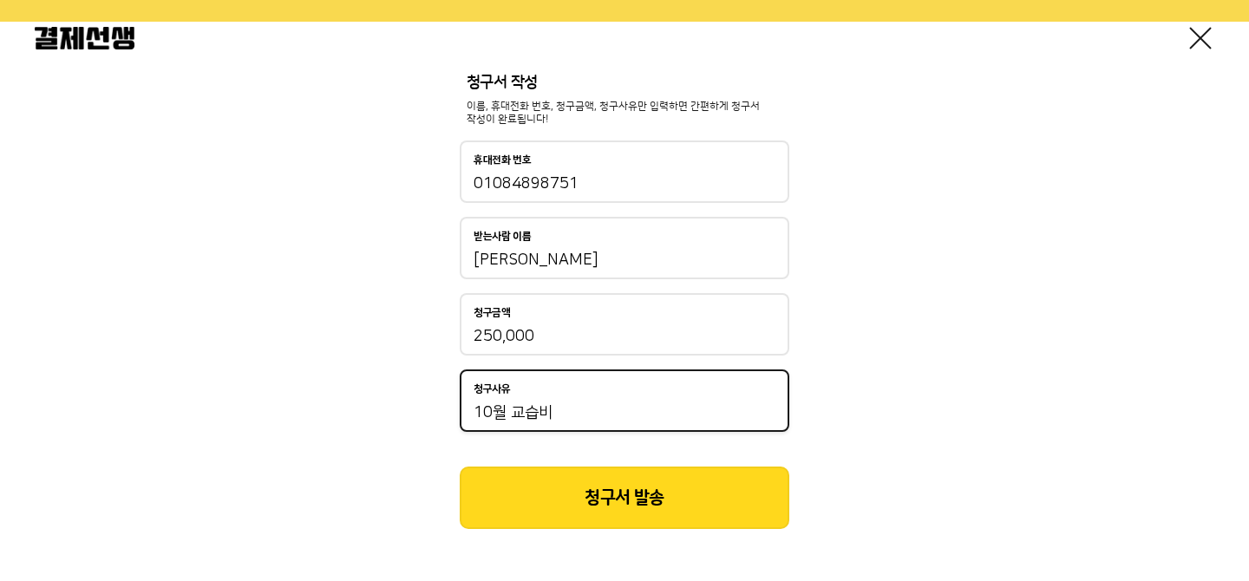
type input "10월 교습비"
click at [682, 508] on button "청구서 발송" at bounding box center [625, 498] width 330 height 62
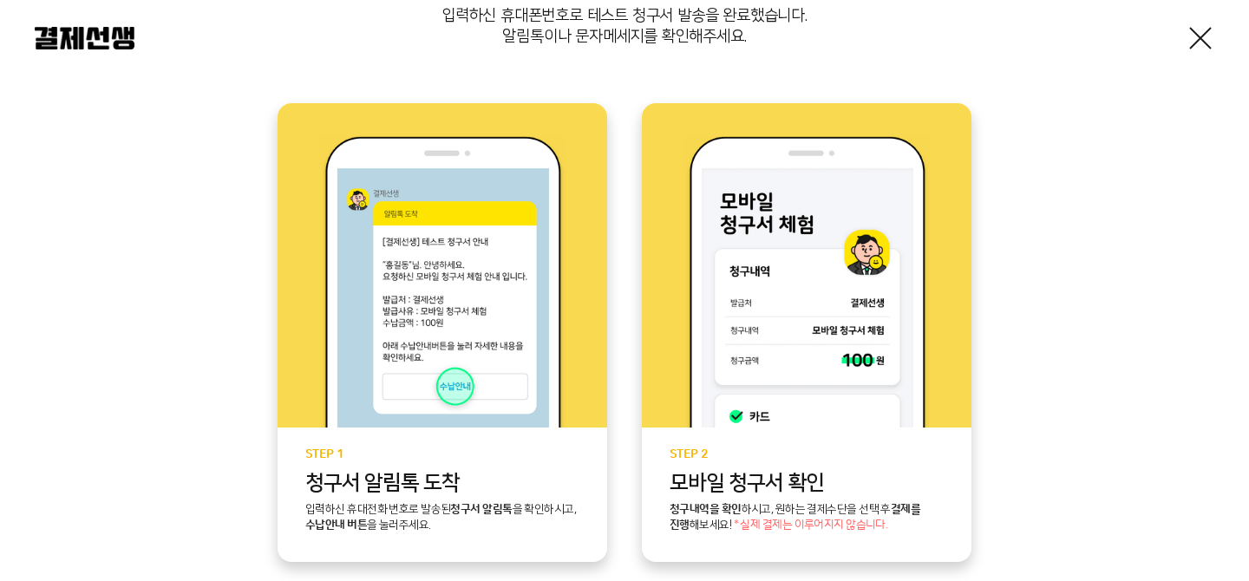
scroll to position [340, 0]
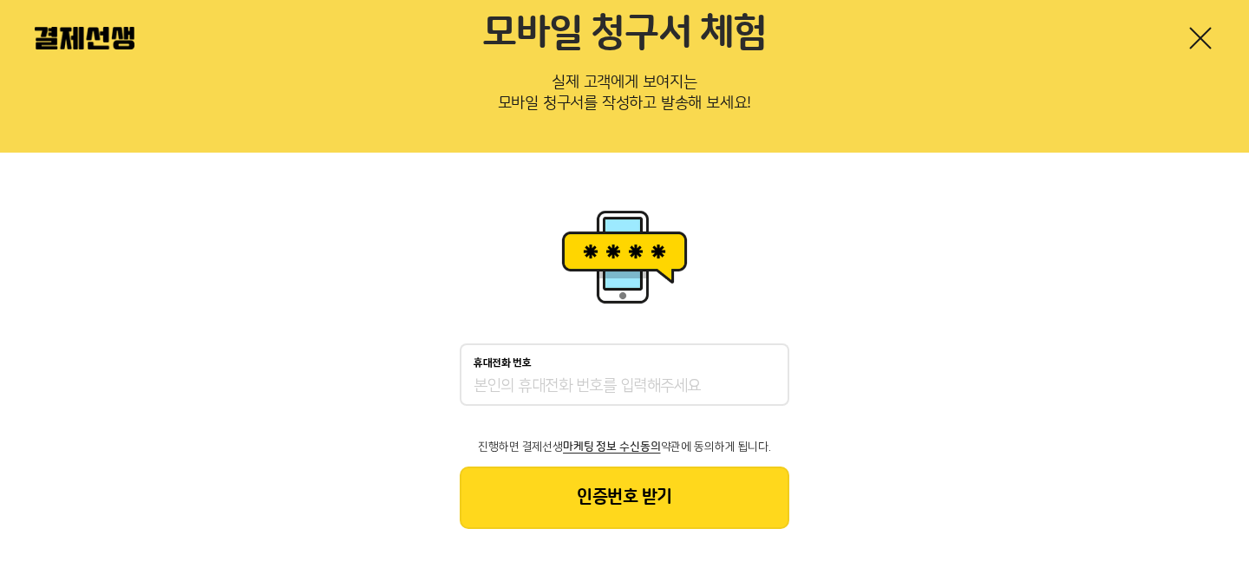
scroll to position [94, 0]
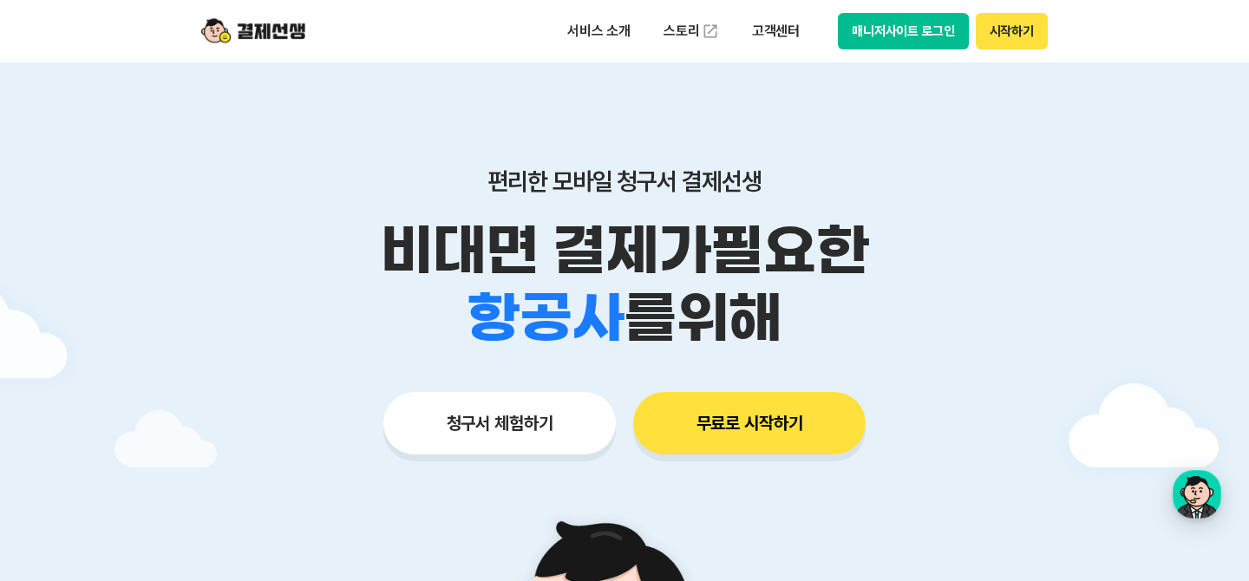
click at [232, 28] on img at bounding box center [253, 31] width 104 height 33
click at [1054, 32] on div "서비스 소개 스토리 고객센터 매니저사이트 로그인 시작하기" at bounding box center [624, 31] width 888 height 62
click at [1012, 39] on button "시작하기" at bounding box center [1012, 31] width 72 height 36
click at [1208, 491] on div "button" at bounding box center [1197, 494] width 49 height 49
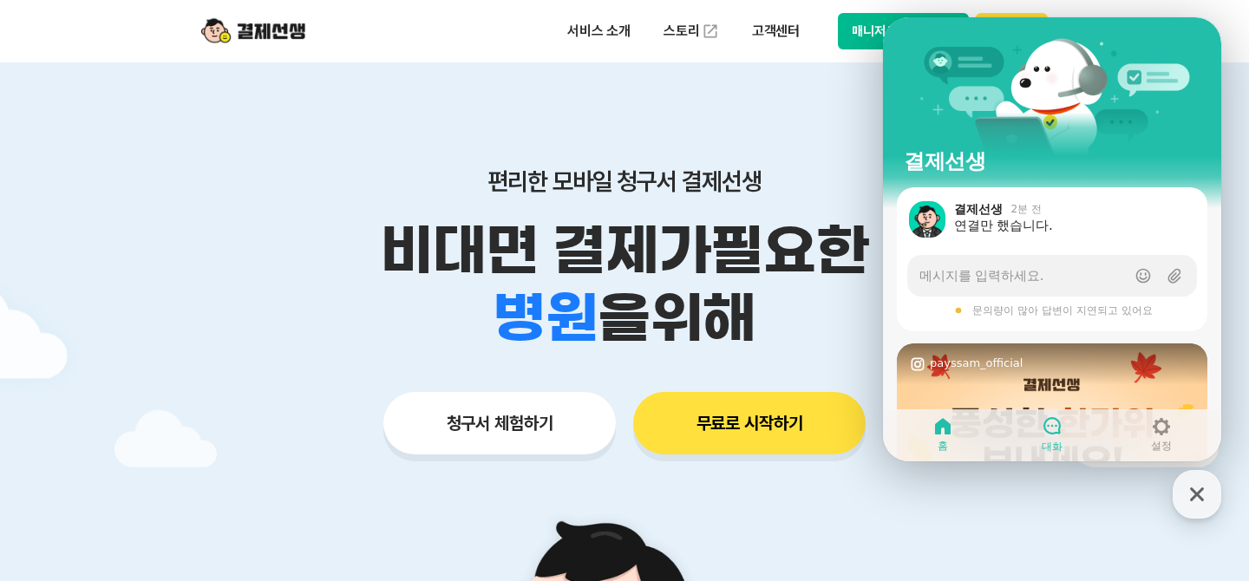
click at [1054, 424] on icon at bounding box center [1052, 426] width 21 height 21
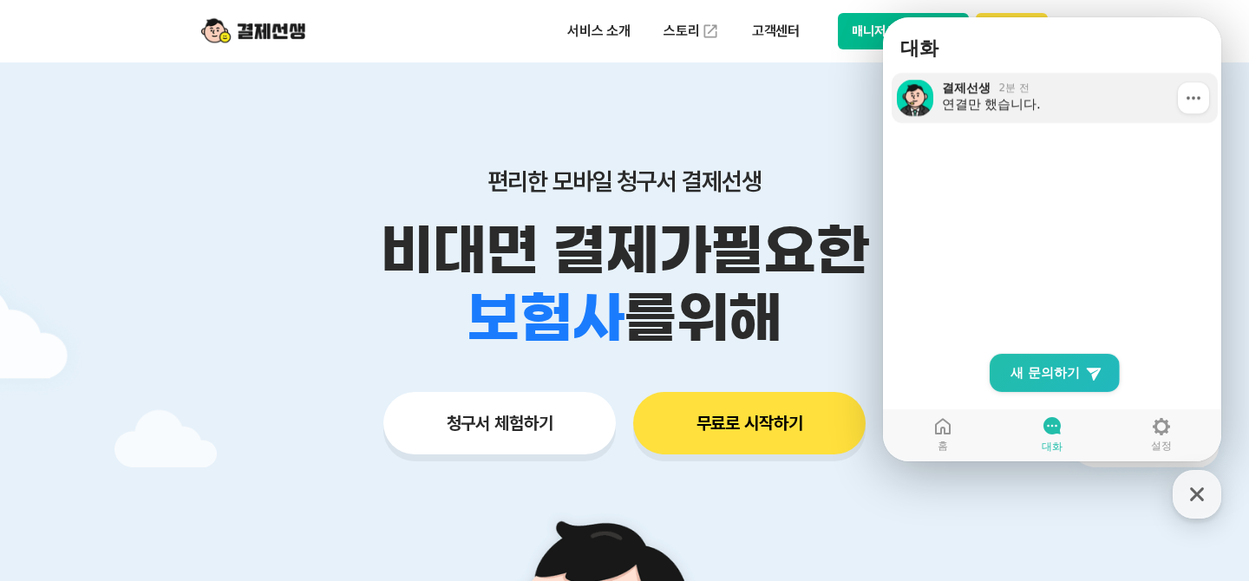
click at [1002, 108] on div "연결만 했습니다." at bounding box center [1074, 103] width 264 height 17
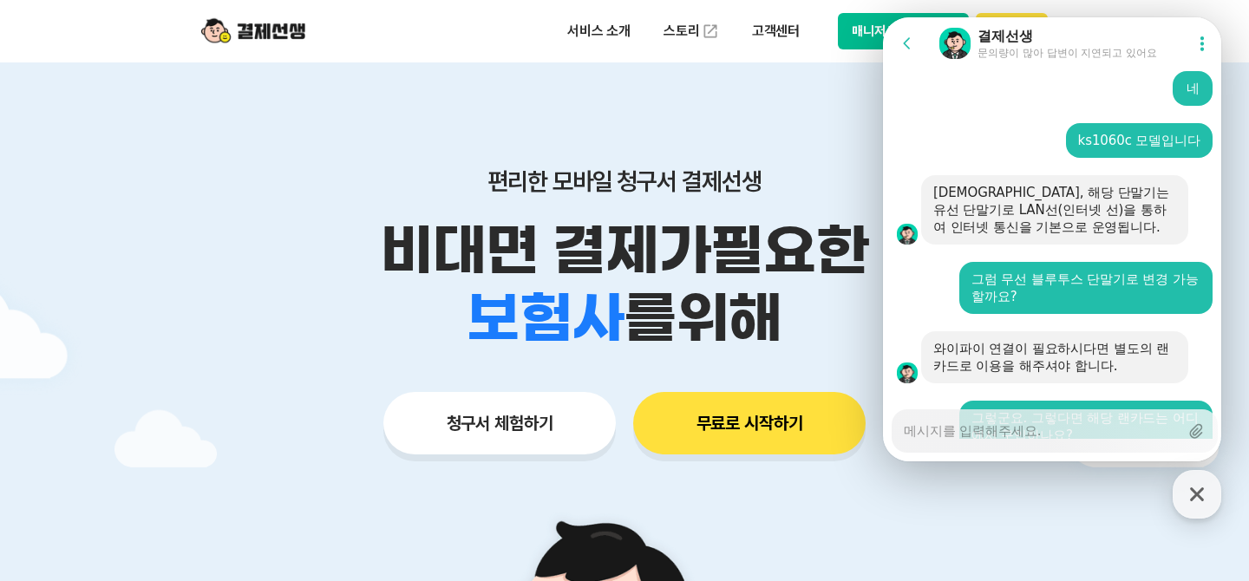
scroll to position [987, 0]
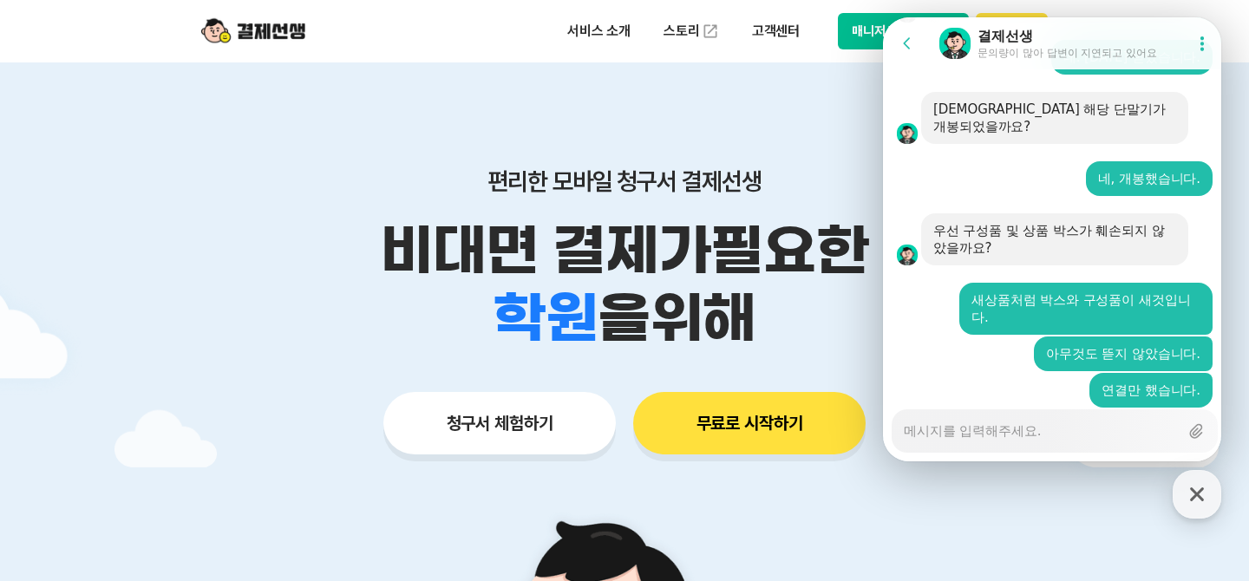
click at [221, 356] on div "편리한 모바일 청구서 결제선생 비대면 결제가 필요한 학원 공부방 호텔 쇼핑몰 병원 배달 보험사 항공사 골프장 을 위해 청구서 체험하기 무료로 …" at bounding box center [624, 276] width 888 height 429
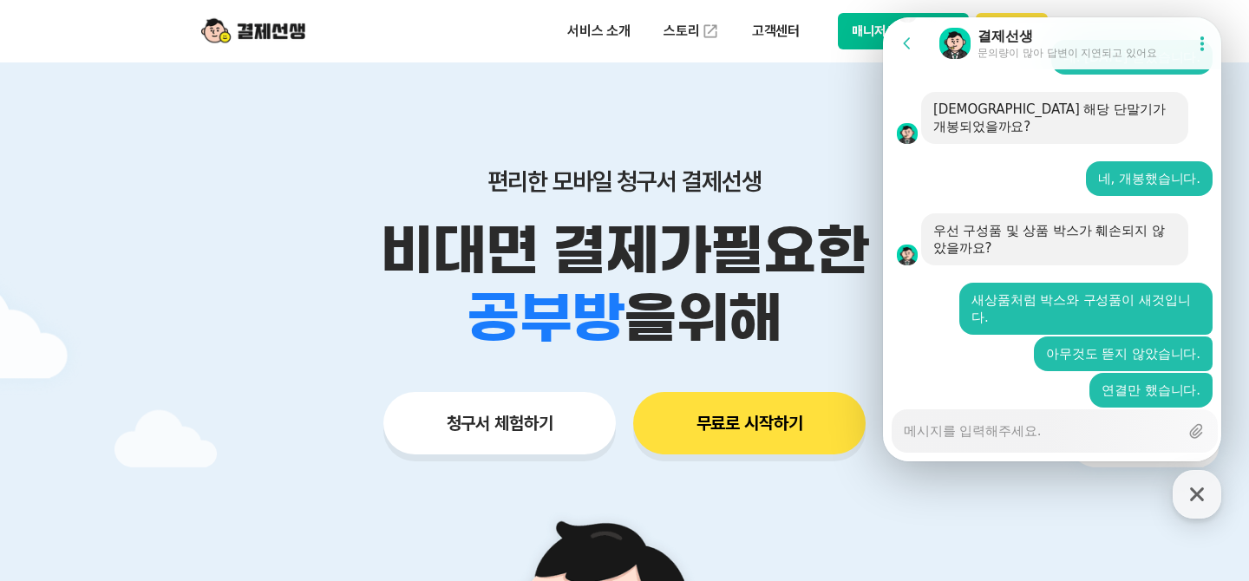
click at [683, 89] on div "편리한 모바일 청구서 결제선생 비대면 결제가 필요한 학원 공부방 호텔 쇼핑몰 병원 배달 보험사 항공사 골프장 을 위해 청구서 체험하기 무료로 …" at bounding box center [624, 276] width 888 height 429
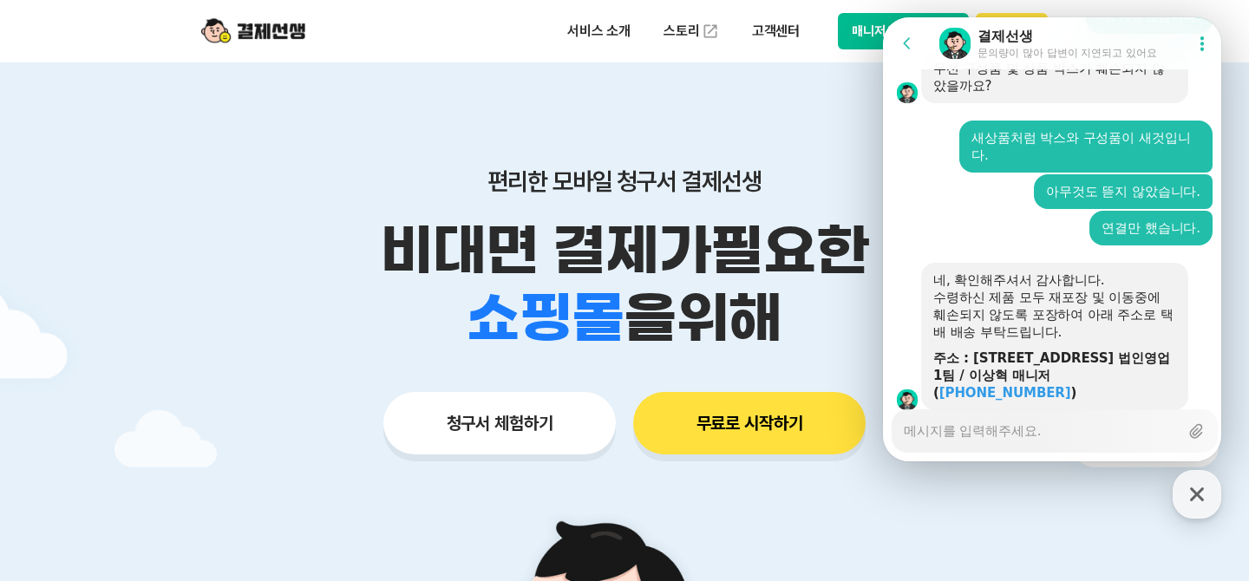
scroll to position [1152, 0]
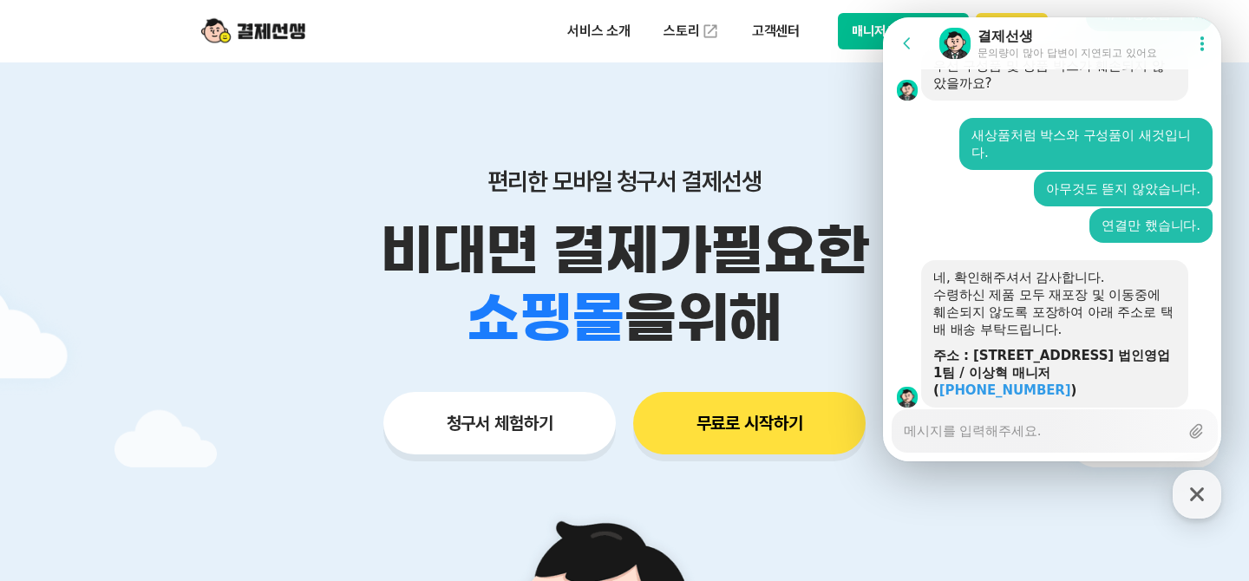
click at [1060, 435] on textarea "Messenger Input Textarea" at bounding box center [1041, 424] width 275 height 29
type textarea "x"
type textarea "ㄴ"
type textarea "x"
type textarea "네"
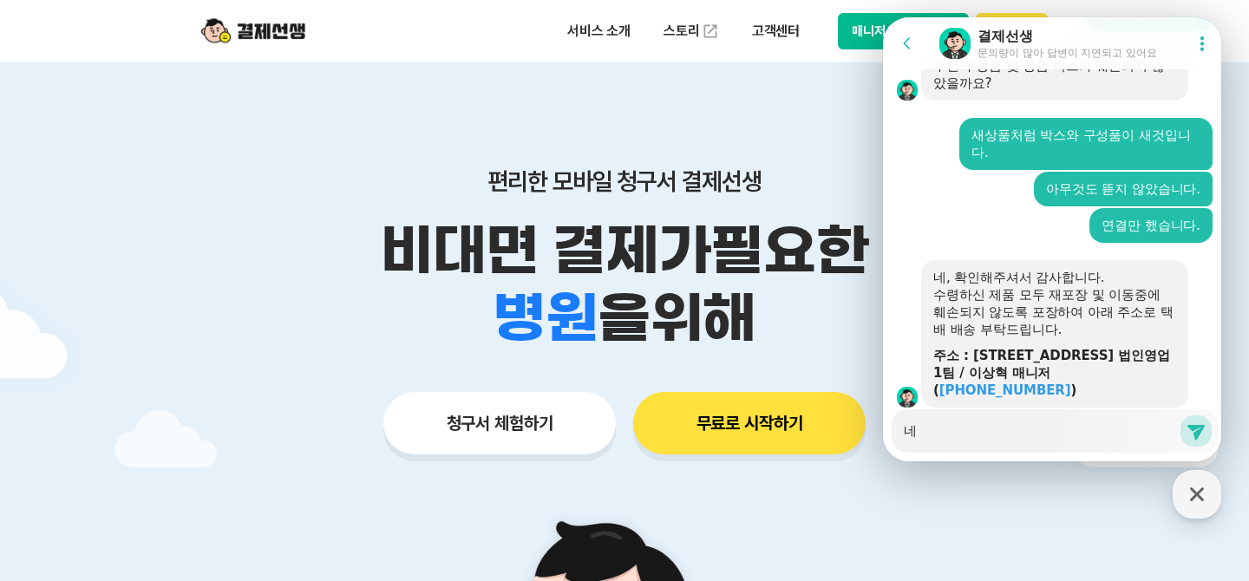
type textarea "x"
type textarea "네,"
type textarea "x"
type textarea "네, ㅇ"
type textarea "x"
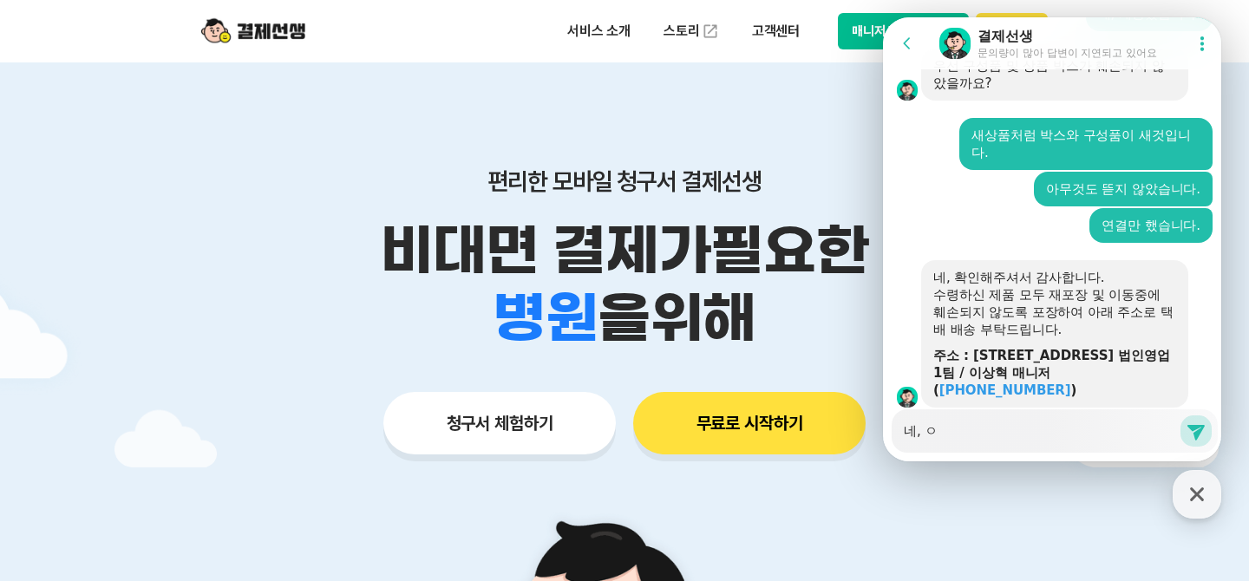
type textarea "네, 아"
type textarea "x"
type textarea "네, 알"
type textarea "x"
type textarea "네, 알게"
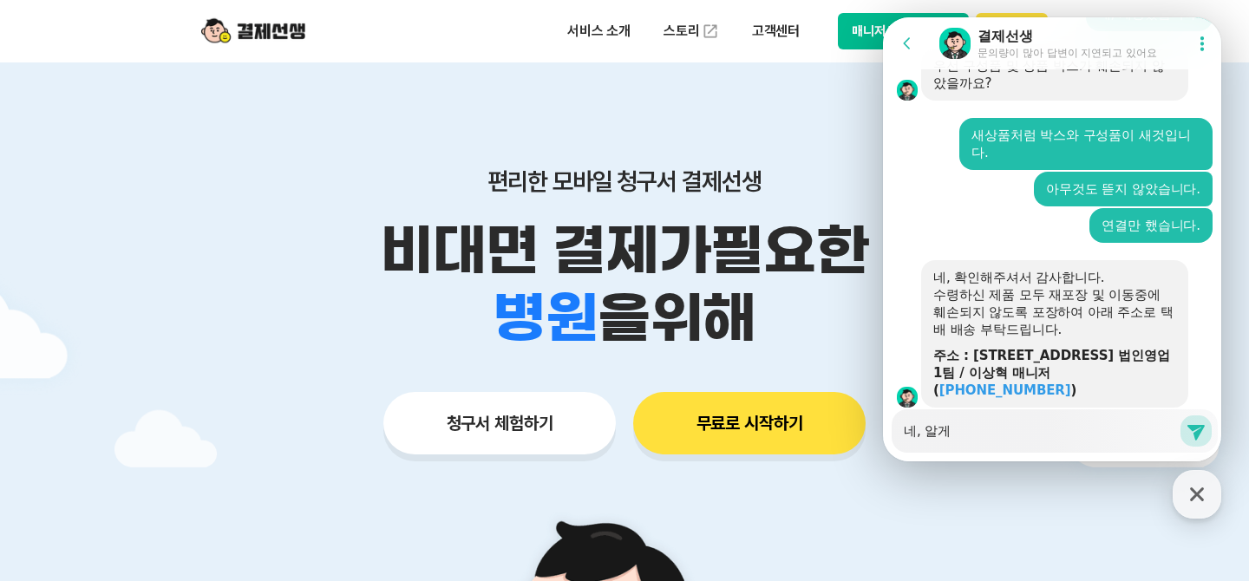
type textarea "x"
type textarea "네, 알겠"
type textarea "x"
type textarea "네, 알겠ㅅ"
type textarea "x"
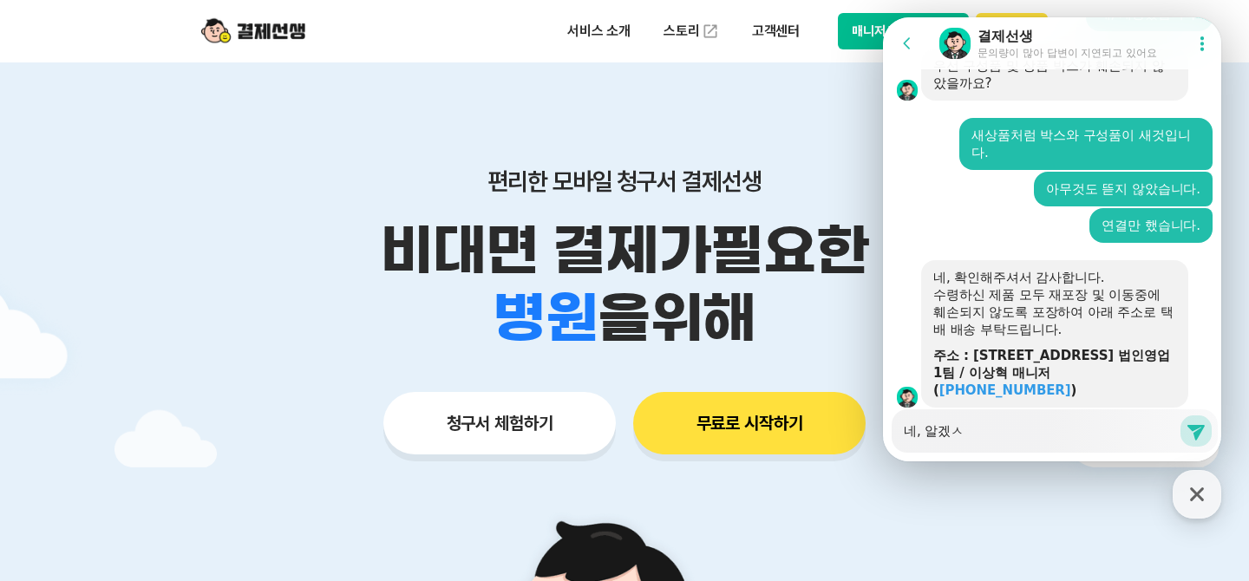
type textarea "네, 알겠스"
type textarea "x"
type textarea "네, 알겠습"
type textarea "x"
type textarea "네, 알겠습ㄴ"
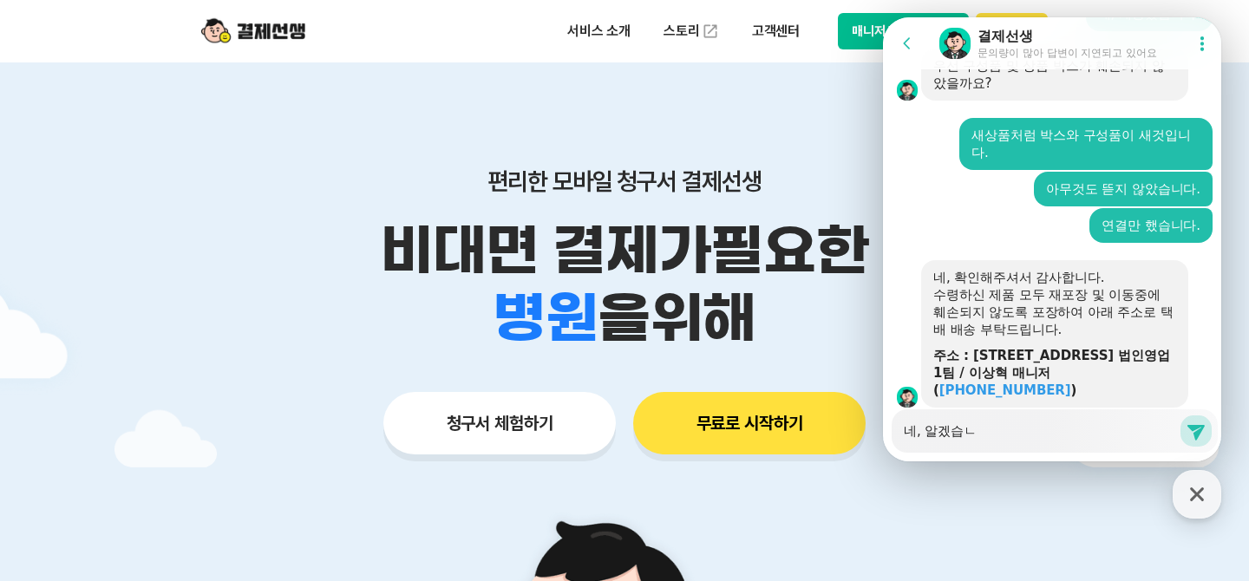
type textarea "x"
type textarea "네, 알겠습니"
type textarea "x"
type textarea "네, 알겠습니다"
type textarea "x"
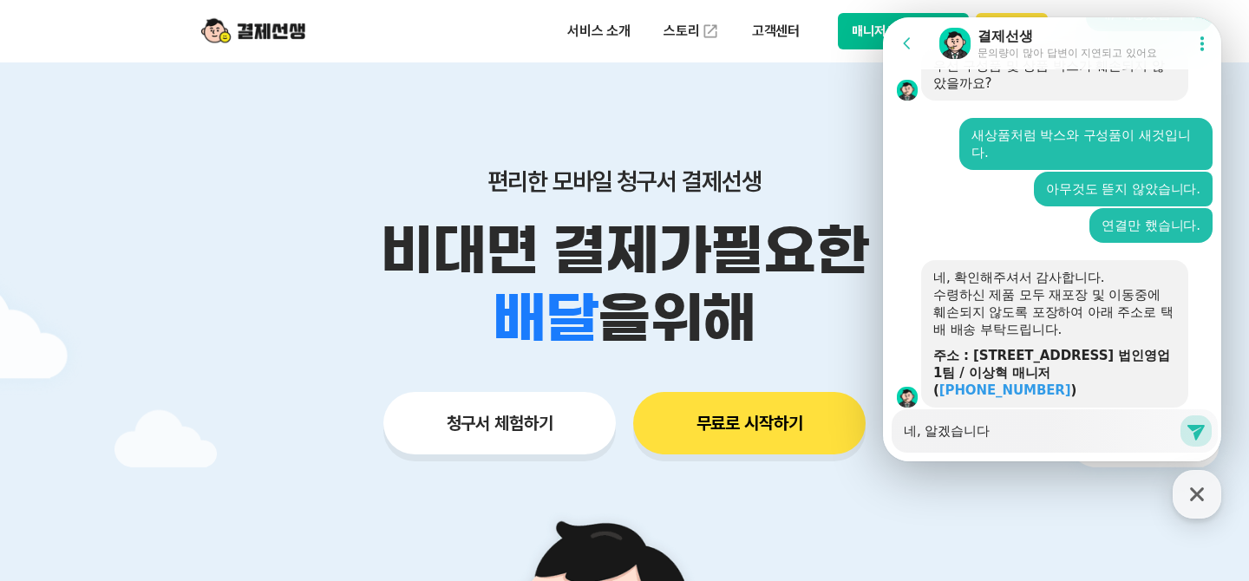
type textarea "네, 알겠습니다."
type textarea "x"
type textarea "네, 알겠습니다."
type textarea "x"
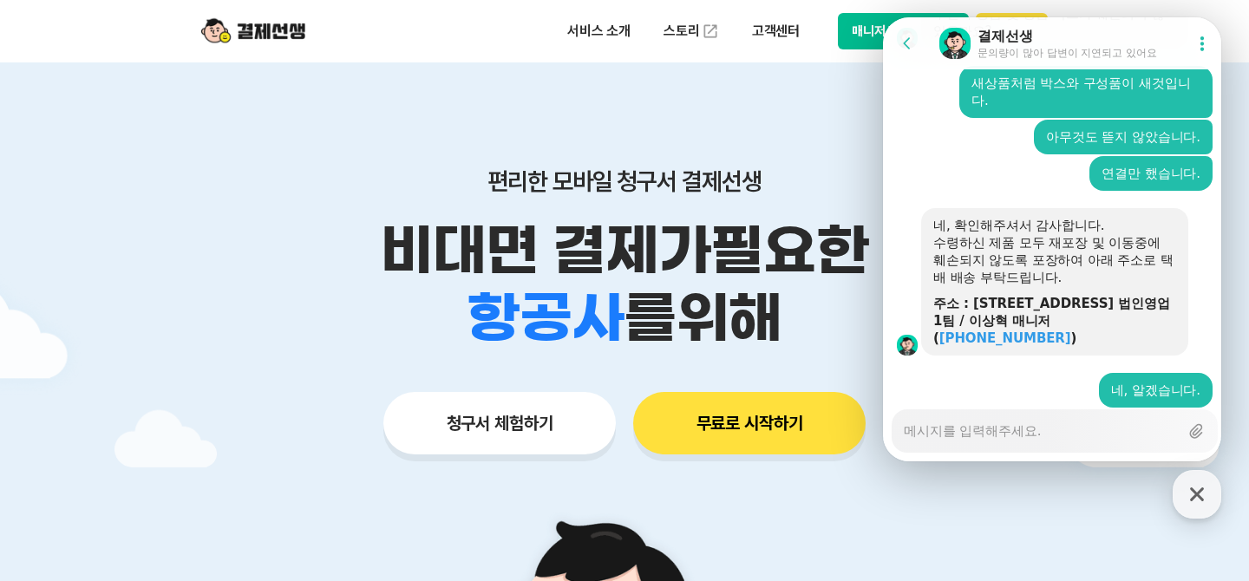
type textarea "x"
type textarea "태"
type textarea "x"
type textarea "택"
type textarea "x"
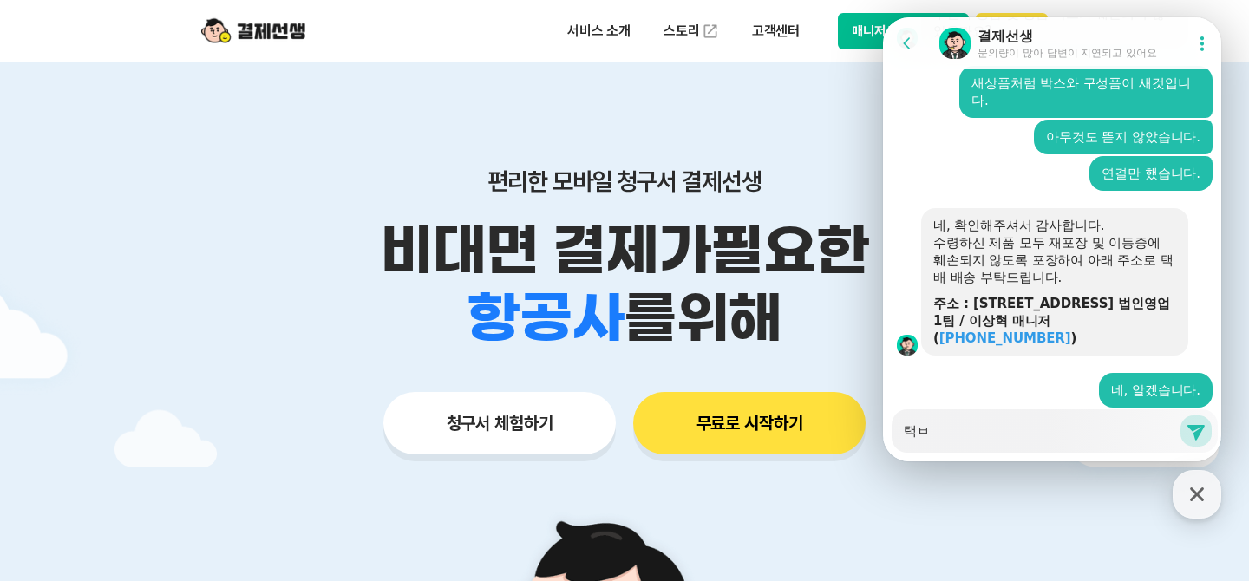
type textarea "택배"
type textarea "x"
type textarea "택배느"
type textarea "x"
type textarea "택배는"
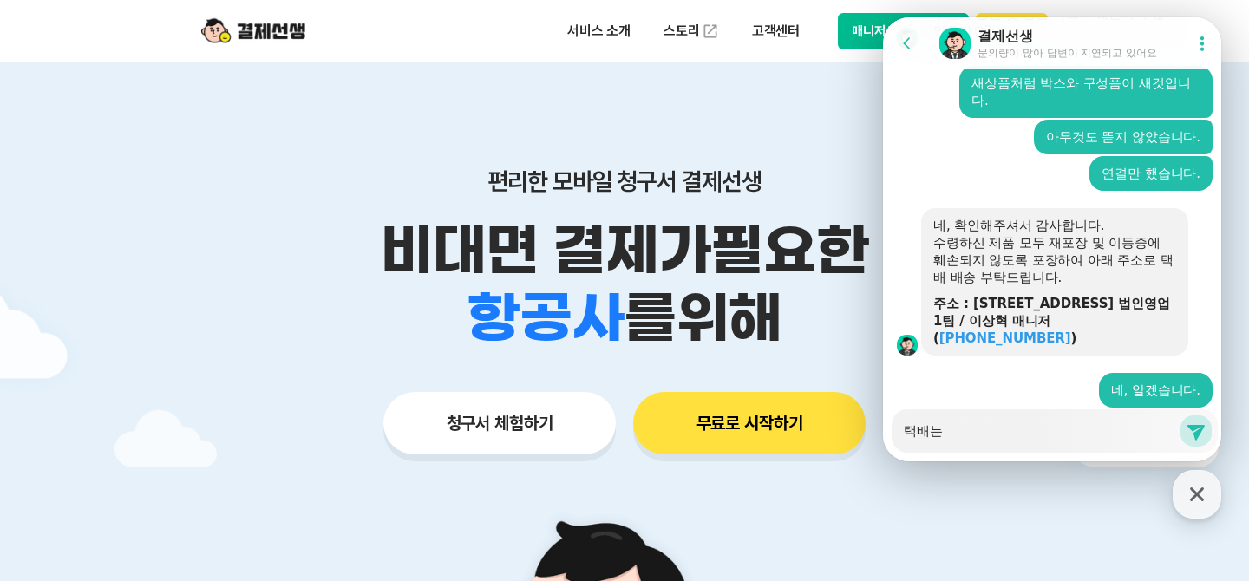
type textarea "x"
type textarea "택배는 ㅈ"
type textarea "x"
type textarea "택배는 제"
type textarea "x"
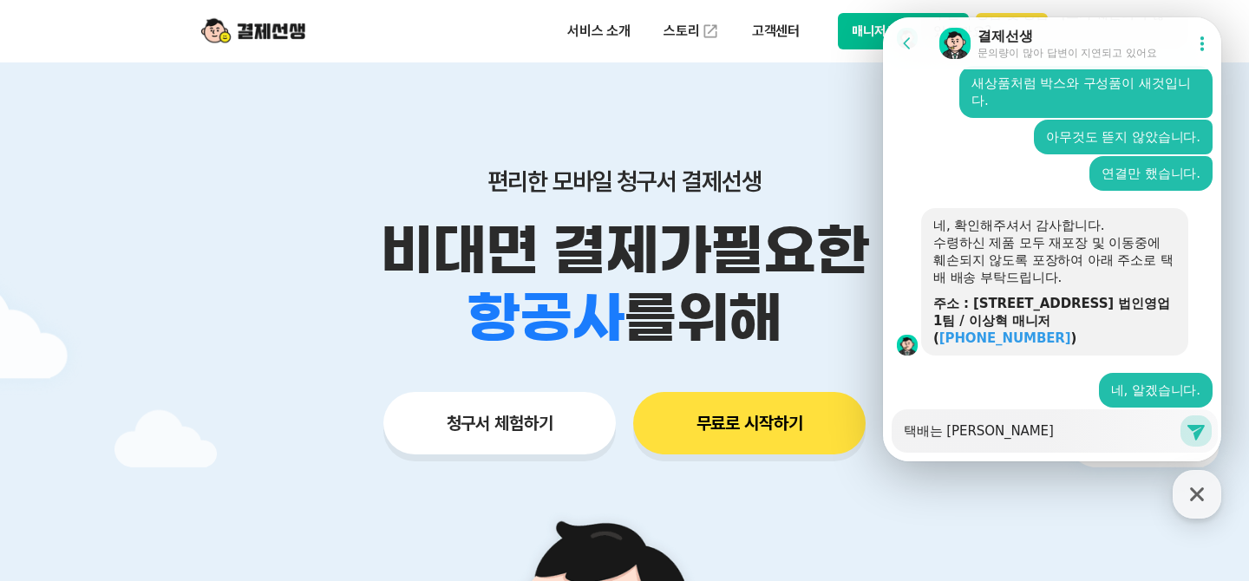
type textarea "택배는 제가"
type textarea "x"
type textarea "택배는 제가"
type textarea "x"
type textarea "택배는 제가 ㅂ"
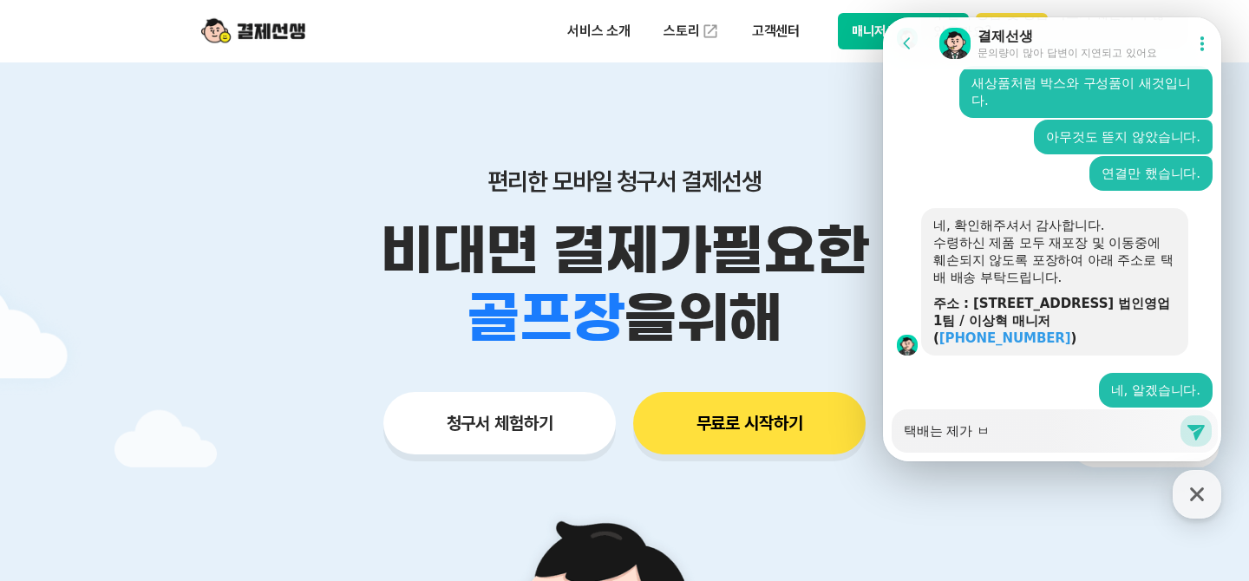
type textarea "x"
type textarea "택배는 제가 부"
type textarea "x"
type textarea "택배는 제가 부르"
type textarea "x"
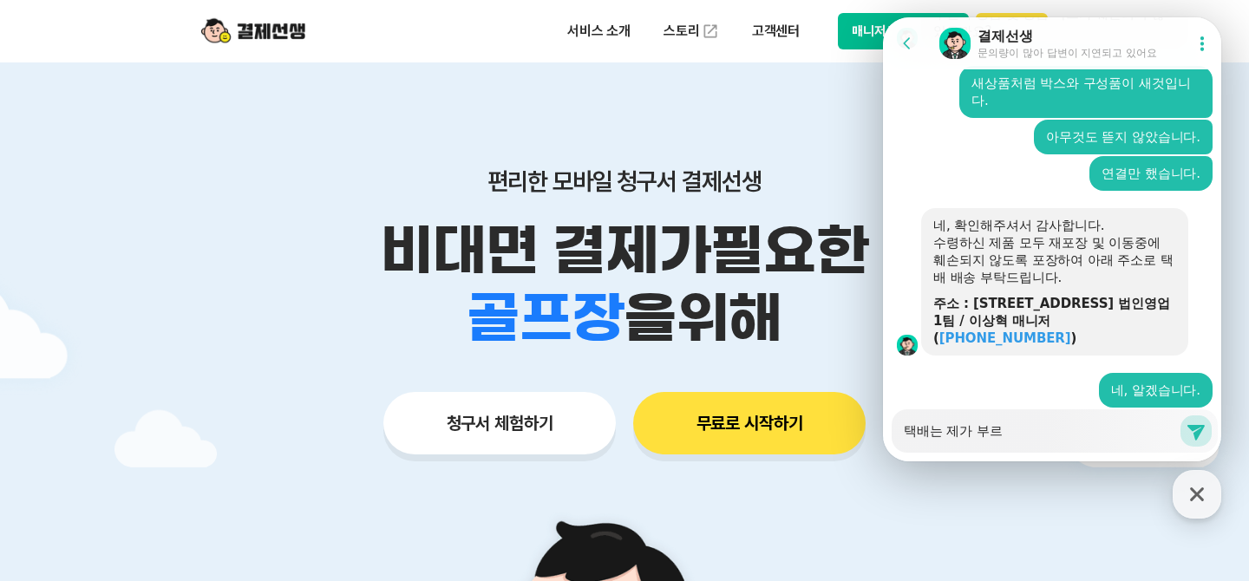
type textarea "택배는 제가 부른"
type textarea "x"
type textarea "택배는 제가 부르느"
type textarea "x"
type textarea "택배는 제가 부르는"
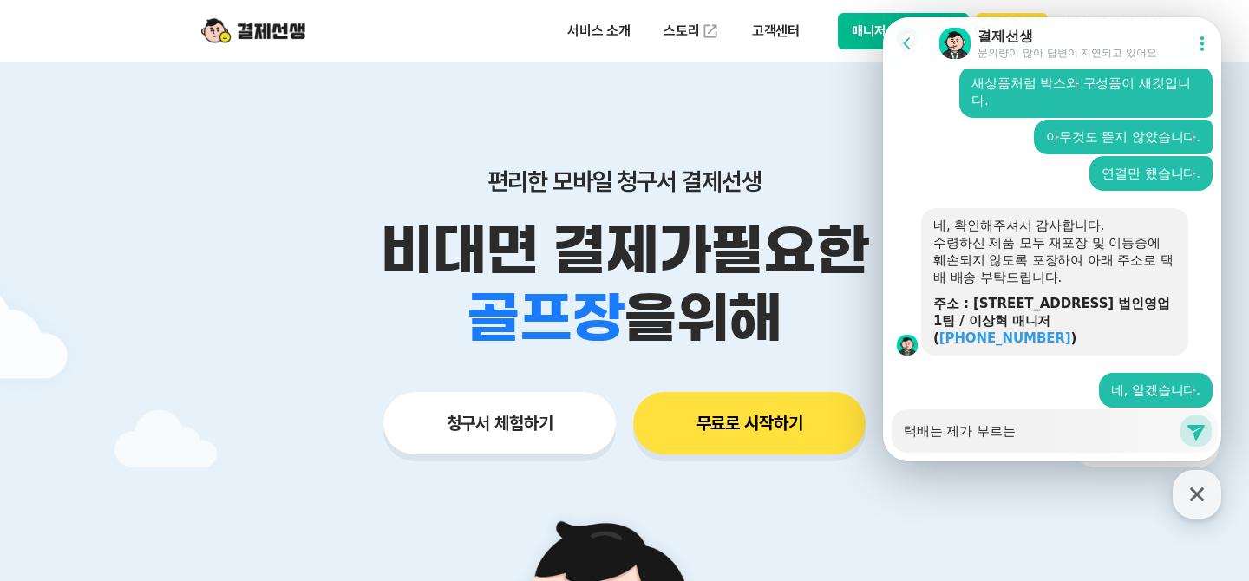
type textarea "x"
type textarea "택배는 제가 부르는 ㄱ"
type textarea "x"
type textarea "택배는 제가 부르는 거"
type textarea "x"
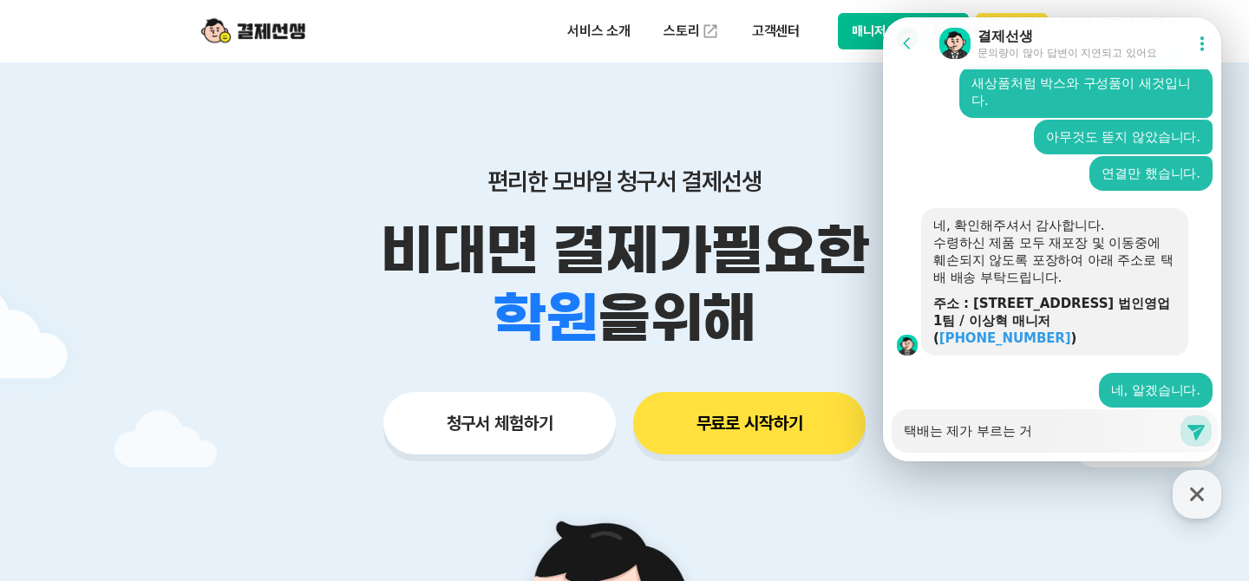
type textarea "택배는 제가 부르는 건"
type textarea "x"
type textarea "택배는 제가 부르는 건ㄱ"
type textarea "x"
type textarea "택배는 제가 부르는 건가"
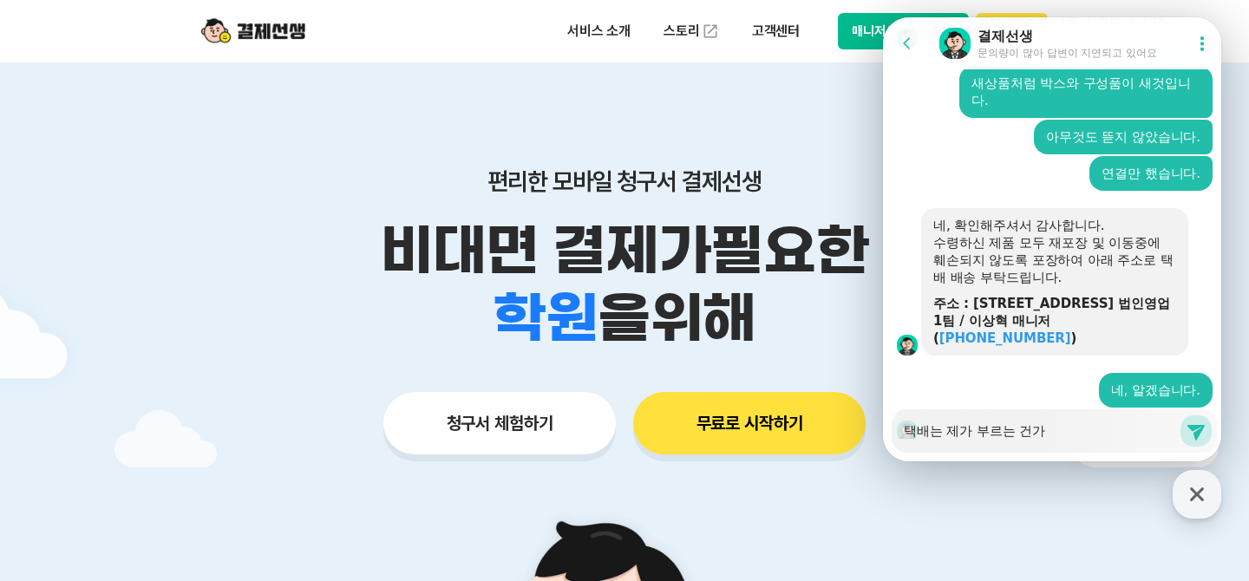
type textarea "x"
type textarea "택배는 제가 부르는 건강"
type textarea "x"
type textarea "택배는 제가 부르는 건가요"
type textarea "x"
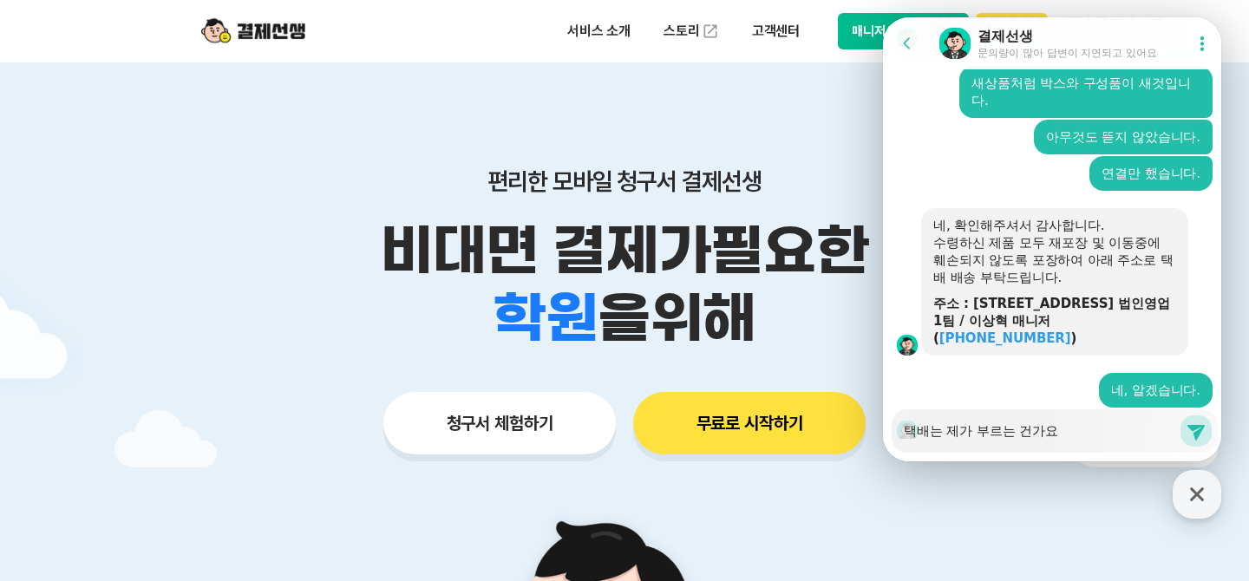
type textarea "택배는 제가 부르는 건가요?"
type textarea "x"
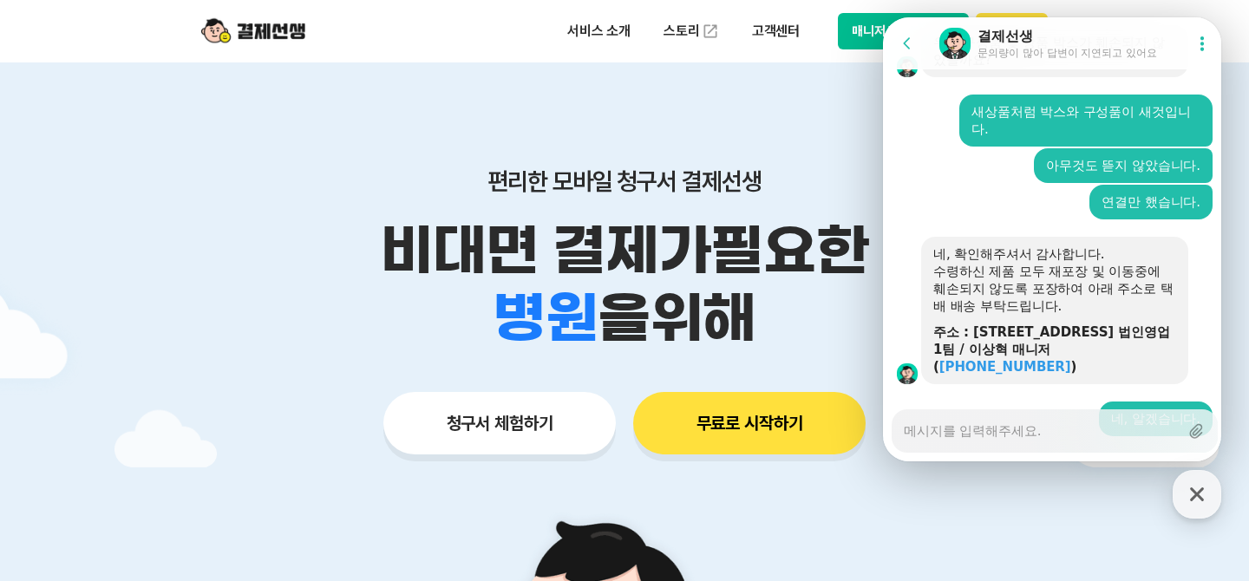
scroll to position [1188, 0]
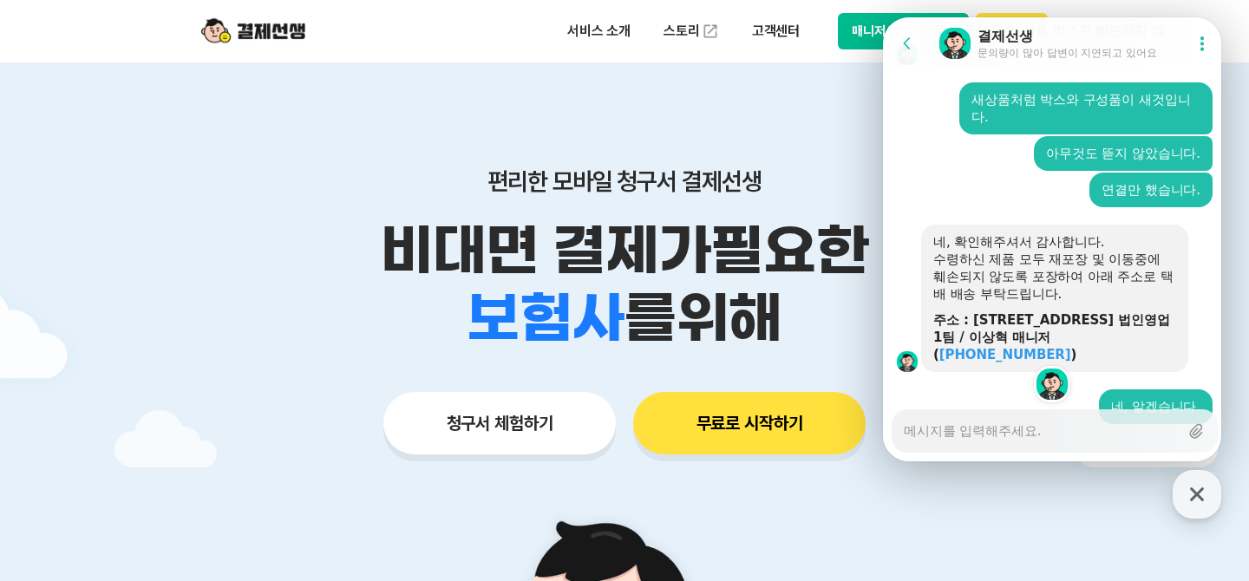
type textarea "x"
